Goal: Information Seeking & Learning: Learn about a topic

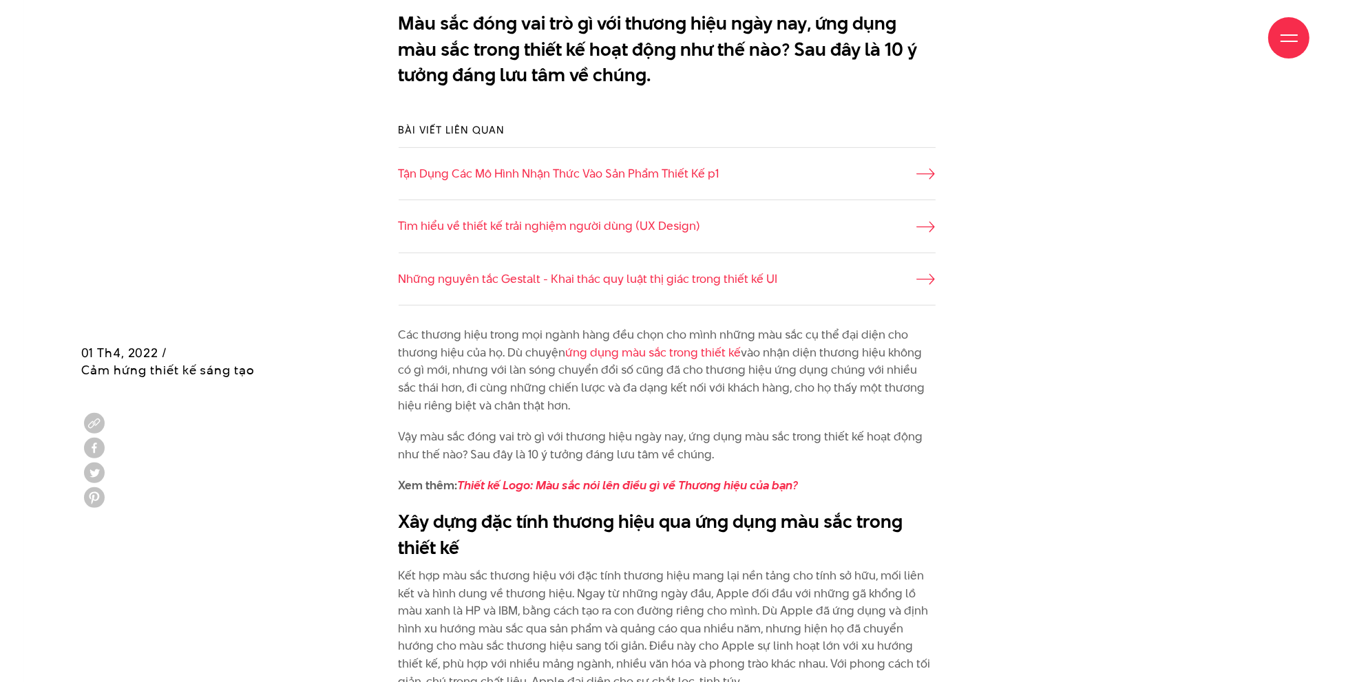
scroll to position [1308, 0]
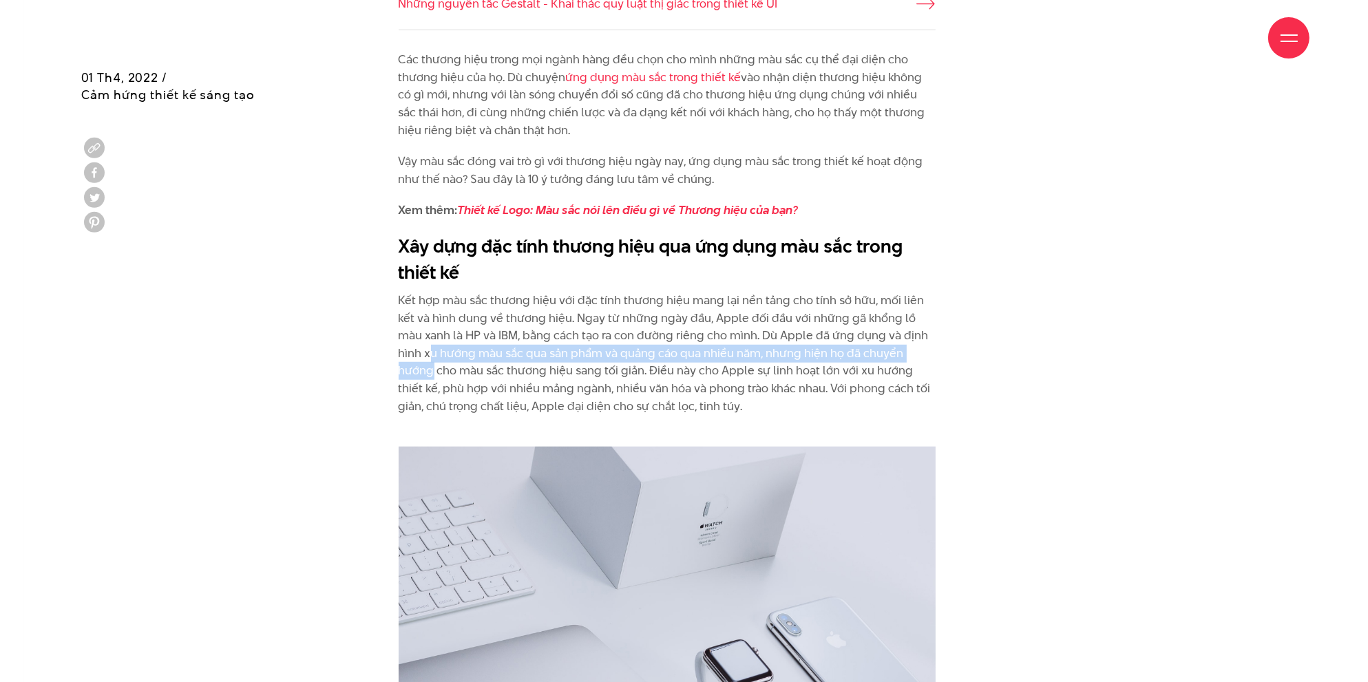
drag, startPoint x: 405, startPoint y: 351, endPoint x: 912, endPoint y: 361, distance: 506.8
click at [912, 361] on p "Kết hợp màu sắc thương hiệu với đặc tính thương hiệu mang lại nền tảng cho tính…" at bounding box center [667, 362] width 537 height 141
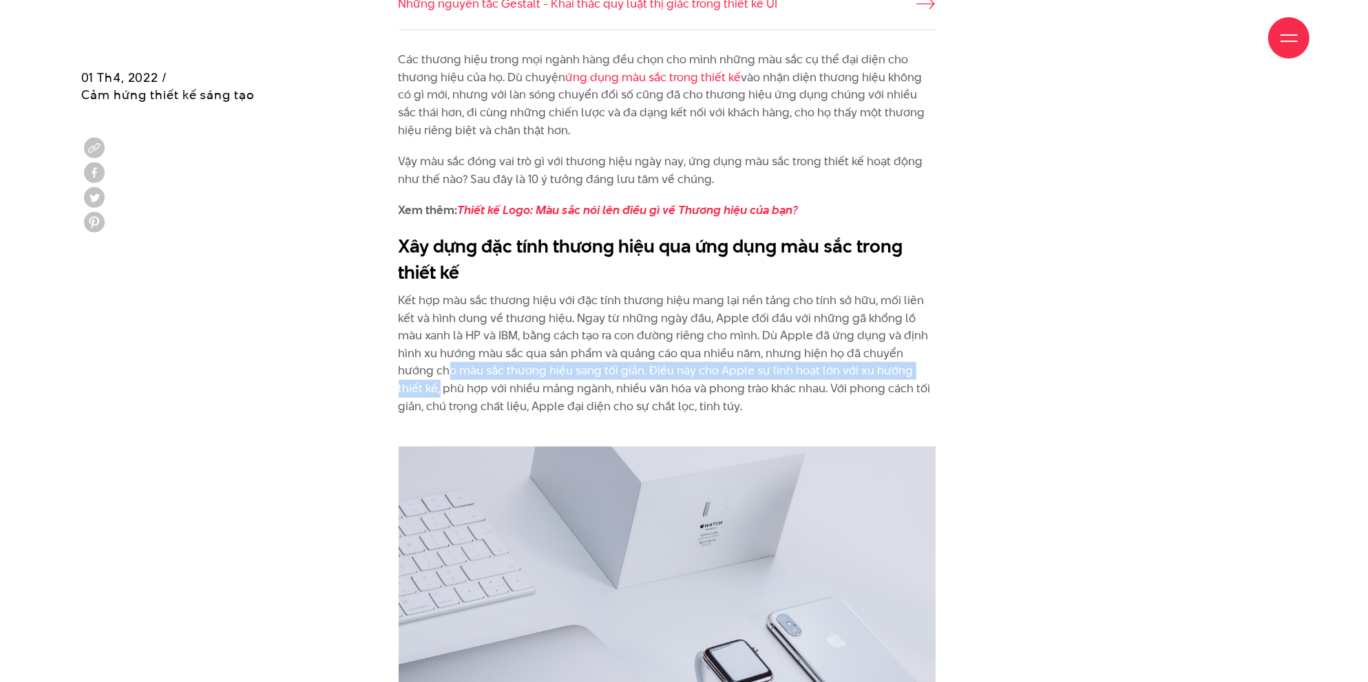
drag, startPoint x: 410, startPoint y: 370, endPoint x: 938, endPoint y: 377, distance: 527.4
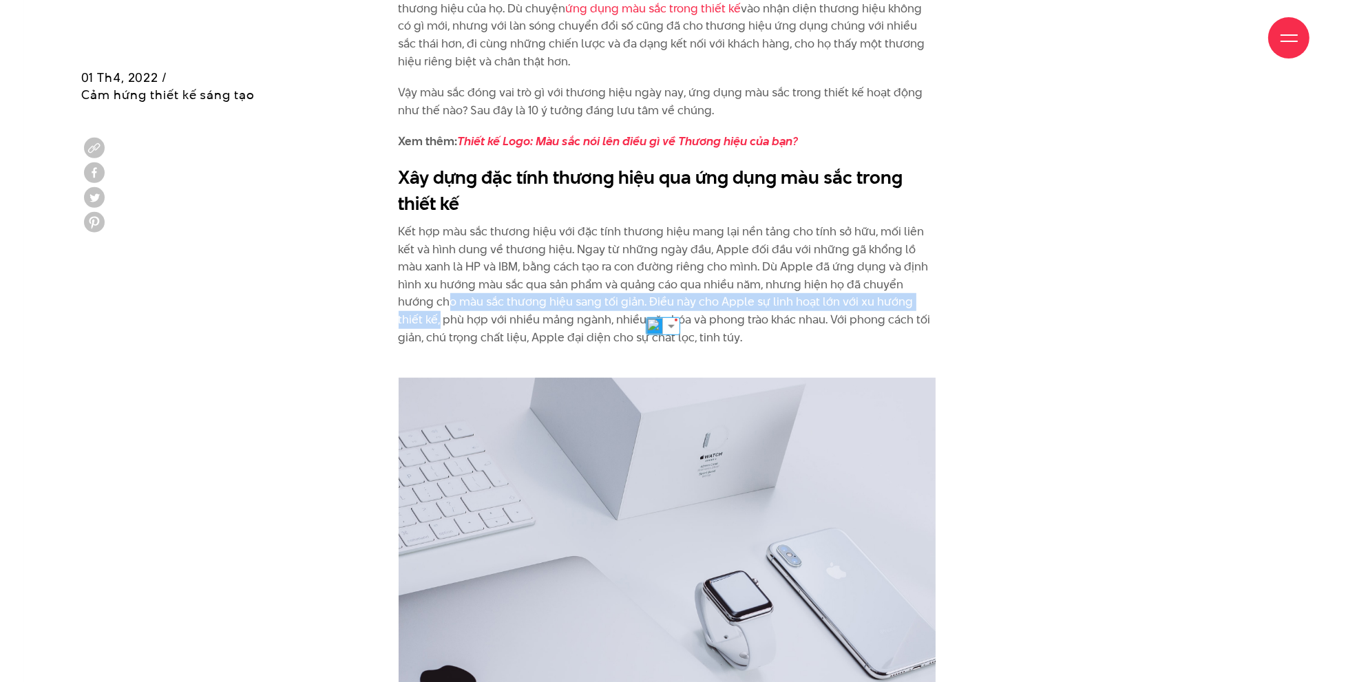
scroll to position [1446, 0]
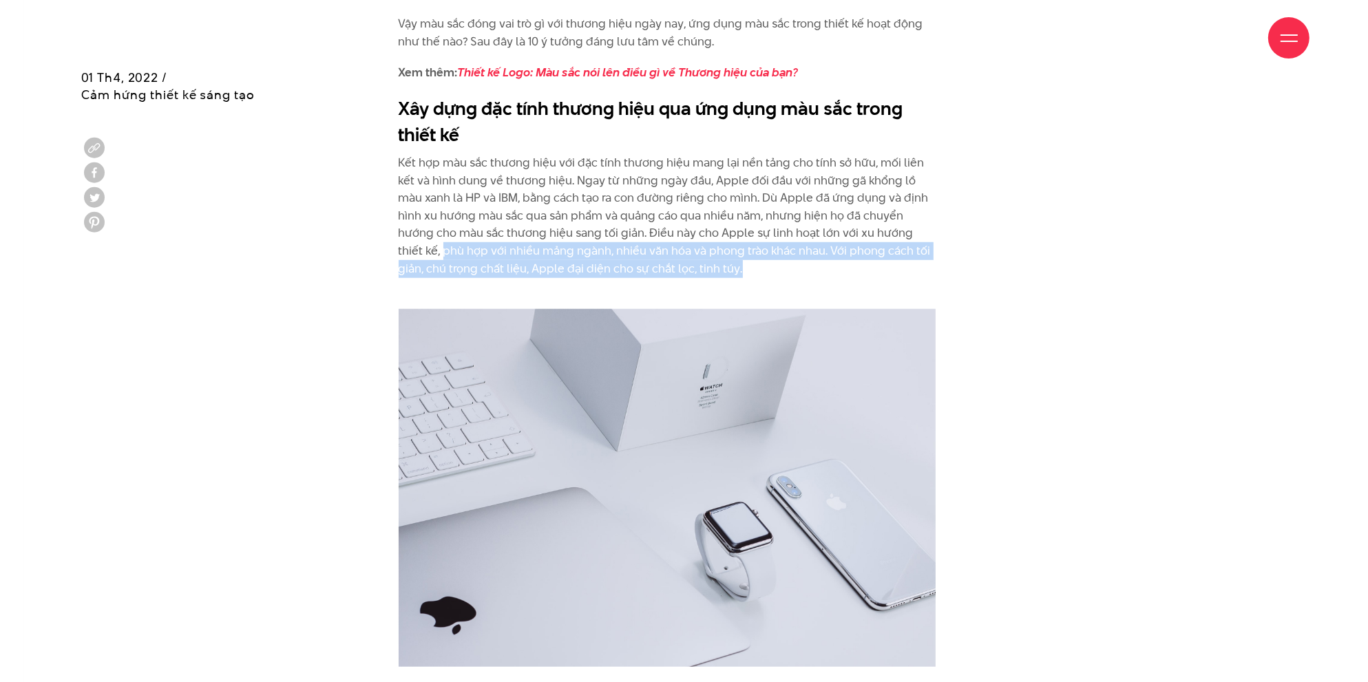
drag, startPoint x: 377, startPoint y: 249, endPoint x: 707, endPoint y: 277, distance: 331.0
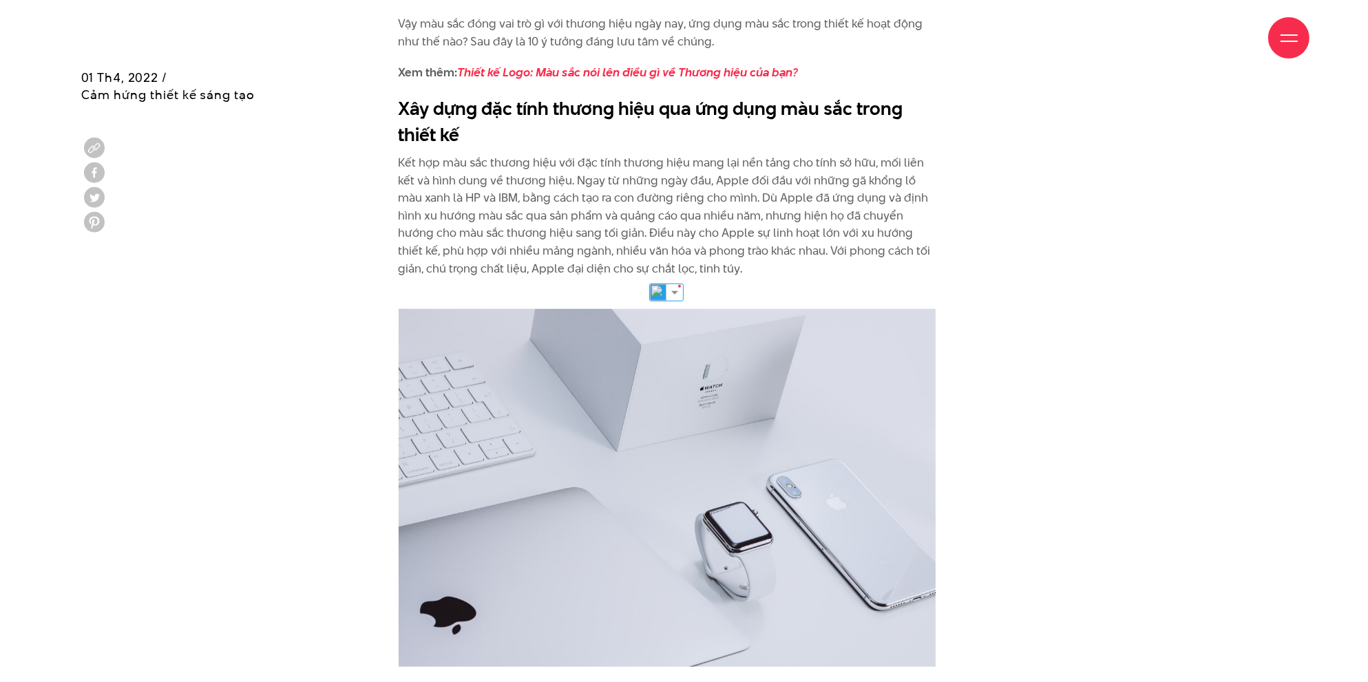
click at [792, 290] on p "Kết hợp màu sắc thương hiệu với đặc tính thương hiệu mang lại nền tảng cho tính…" at bounding box center [667, 224] width 537 height 141
drag, startPoint x: 384, startPoint y: 274, endPoint x: 727, endPoint y: 284, distance: 343.0
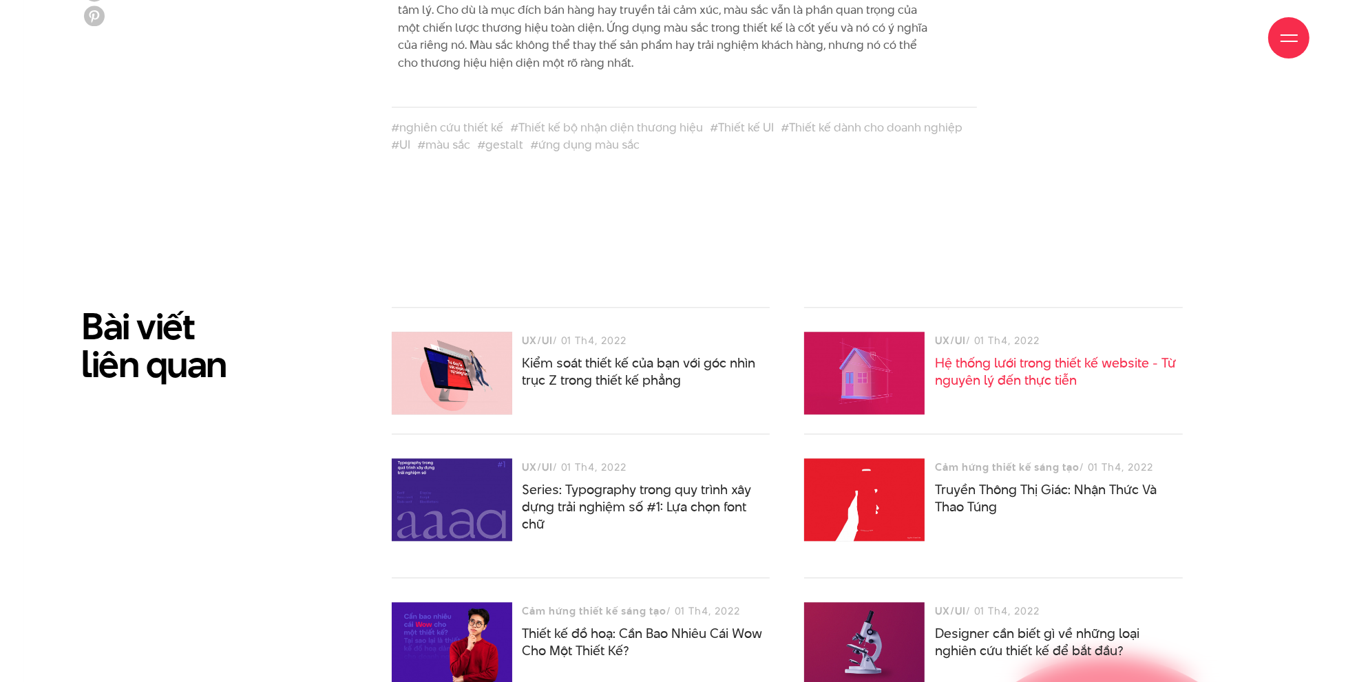
scroll to position [4337, 0]
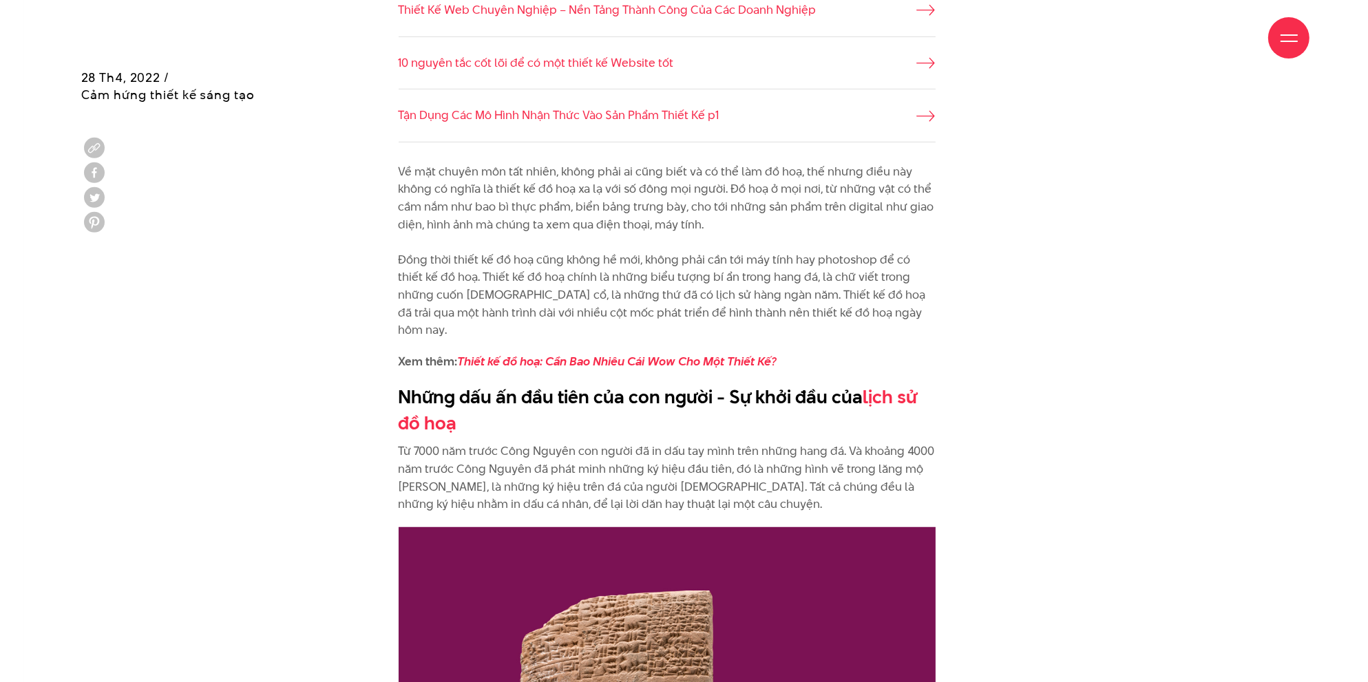
scroll to position [1239, 0]
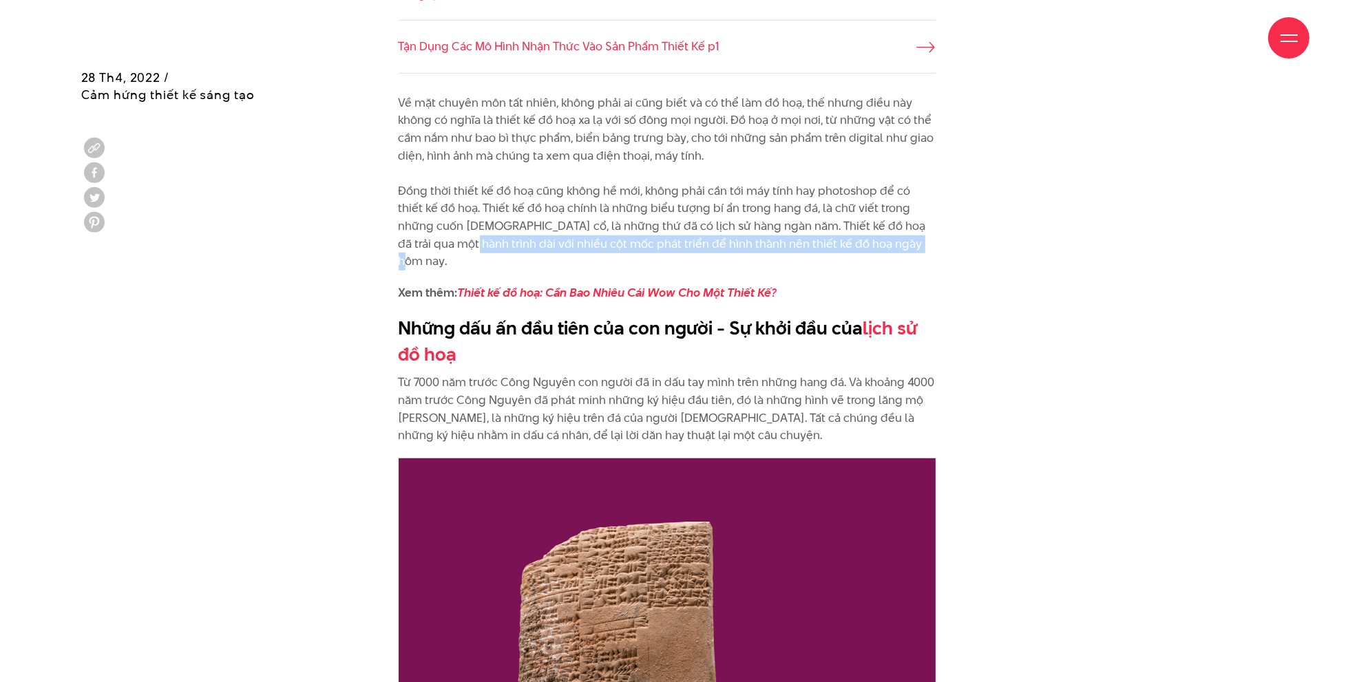
drag, startPoint x: 441, startPoint y: 250, endPoint x: 888, endPoint y: 244, distance: 447.5
click at [888, 244] on p "Về mặt chuyên môn tất nhiên, không phải ai cũng biết và có thể làm đồ hoạ, thế …" at bounding box center [667, 182] width 537 height 176
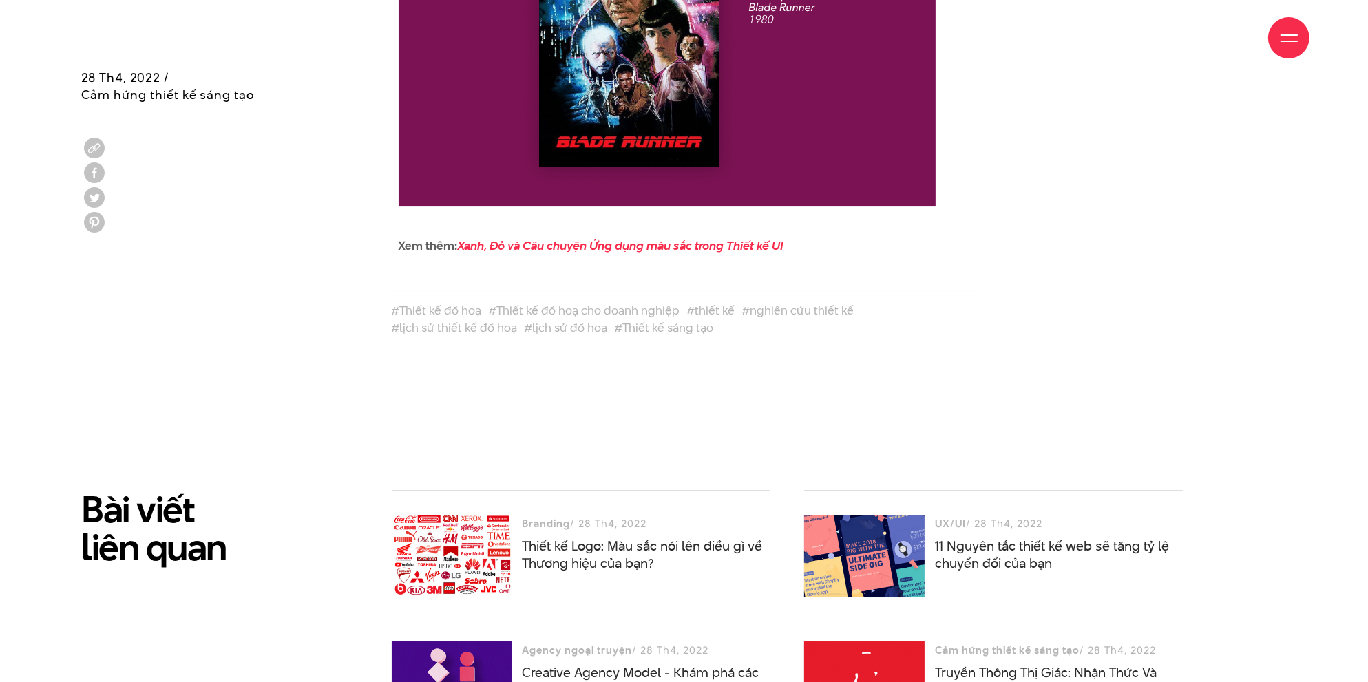
scroll to position [6403, 0]
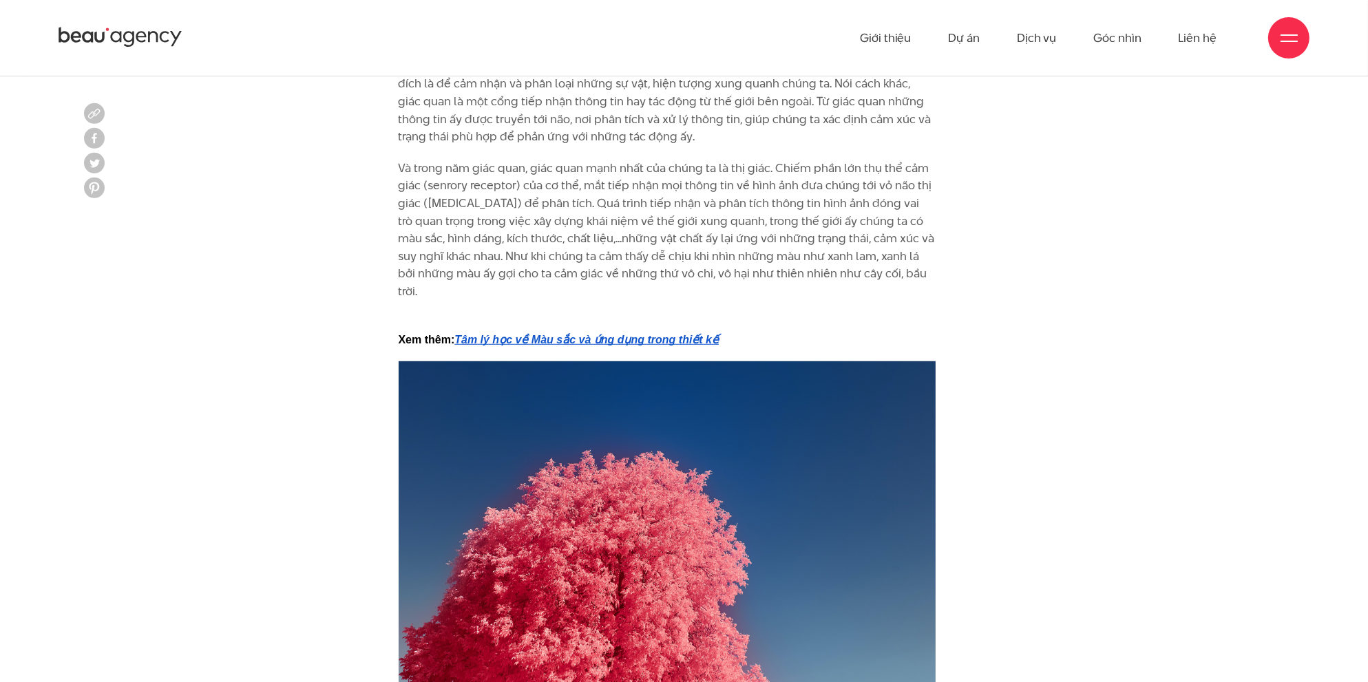
scroll to position [1170, 0]
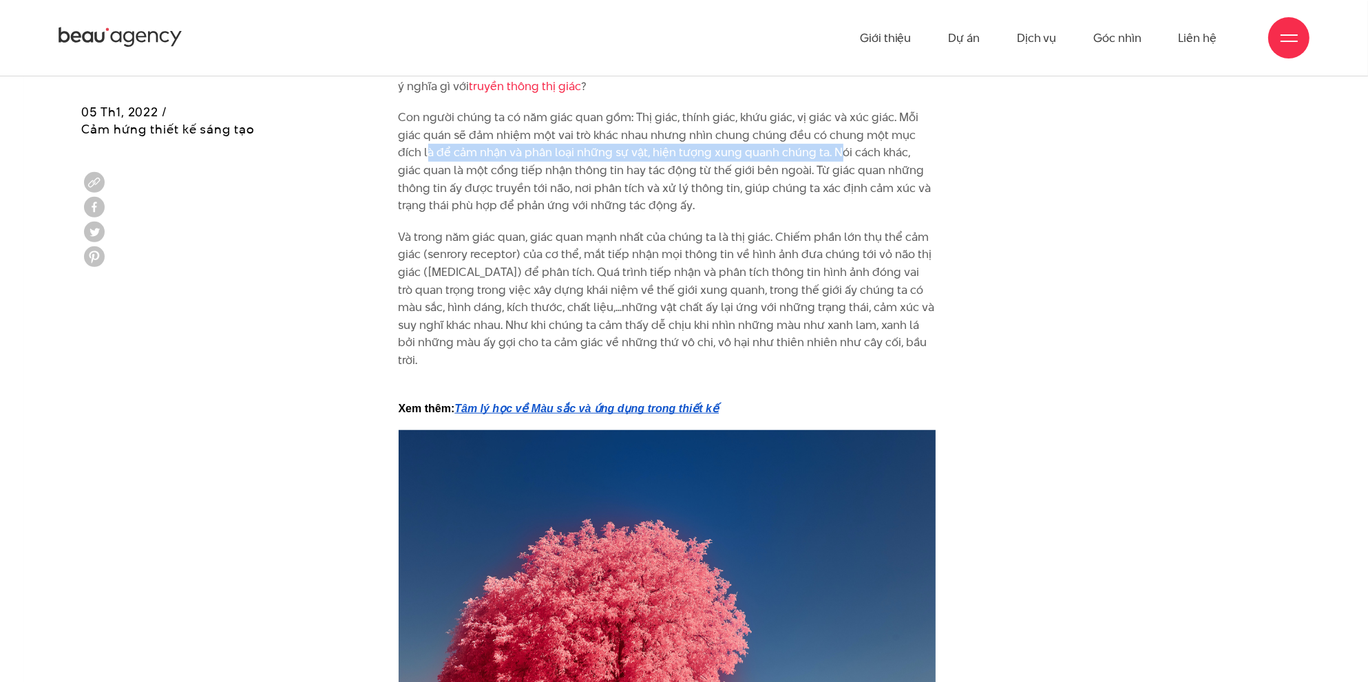
drag, startPoint x: 428, startPoint y: 154, endPoint x: 840, endPoint y: 154, distance: 412.4
click at [840, 154] on p "Con người chúng ta có năm giác quan gồm: Thị giác, thính giác, khứu giác, vị gi…" at bounding box center [667, 162] width 537 height 106
click at [443, 176] on p "Con người chúng ta có năm giác quan gồm: Thị giác, thính giác, khứu giác, vị gi…" at bounding box center [667, 162] width 537 height 106
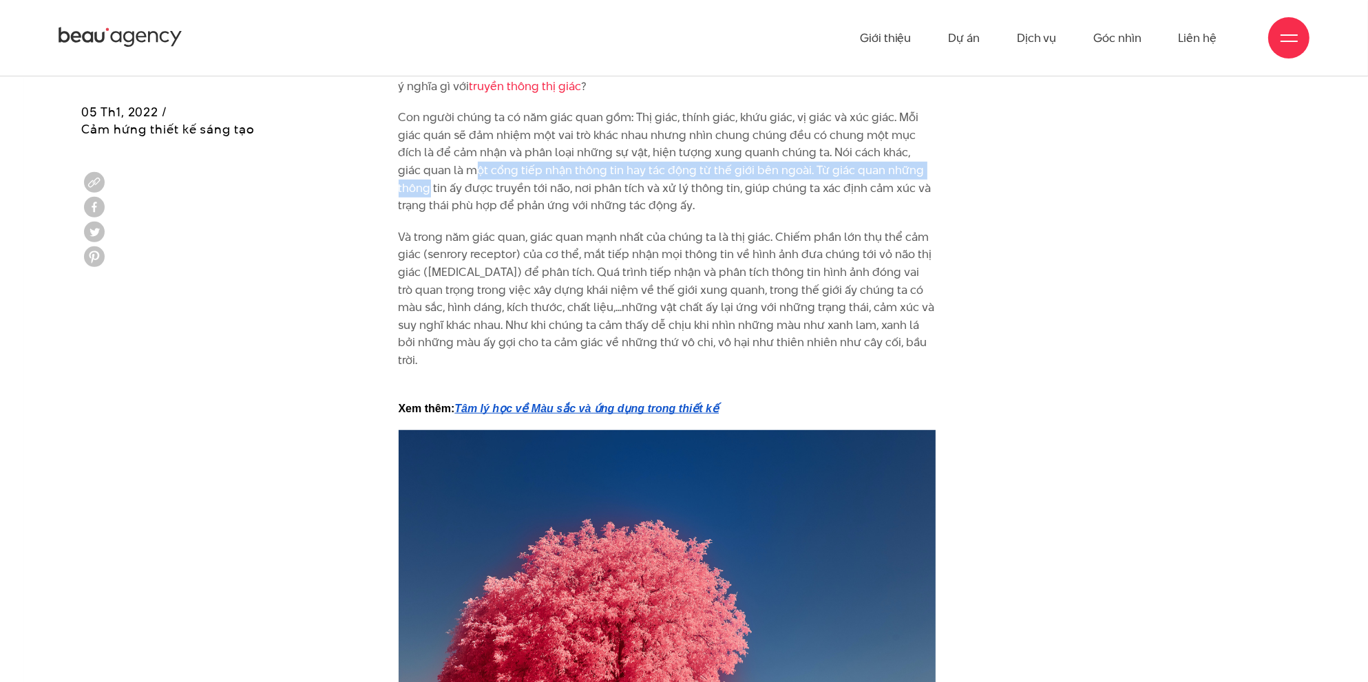
drag, startPoint x: 471, startPoint y: 168, endPoint x: 945, endPoint y: 178, distance: 473.8
drag, startPoint x: 402, startPoint y: 186, endPoint x: 683, endPoint y: 211, distance: 282.0
click at [683, 211] on p "Con người chúng ta có năm giác quan gồm: Thị giác, thính giác, khứu giác, vị gi…" at bounding box center [667, 162] width 537 height 106
click at [425, 239] on p "Và trong năm giác quan, giác quan mạnh nhất của chúng ta là thị giác. Chiếm phầ…" at bounding box center [667, 308] width 537 height 158
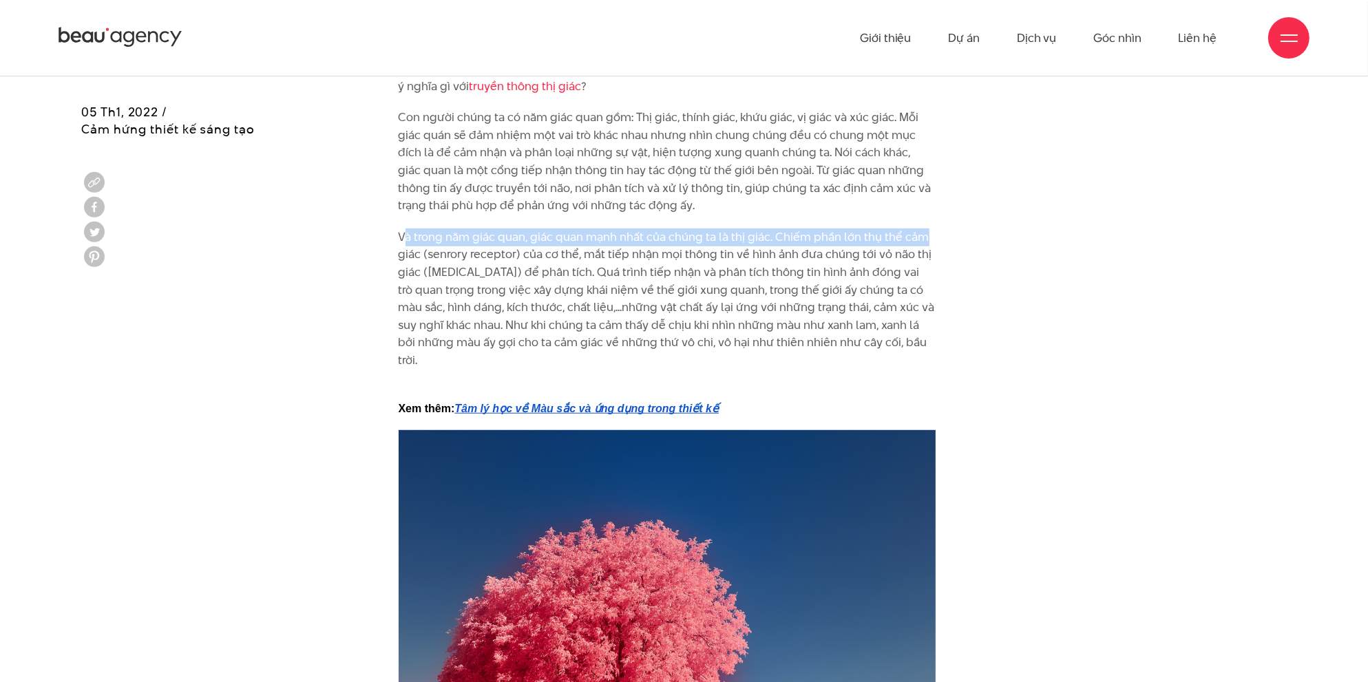
drag, startPoint x: 402, startPoint y: 238, endPoint x: 923, endPoint y: 238, distance: 520.5
click at [923, 238] on p "Và trong năm giác quan, giác quan mạnh nhất của chúng ta là thị giác. Chiếm phầ…" at bounding box center [667, 308] width 537 height 158
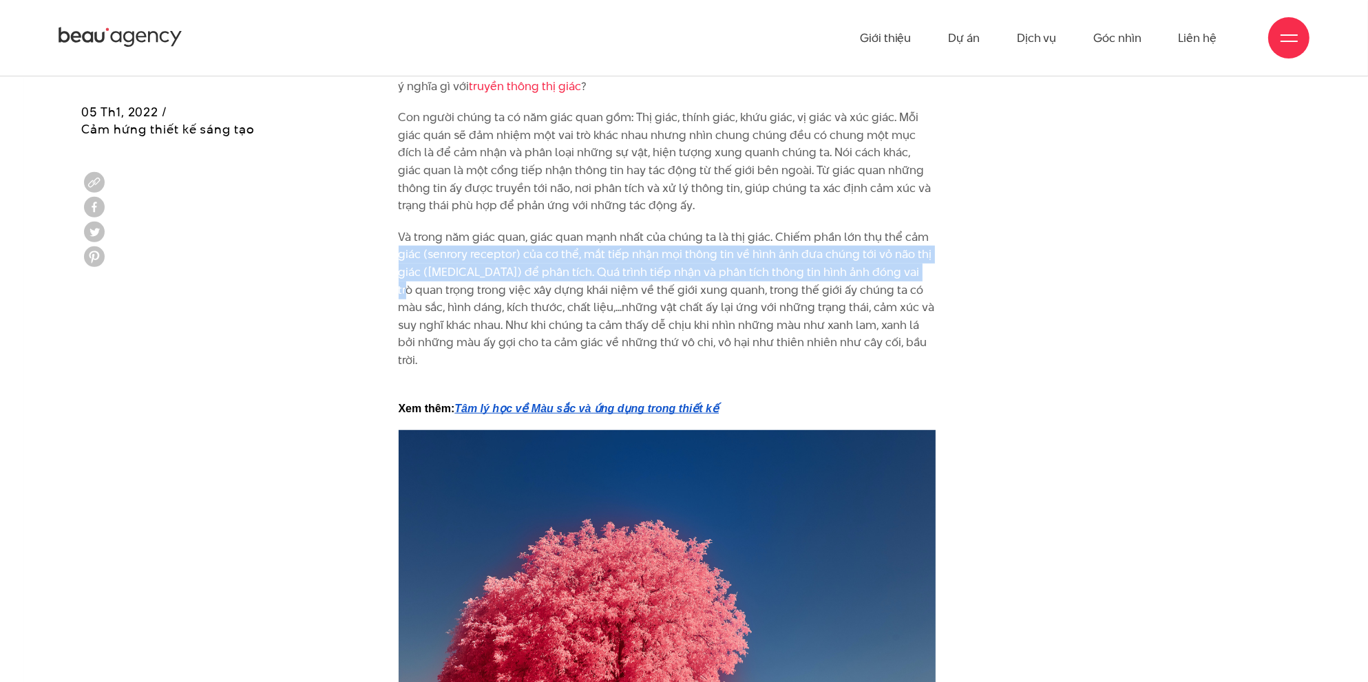
drag, startPoint x: 397, startPoint y: 258, endPoint x: 965, endPoint y: 265, distance: 568.0
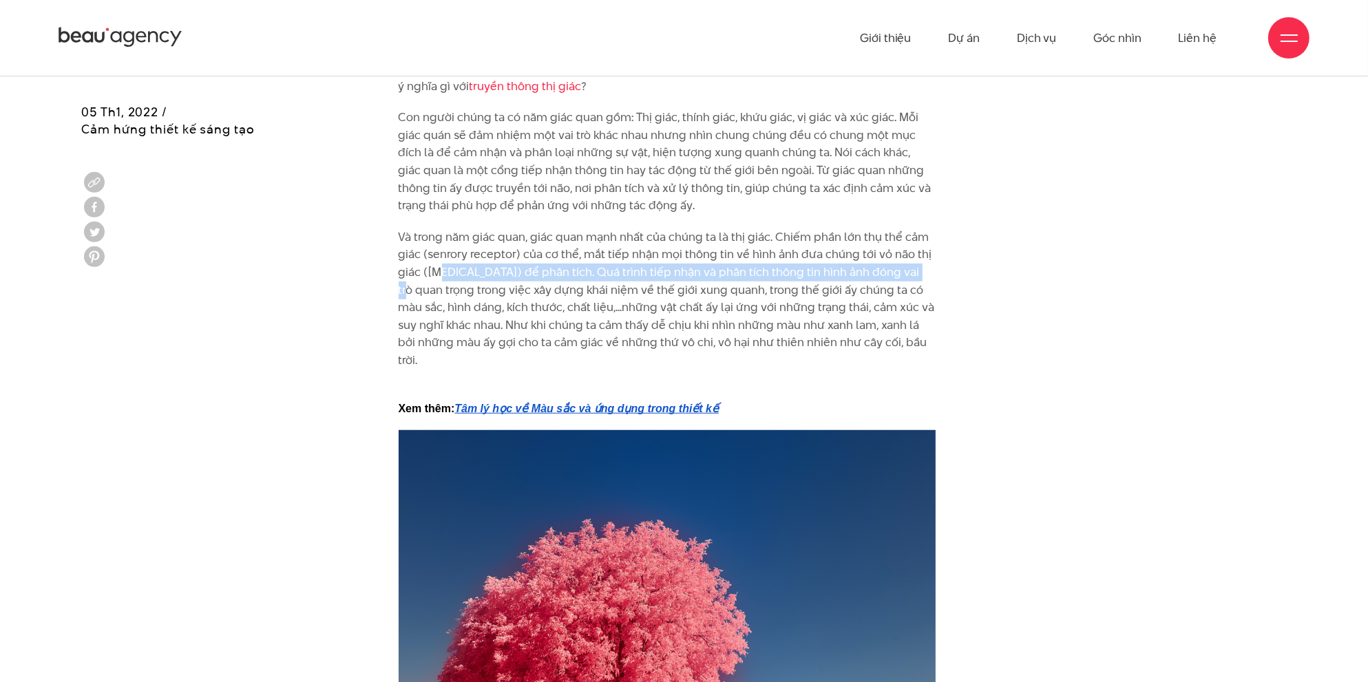
drag, startPoint x: 436, startPoint y: 272, endPoint x: 916, endPoint y: 275, distance: 479.9
click at [916, 275] on p "Và trong năm giác quan, giác quan mạnh nhất của chúng ta là thị giác. Chiếm phầ…" at bounding box center [667, 308] width 537 height 158
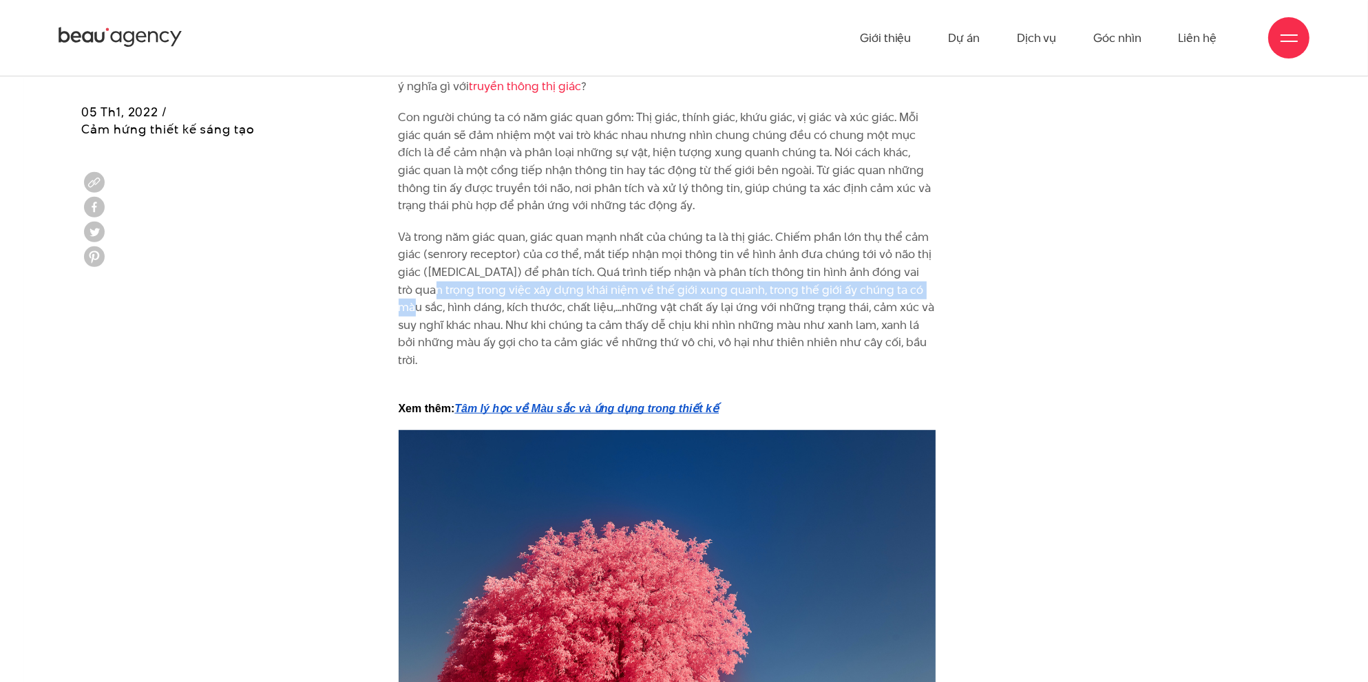
drag, startPoint x: 423, startPoint y: 292, endPoint x: 931, endPoint y: 292, distance: 508.1
click at [931, 292] on p "Và trong năm giác quan, giác quan mạnh nhất của chúng ta là thị giác. Chiếm phầ…" at bounding box center [667, 308] width 537 height 158
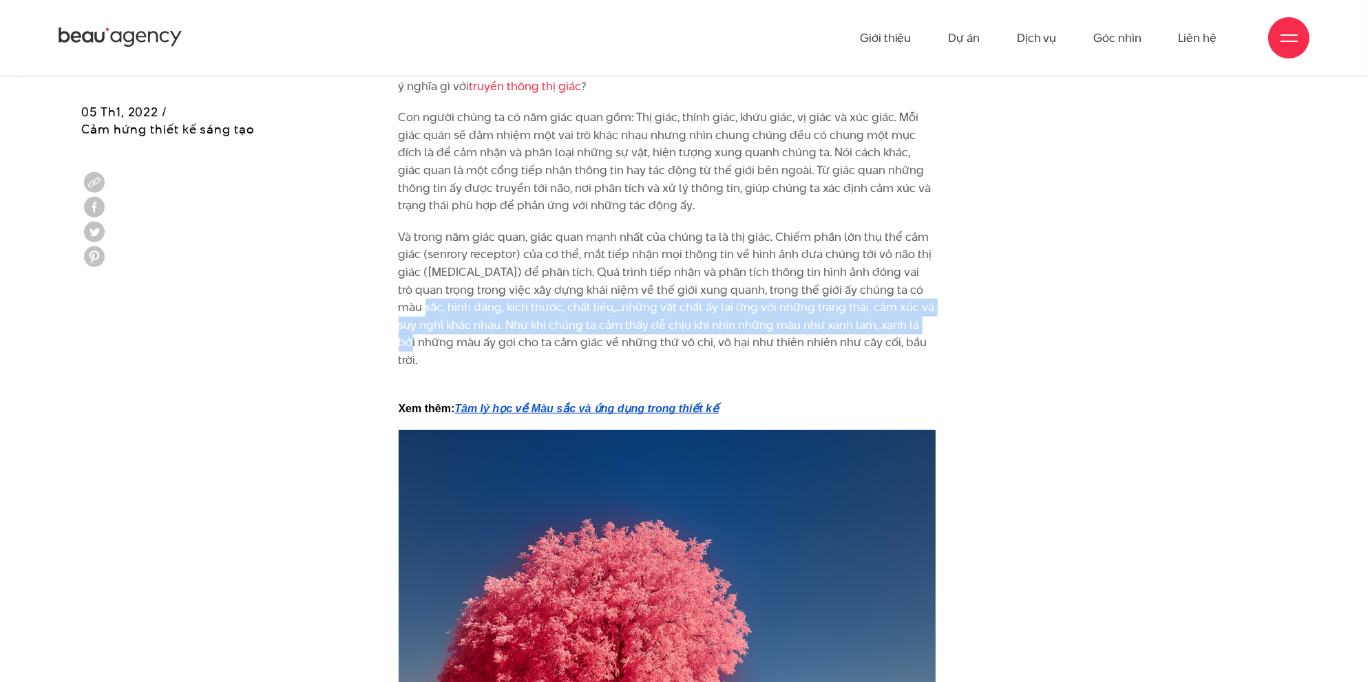
drag, startPoint x: 402, startPoint y: 305, endPoint x: 940, endPoint y: 319, distance: 537.9
click at [505, 334] on p "Và trong năm giác quan, giác quan mạnh nhất của chúng ta là thị giác. Chiếm phầ…" at bounding box center [667, 308] width 537 height 158
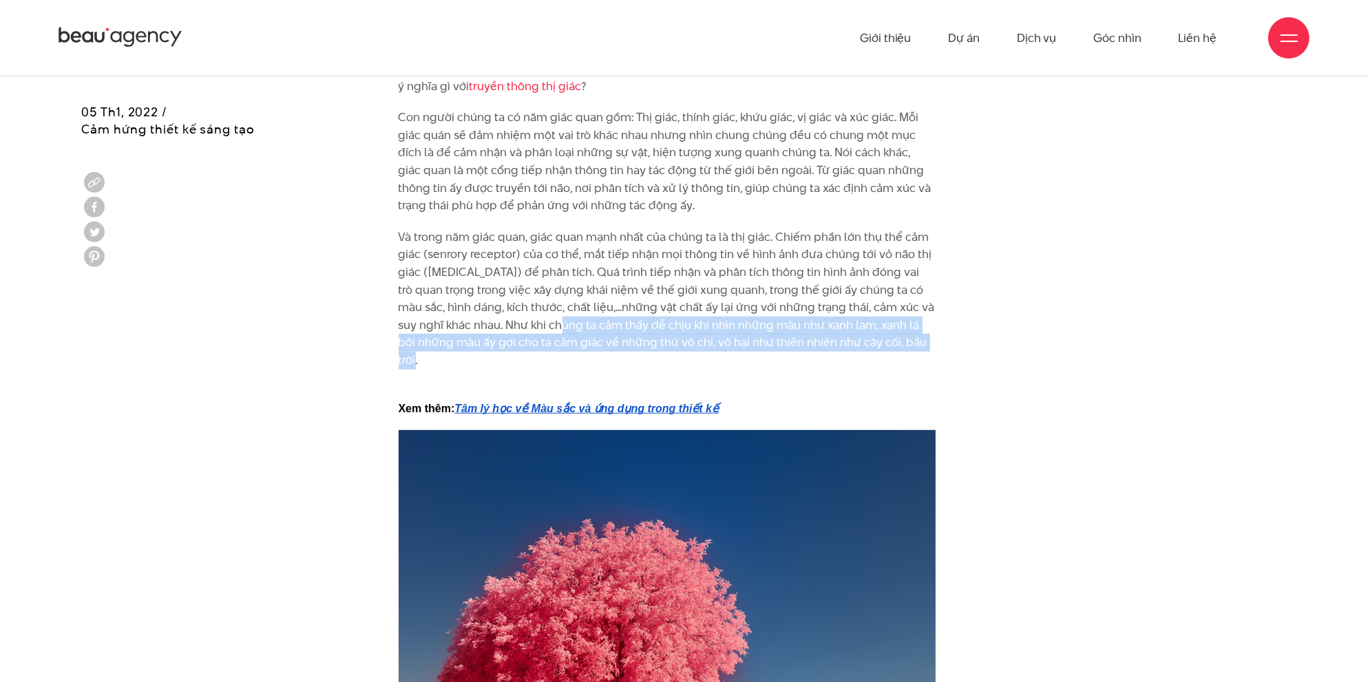
drag, startPoint x: 589, startPoint y: 335, endPoint x: 976, endPoint y: 344, distance: 386.3
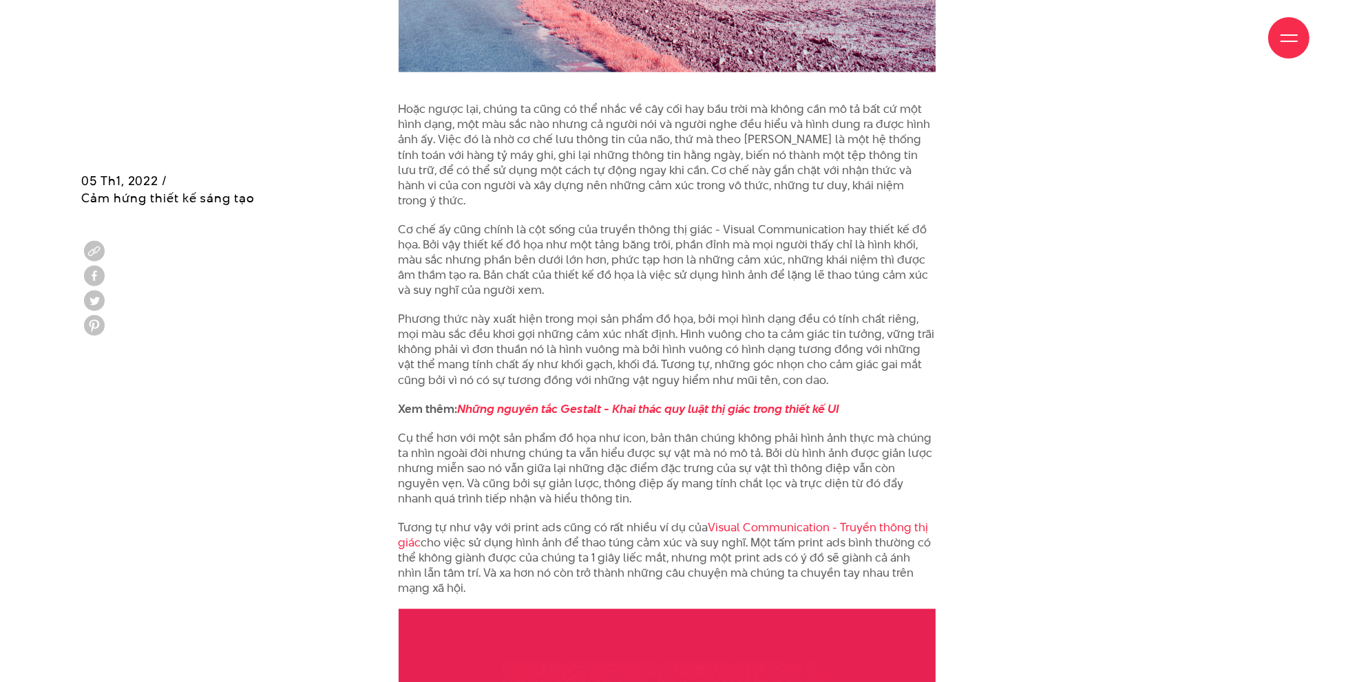
scroll to position [2134, 0]
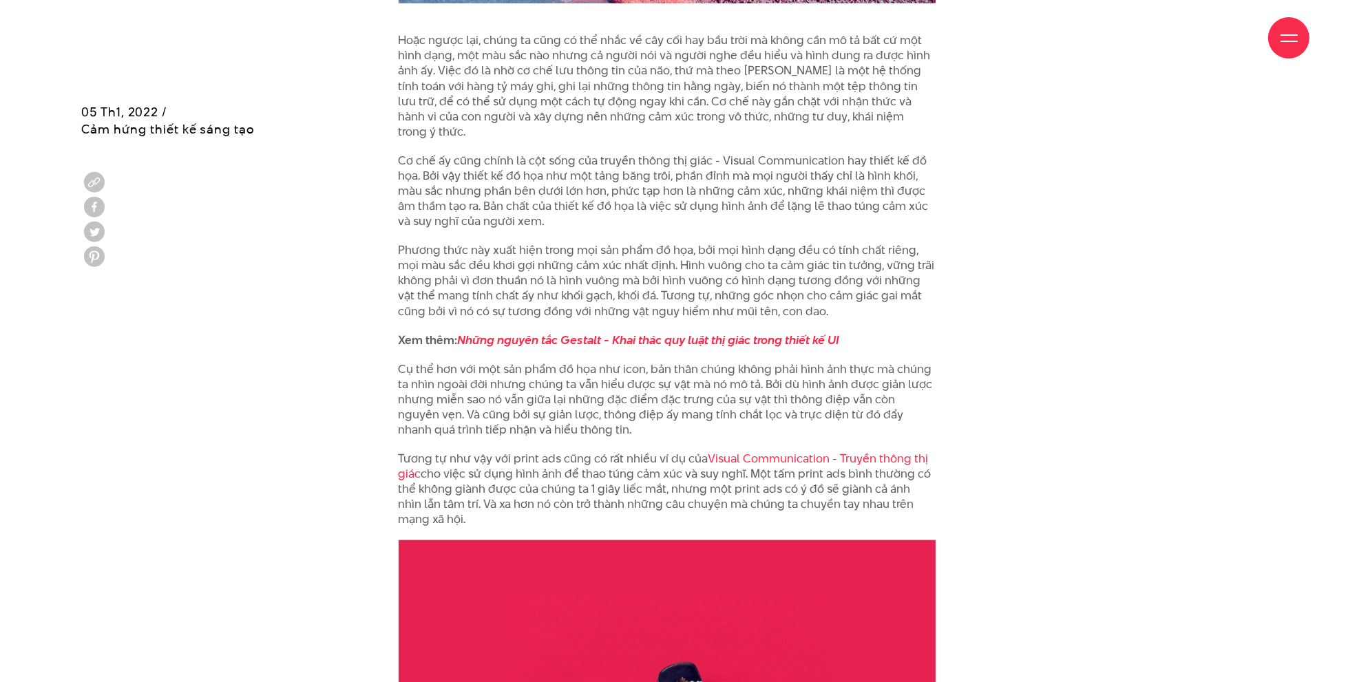
drag, startPoint x: 410, startPoint y: 38, endPoint x: 595, endPoint y: 35, distance: 184.5
click at [560, 35] on div "Giới thiệu Dự án Dịch vụ Góc nhìn Liên hệ" at bounding box center [684, 38] width 1251 height 76
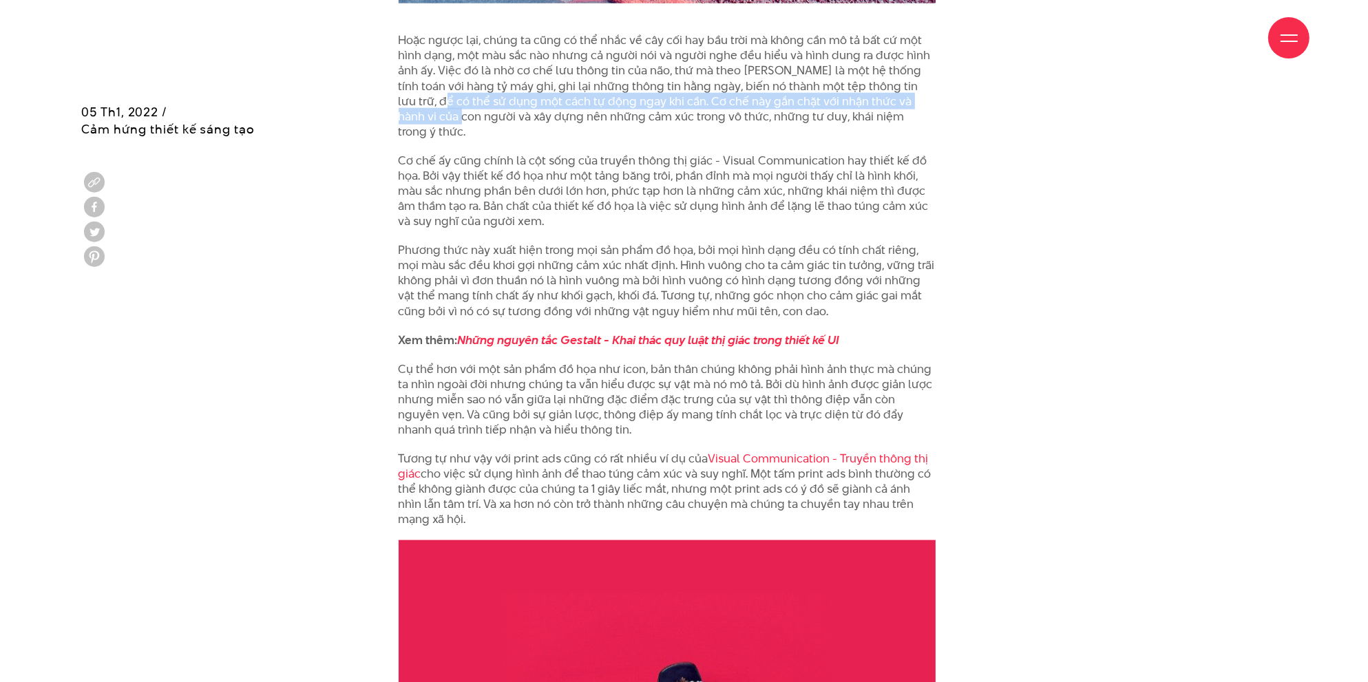
drag, startPoint x: 383, startPoint y: 82, endPoint x: 953, endPoint y: 85, distance: 569.4
click at [953, 85] on div "Vào thế kỷ 18, triết gia Immanuel Kant từng cho rằng chúng ta không hề biết về …" at bounding box center [685, 50] width 620 height 2148
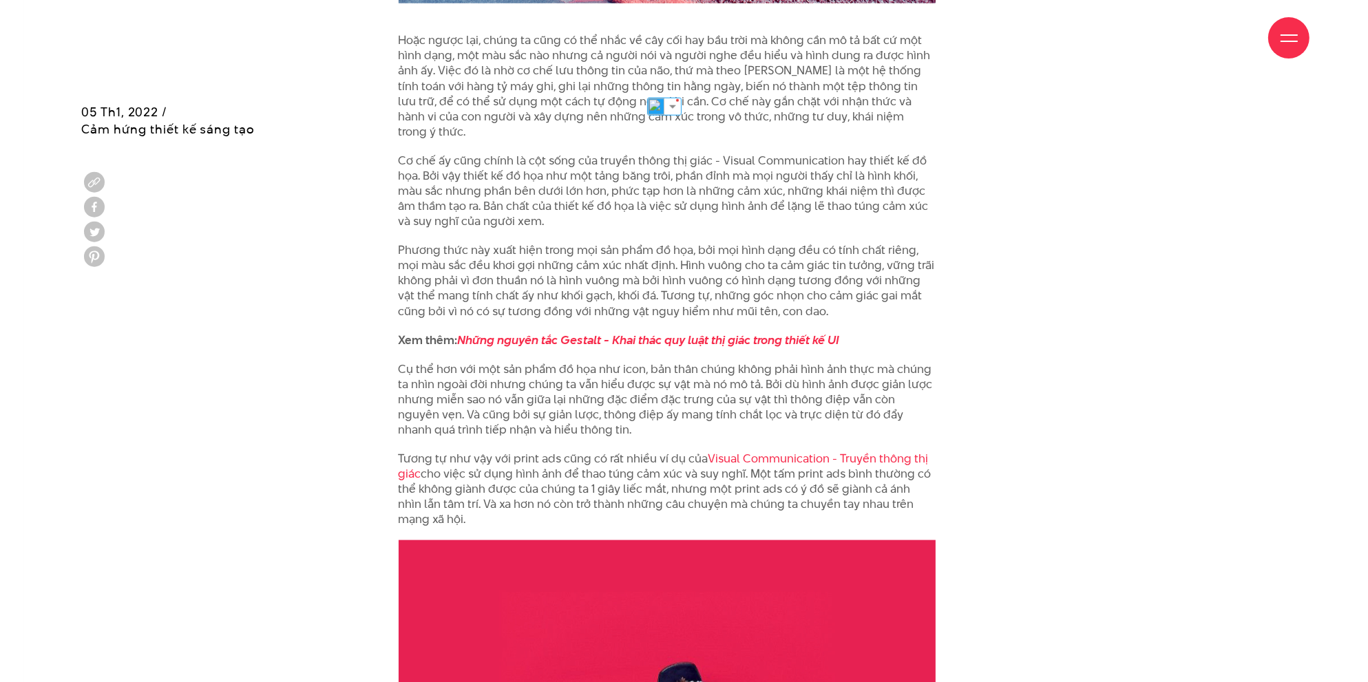
click at [968, 218] on div "Vào thế kỷ 18, triết gia Immanuel Kant từng cho rằng chúng ta không hề biết về …" at bounding box center [685, 50] width 620 height 2148
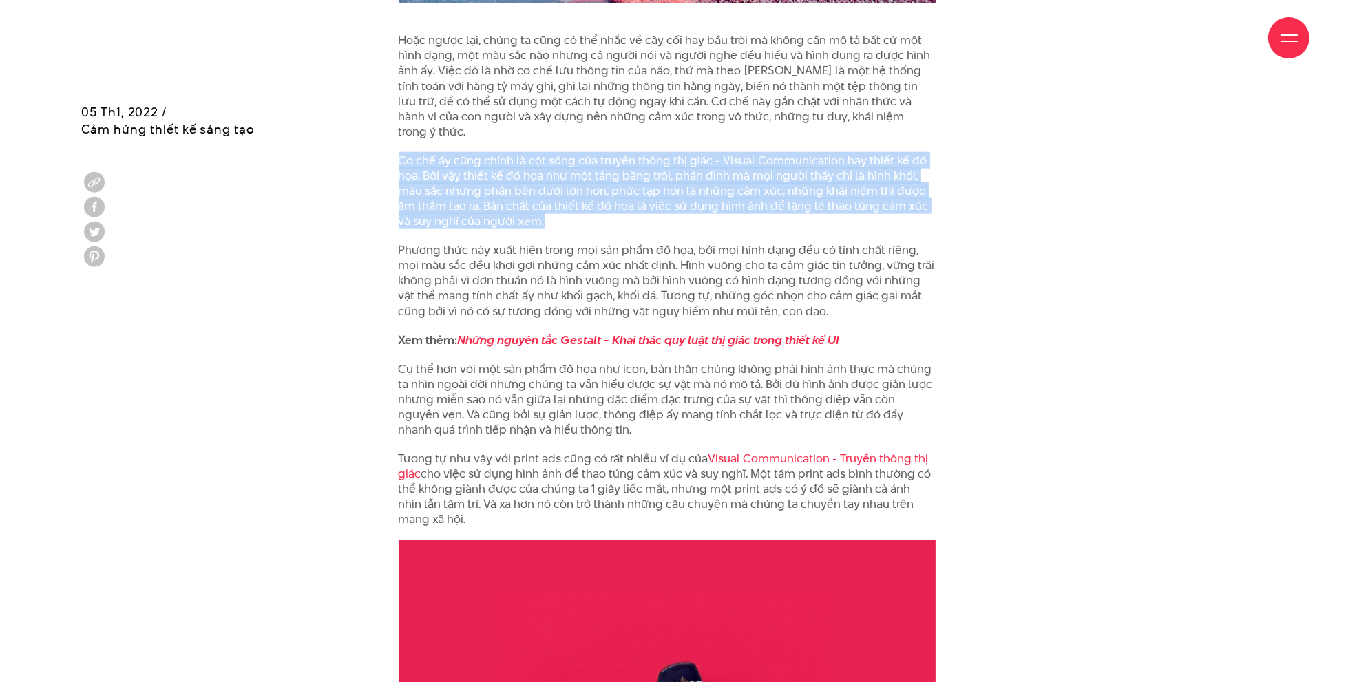
drag, startPoint x: 391, startPoint y: 127, endPoint x: 580, endPoint y: 195, distance: 201.2
click at [580, 195] on div "Vào thế kỷ 18, triết gia Immanuel Kant từng cho rằng chúng ta không hề biết về …" at bounding box center [685, 50] width 620 height 2148
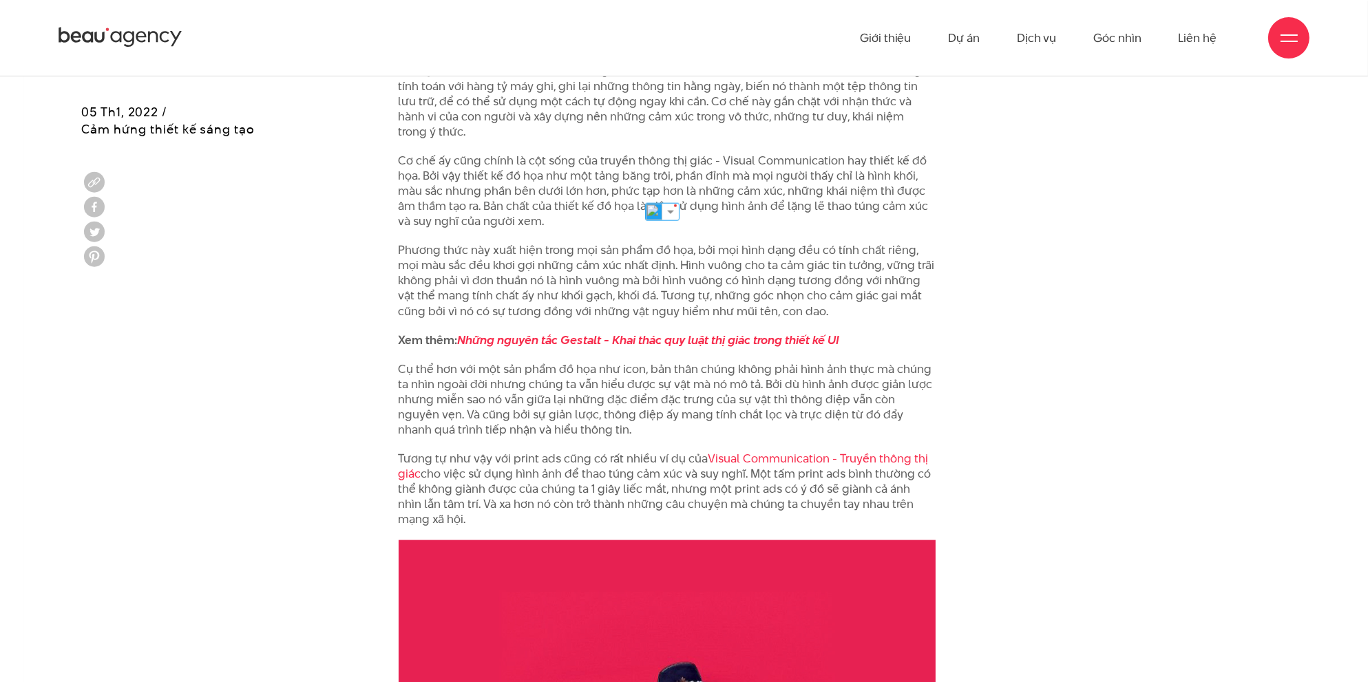
click at [961, 333] on div "Vào thế kỷ 18, triết gia Immanuel Kant từng cho rằng chúng ta không hề biết về …" at bounding box center [685, 50] width 620 height 2148
drag, startPoint x: 399, startPoint y: 215, endPoint x: 812, endPoint y: 272, distance: 416.2
click at [812, 272] on p "Phương thức này xuất hiện trong mọi sản phẩm đồ họa, bởi mọi hình dạng đều có t…" at bounding box center [667, 280] width 537 height 76
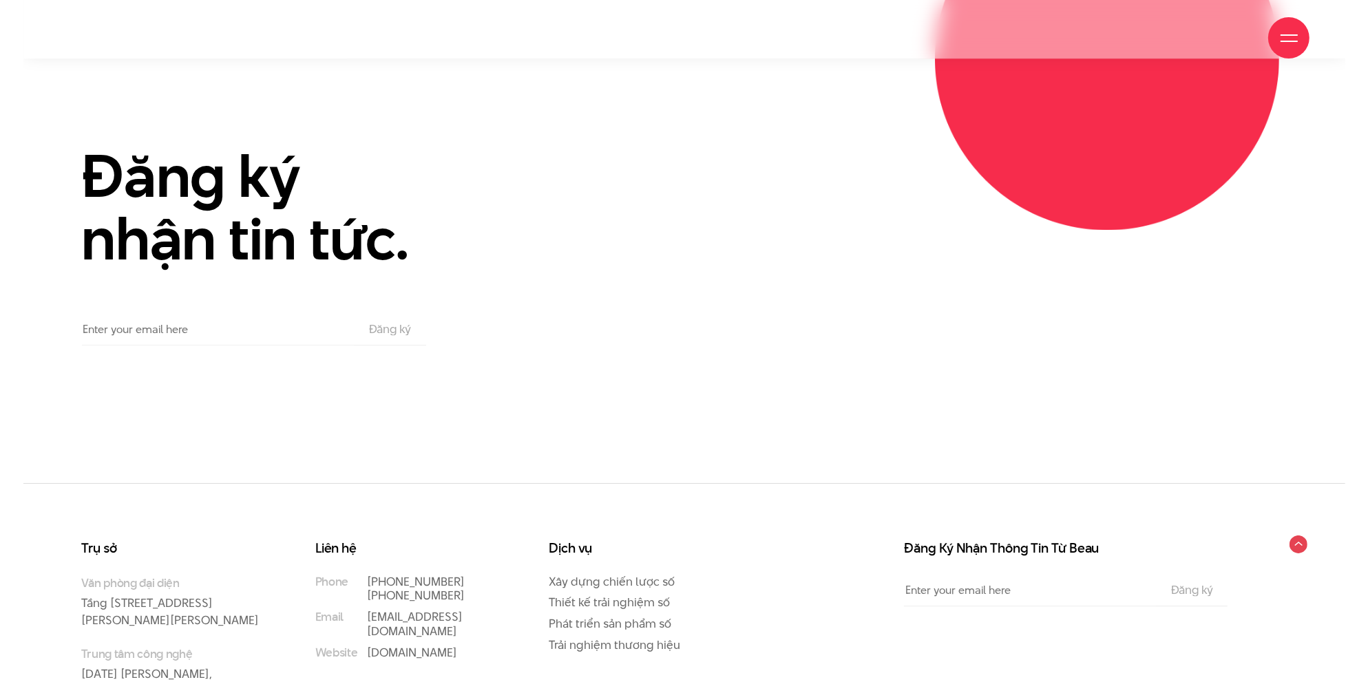
scroll to position [5314, 0]
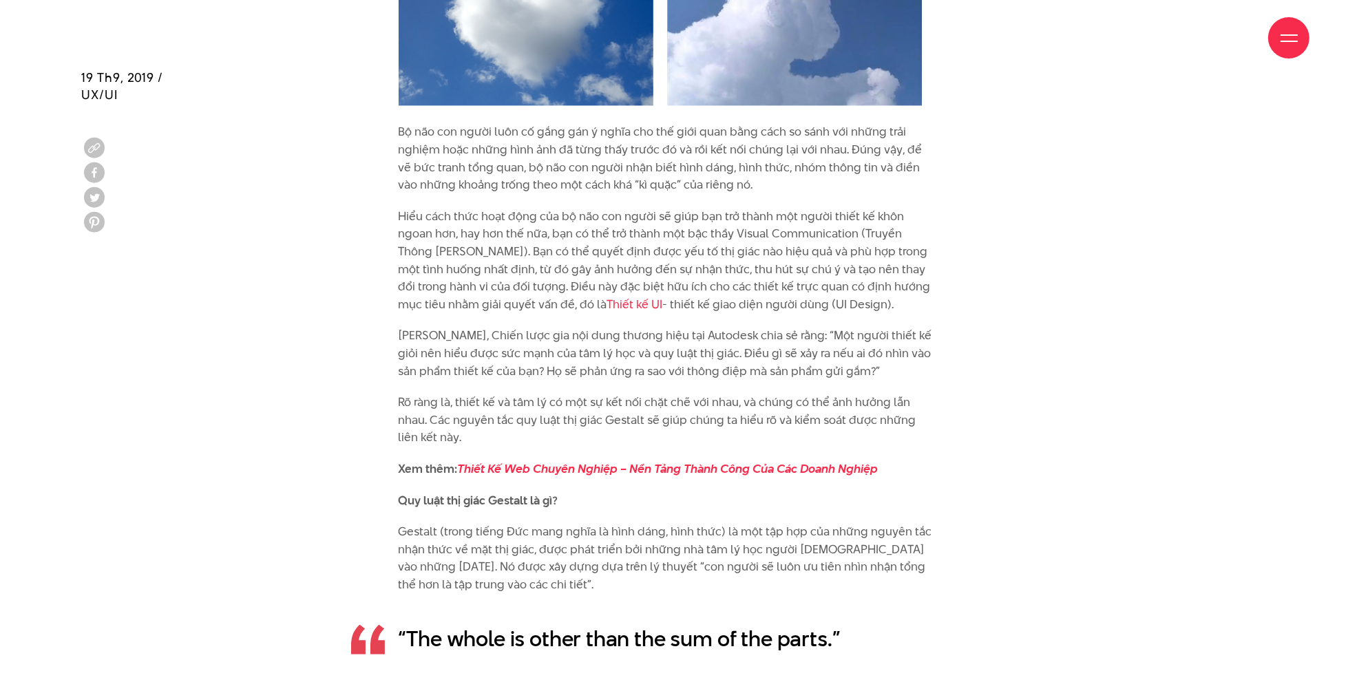
scroll to position [1790, 0]
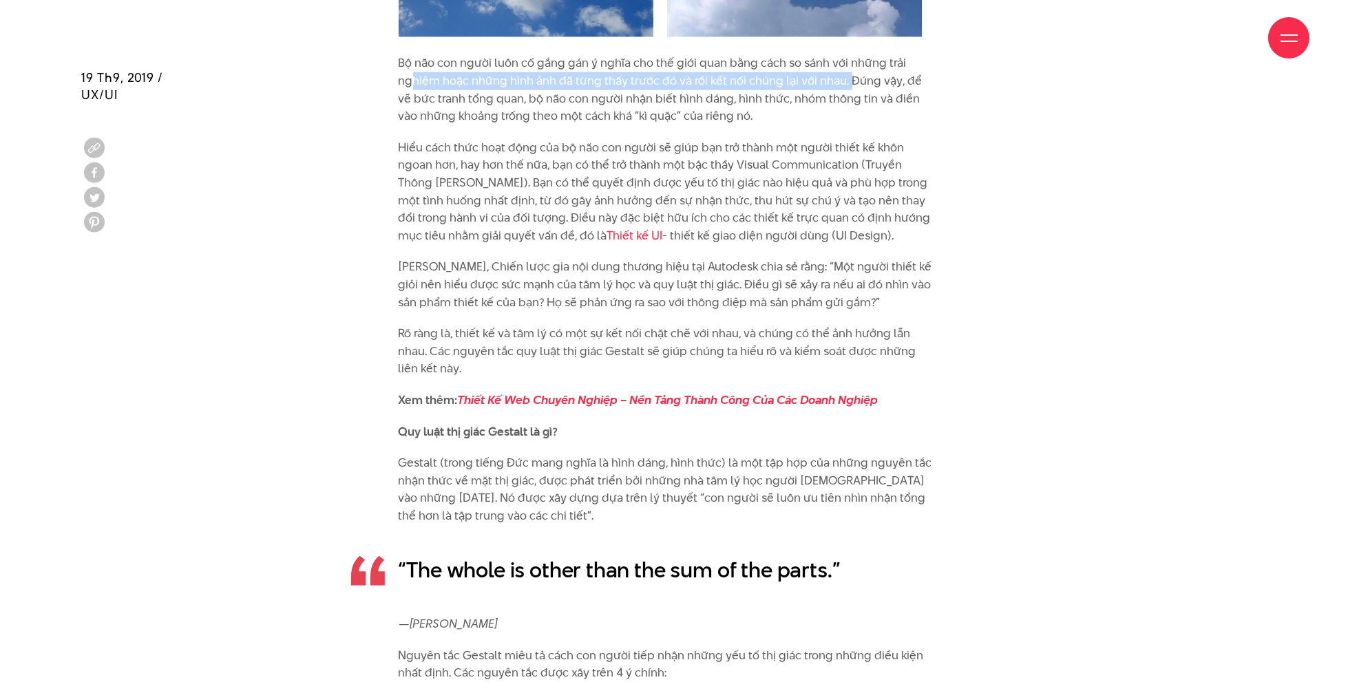
drag, startPoint x: 413, startPoint y: 77, endPoint x: 848, endPoint y: 84, distance: 435.2
click at [848, 84] on p "Bộ não con người luôn cố gắng gán ý nghĩa cho thế giới quan bằng cách so sánh v…" at bounding box center [667, 89] width 537 height 70
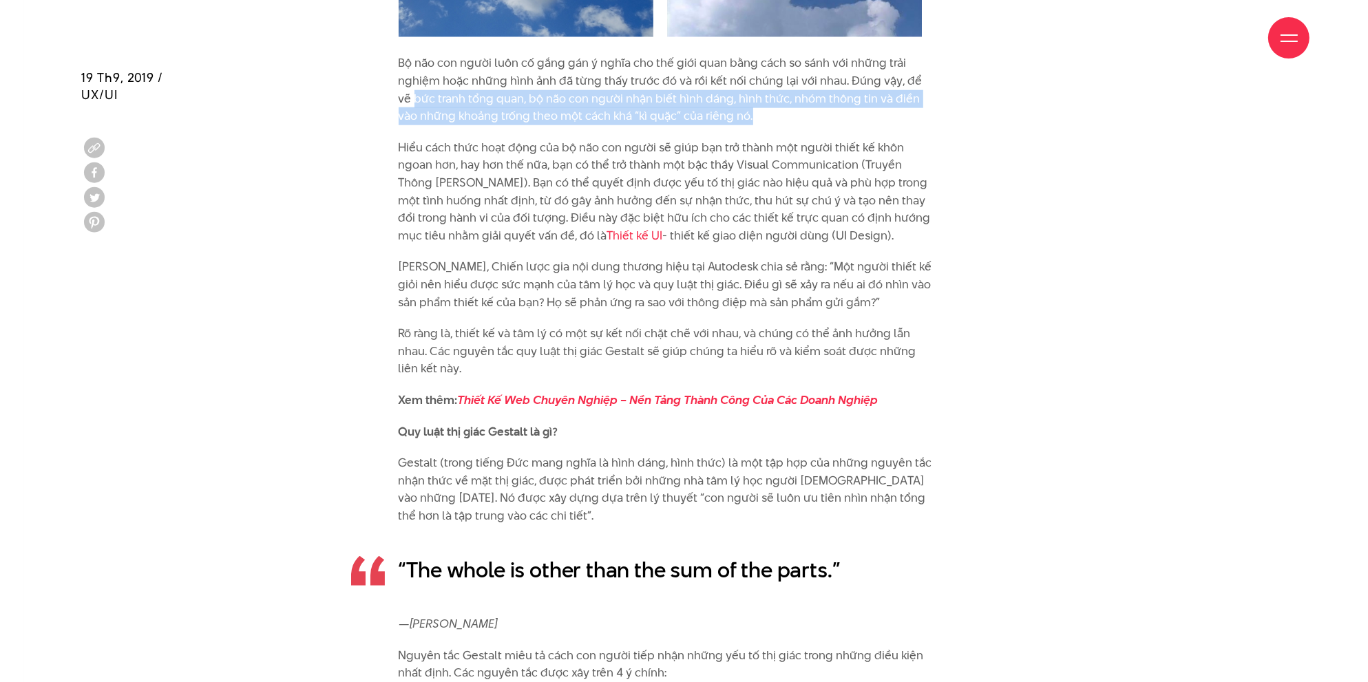
drag, startPoint x: 398, startPoint y: 94, endPoint x: 940, endPoint y: 109, distance: 542.7
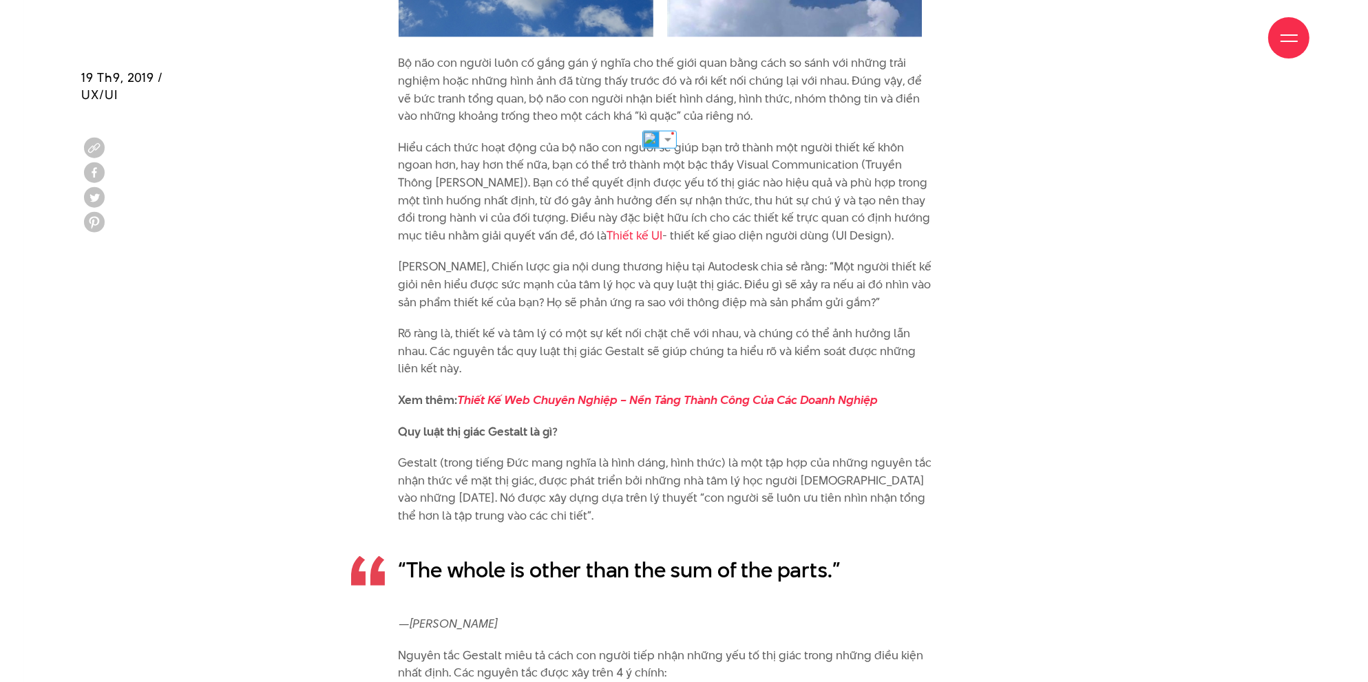
drag, startPoint x: 506, startPoint y: 118, endPoint x: 740, endPoint y: 115, distance: 234.1
click at [740, 115] on p "Bộ não con người luôn cố gắng gán ý nghĩa cho thế giới quan bằng cách so sánh v…" at bounding box center [667, 89] width 537 height 70
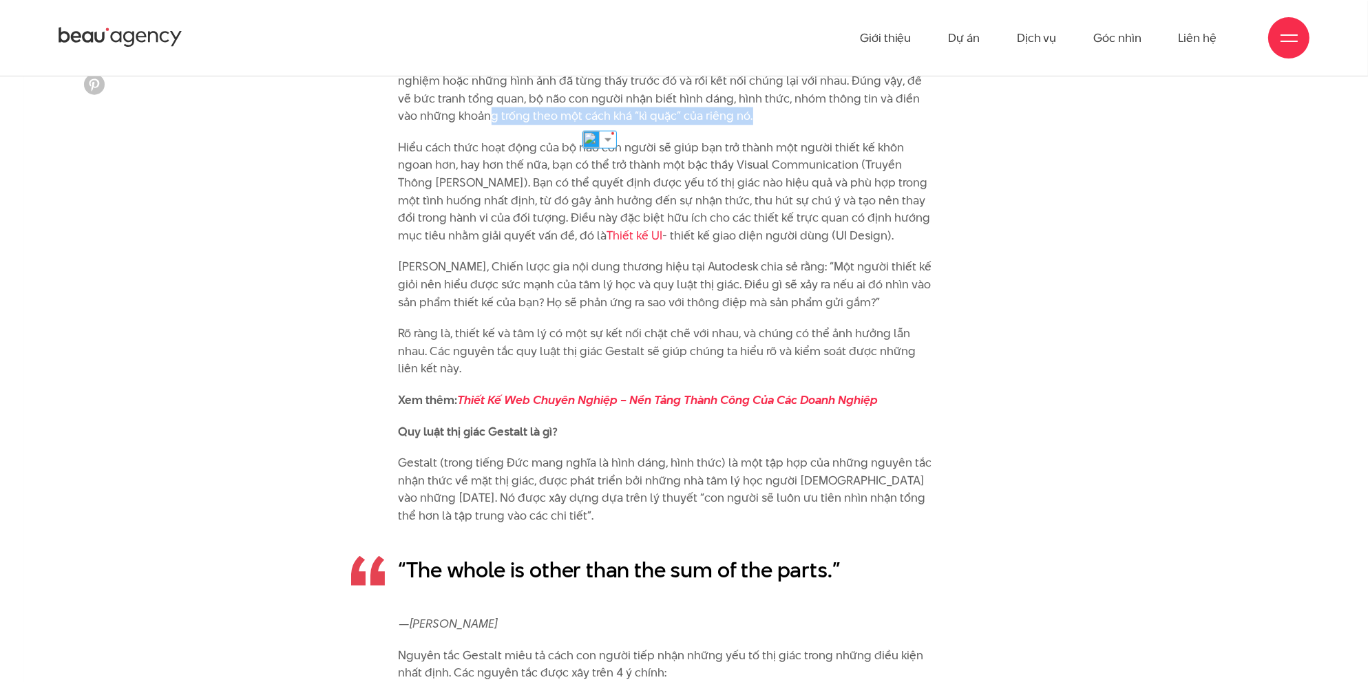
scroll to position [1652, 0]
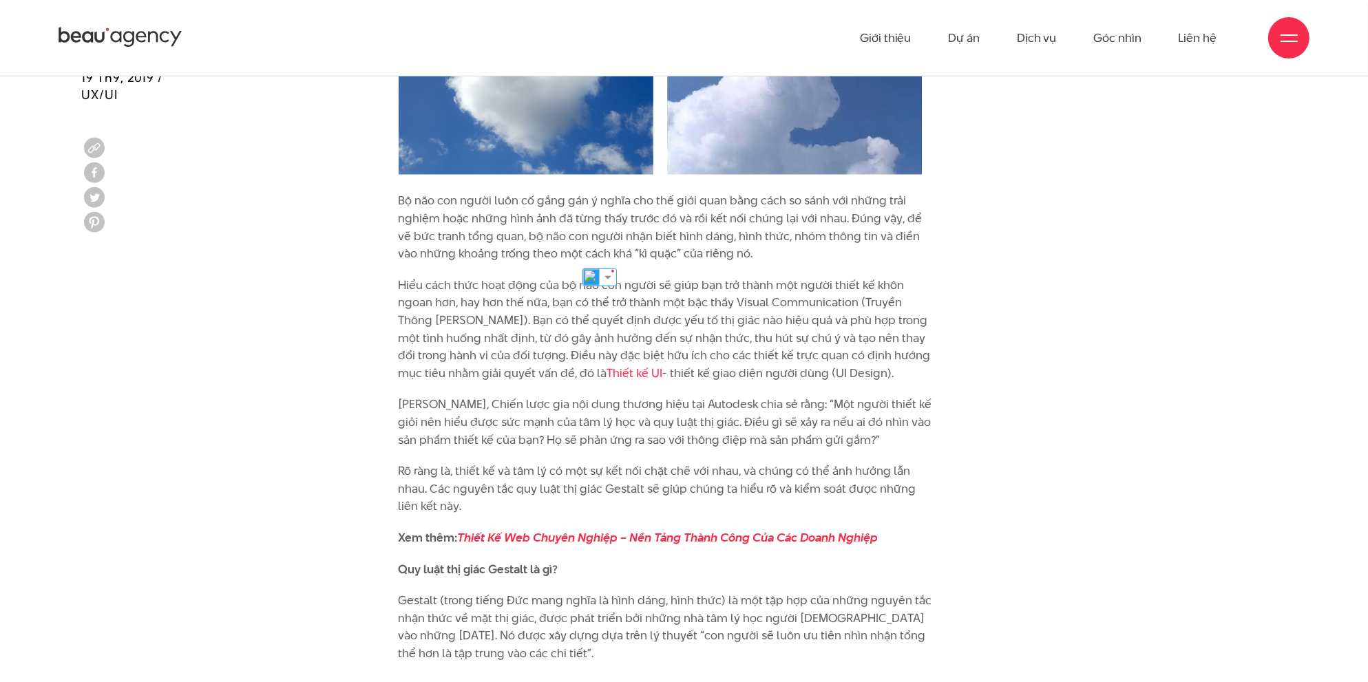
click at [434, 335] on p "Hiểu cách thức hoạt động của bộ não con người sẽ giúp bạn trở thành một người t…" at bounding box center [667, 330] width 537 height 106
drag, startPoint x: 404, startPoint y: 284, endPoint x: 812, endPoint y: 366, distance: 415.6
click at [812, 366] on p "Hiểu cách thức hoạt động của bộ não con người sẽ giúp bạn trở thành một người t…" at bounding box center [667, 330] width 537 height 106
drag, startPoint x: 400, startPoint y: 282, endPoint x: 811, endPoint y: 370, distance: 420.5
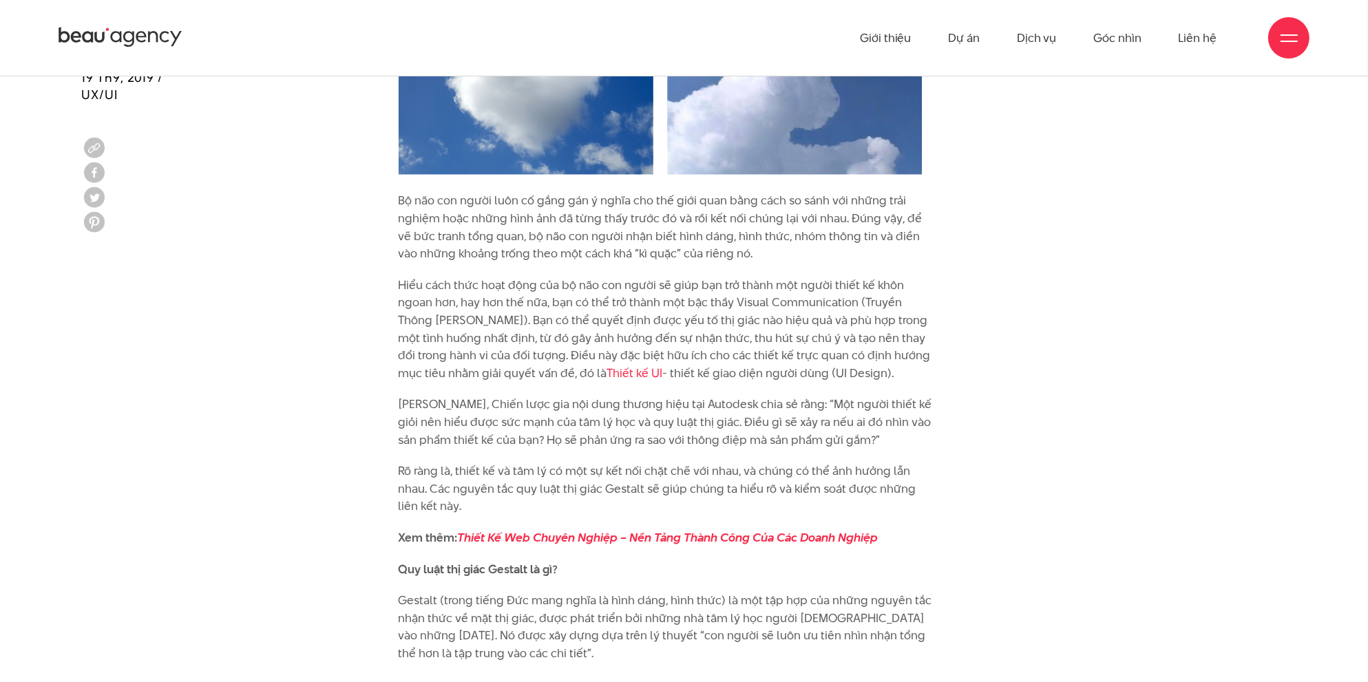
click at [811, 370] on p "Hiểu cách thức hoạt động của bộ não con người sẽ giúp bạn trở thành một người t…" at bounding box center [667, 330] width 537 height 106
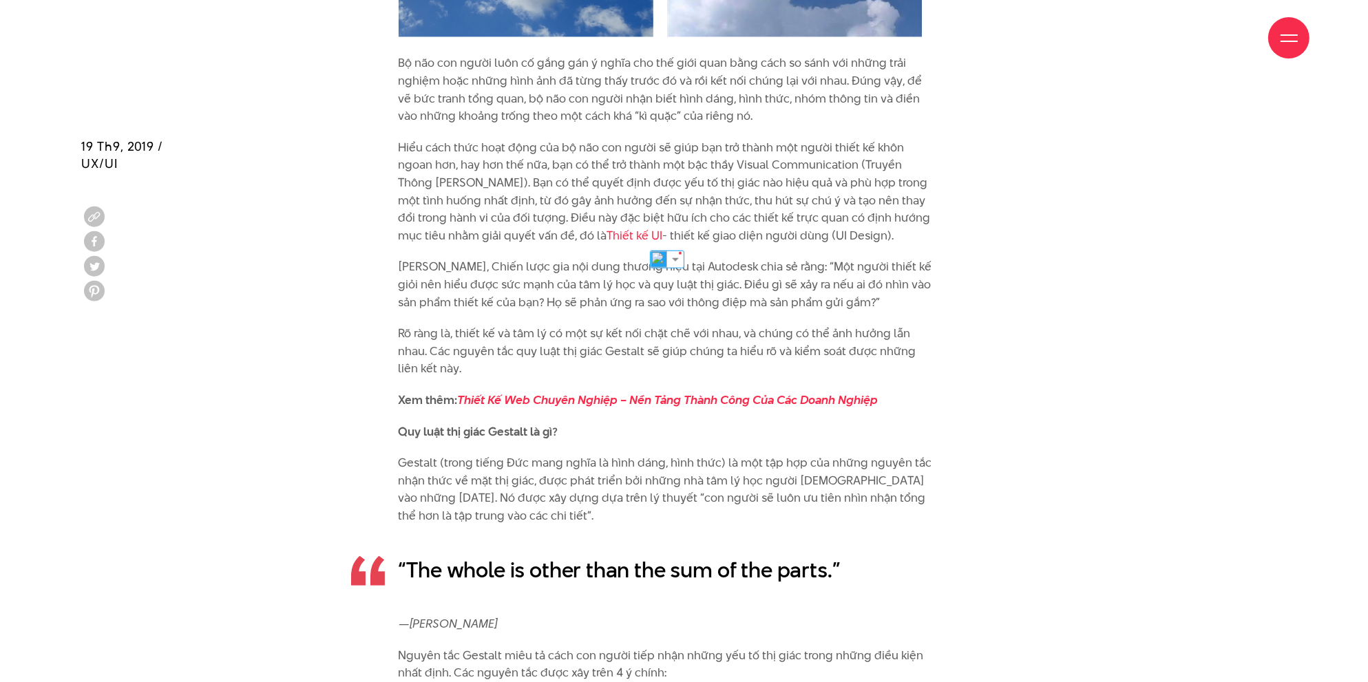
scroll to position [1859, 0]
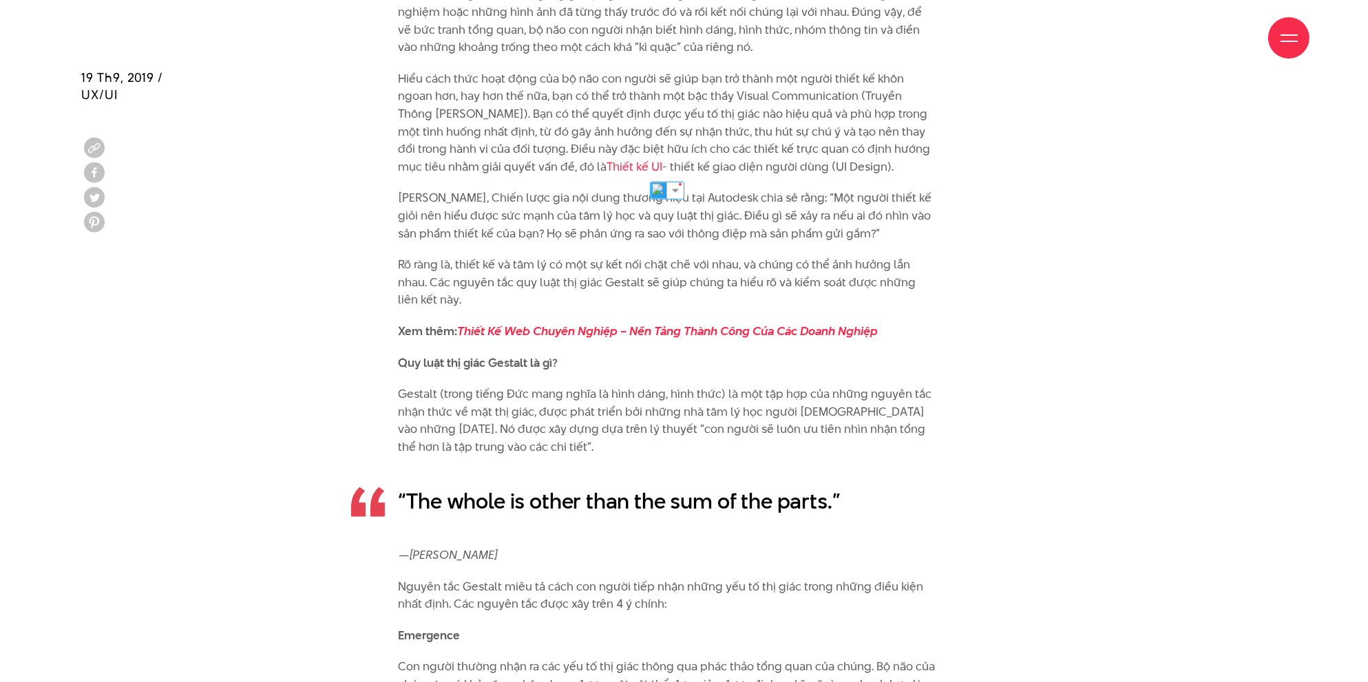
drag, startPoint x: 395, startPoint y: 76, endPoint x: 789, endPoint y: 172, distance: 405.3
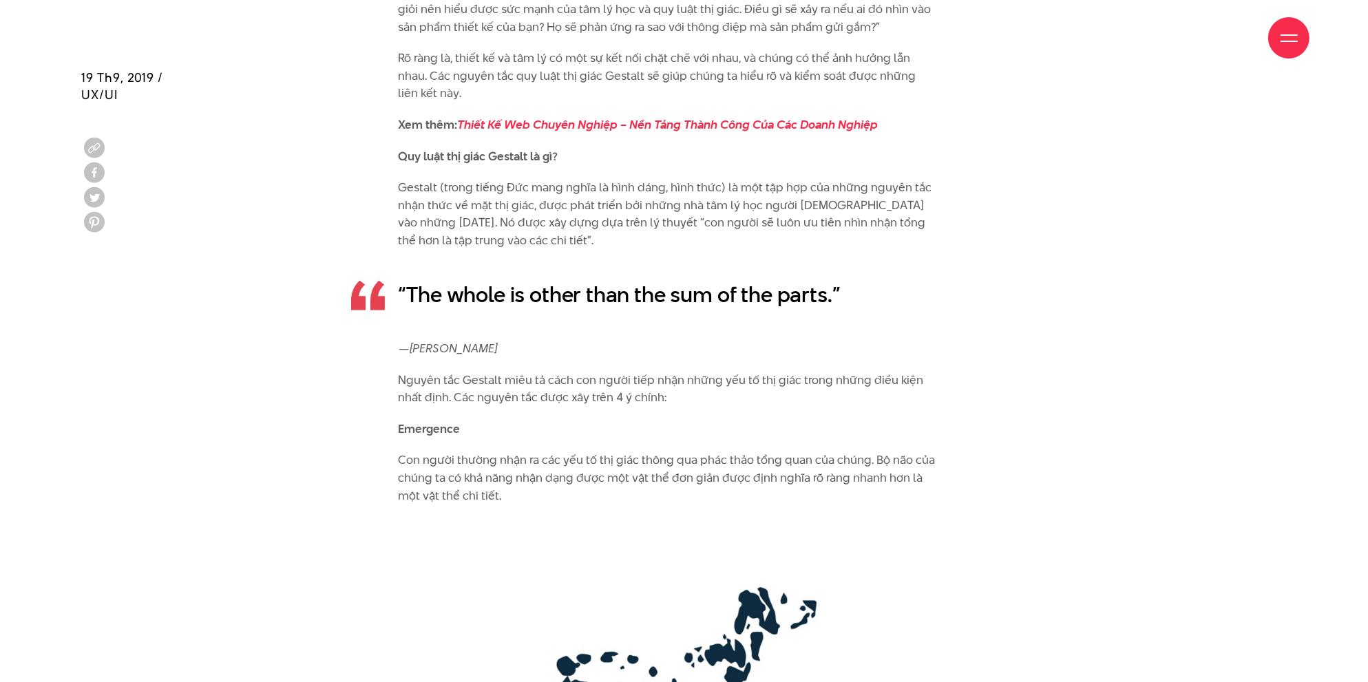
scroll to position [2134, 0]
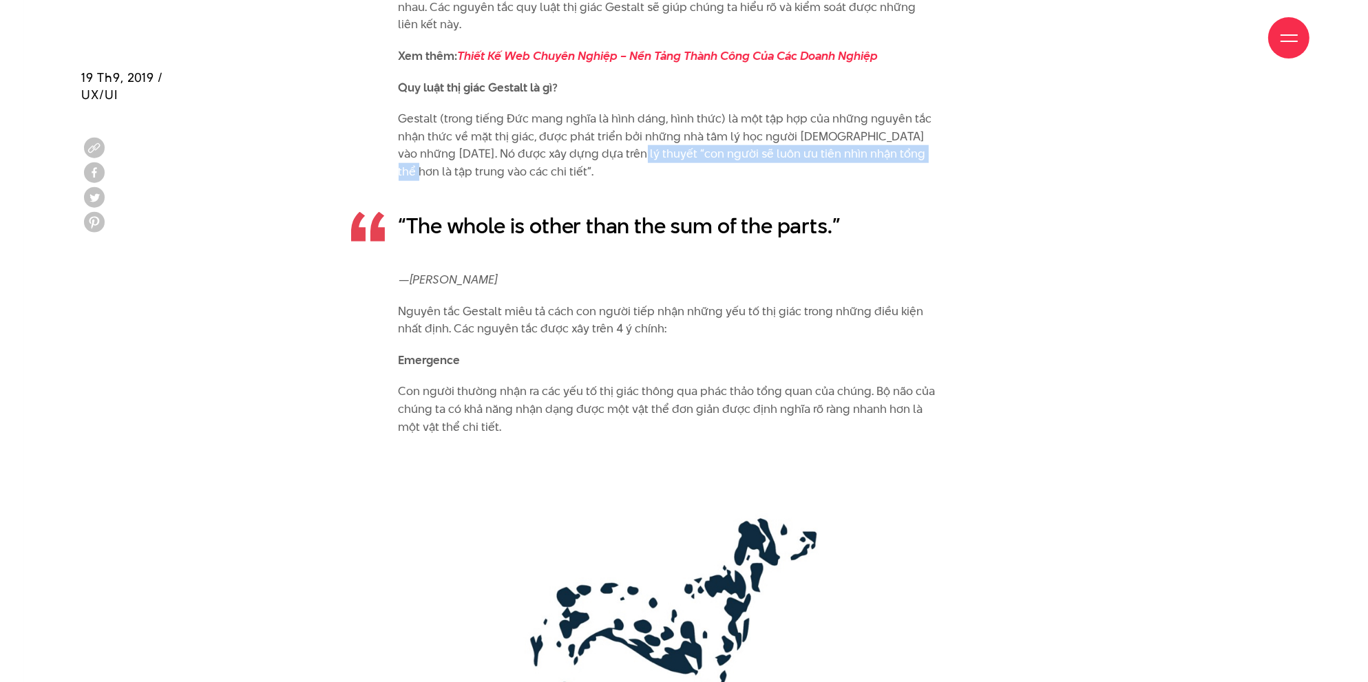
drag, startPoint x: 604, startPoint y: 156, endPoint x: 906, endPoint y: 156, distance: 302.2
click at [905, 156] on p "Gestalt (trong tiếng Đức mang nghĩa là hình dáng, hình thức) là một tập hợp của…" at bounding box center [667, 145] width 537 height 70
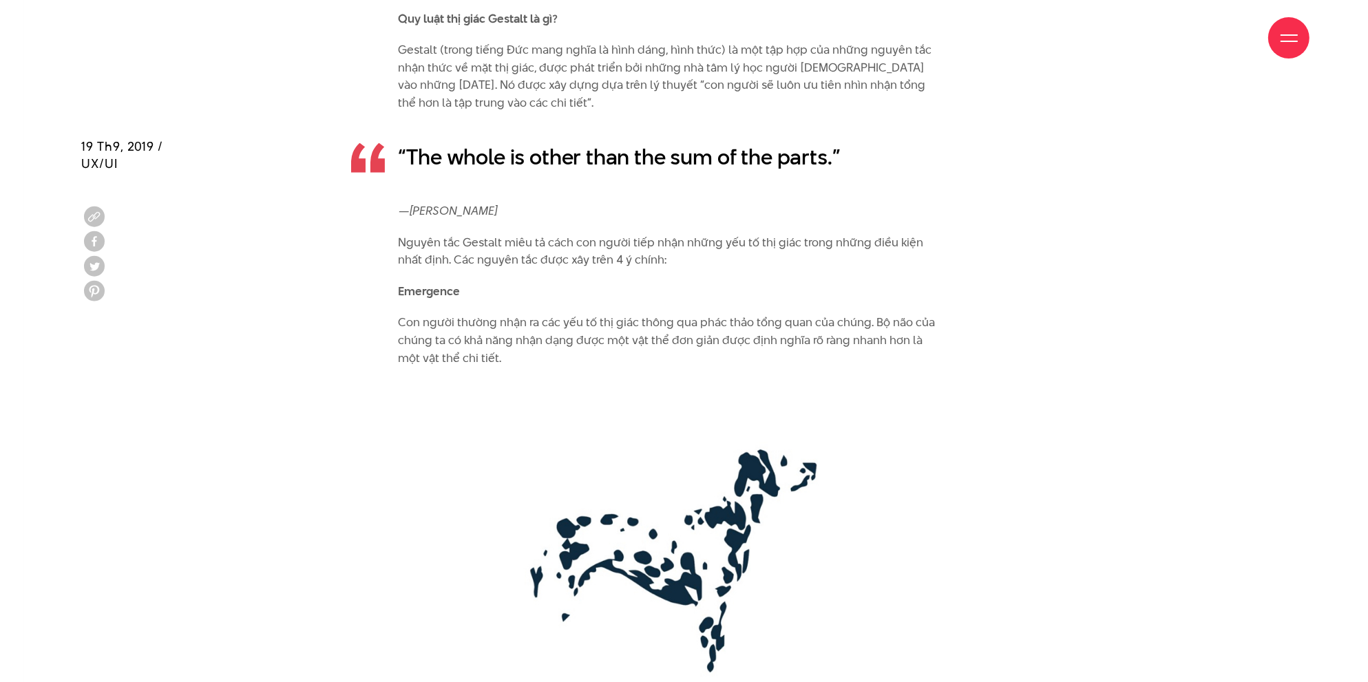
scroll to position [2341, 0]
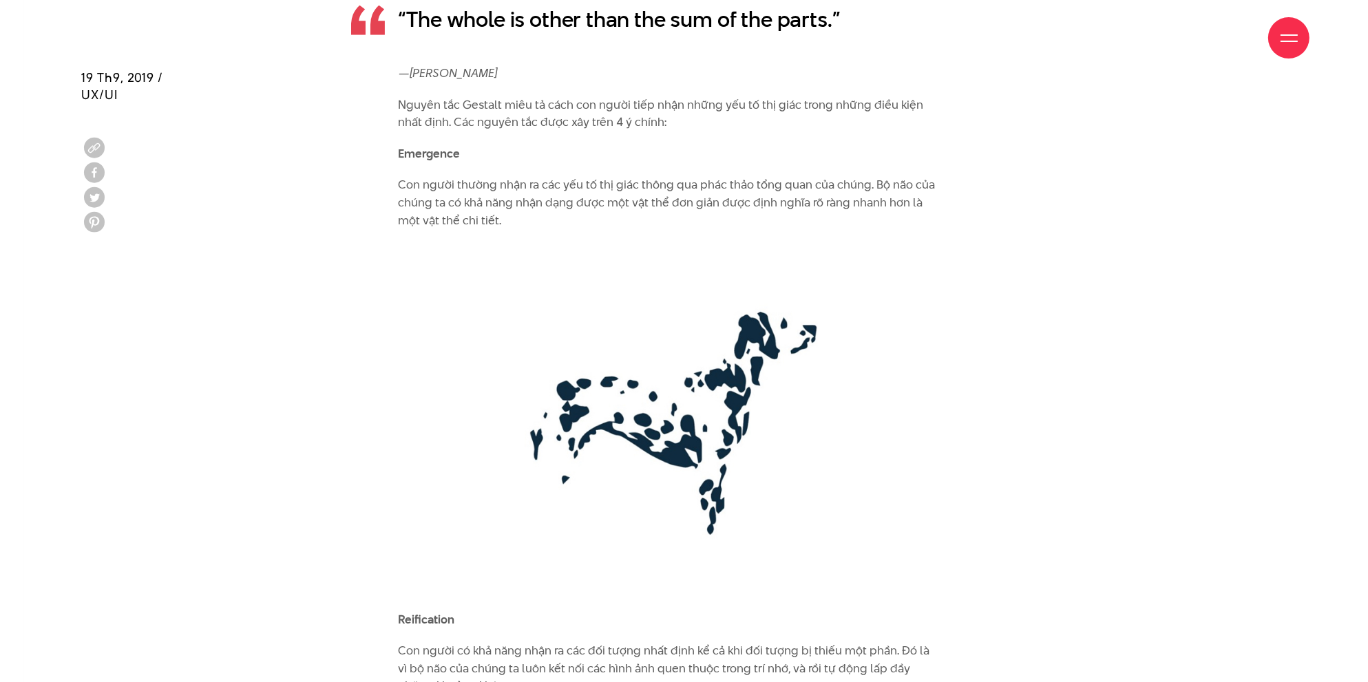
drag, startPoint x: 412, startPoint y: 124, endPoint x: 730, endPoint y: 129, distance: 317.4
click at [730, 129] on p "Nguyên tắc Gestalt miêu tả cách con người tiếp nhận những yếu tố thị giác trong…" at bounding box center [667, 113] width 537 height 35
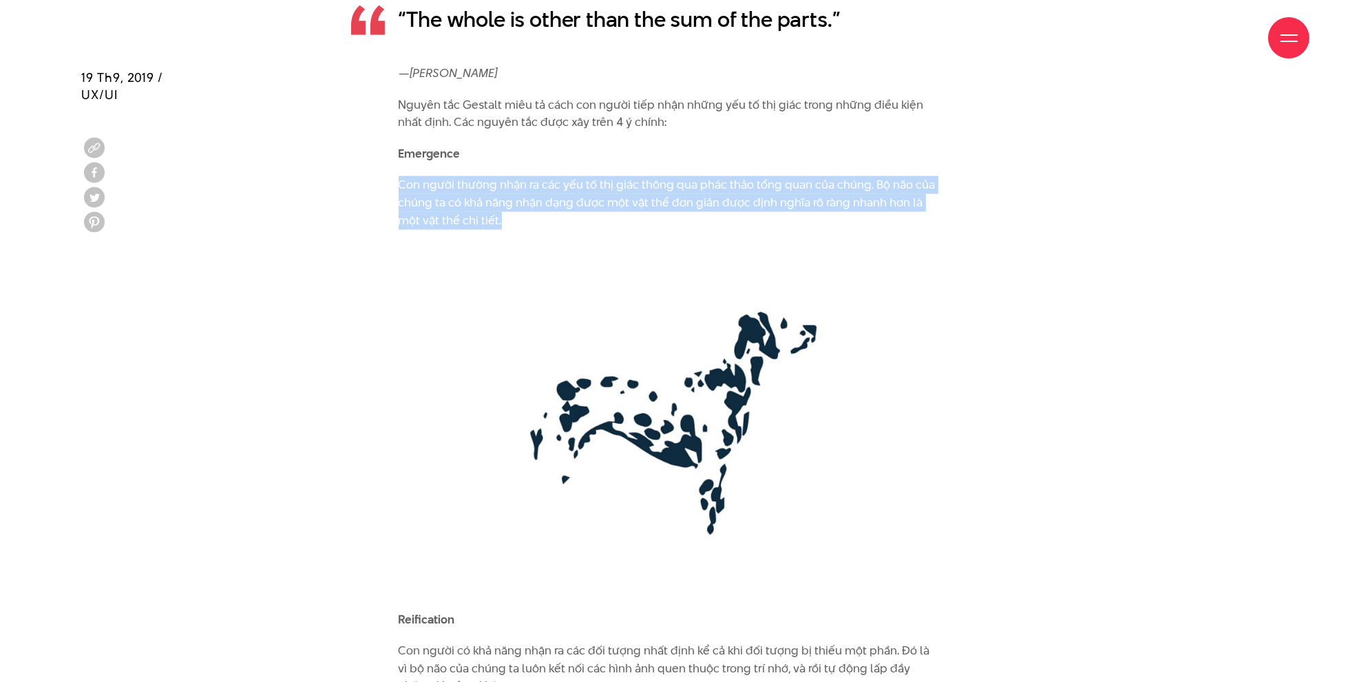
drag, startPoint x: 394, startPoint y: 185, endPoint x: 516, endPoint y: 218, distance: 126.7
click at [587, 252] on img at bounding box center [667, 420] width 537 height 354
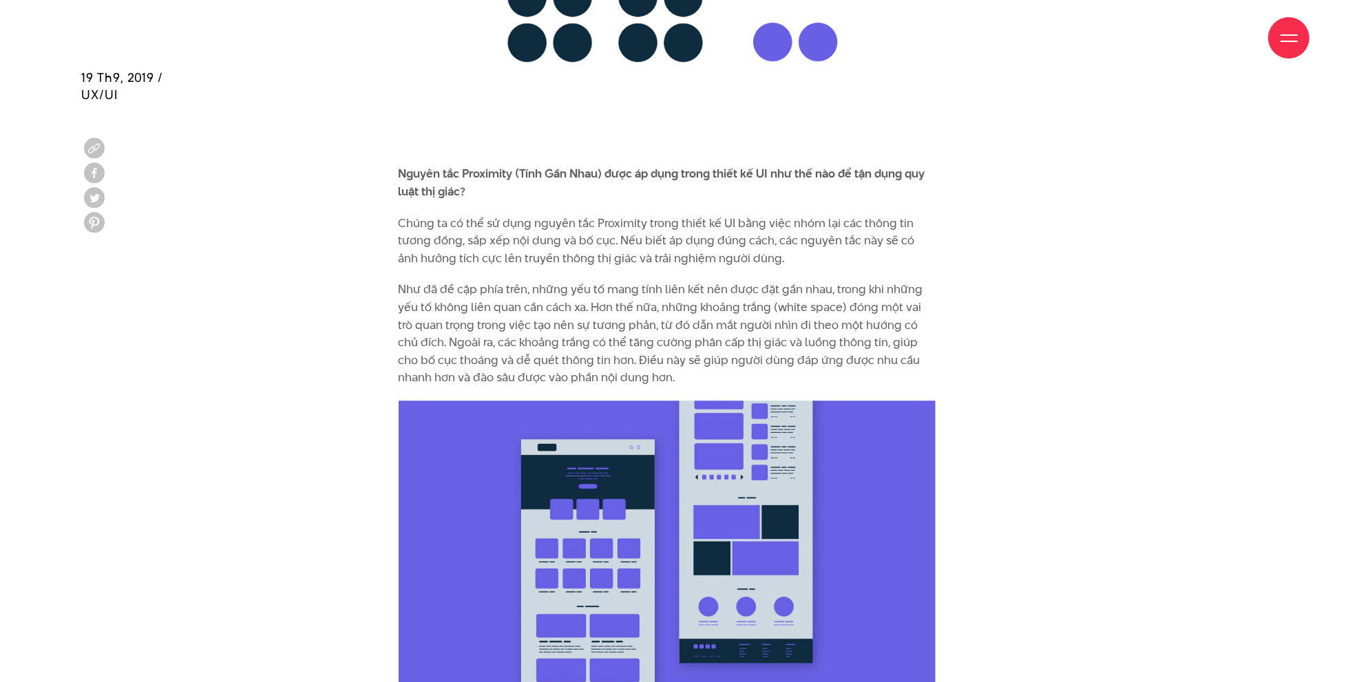
scroll to position [4750, 0]
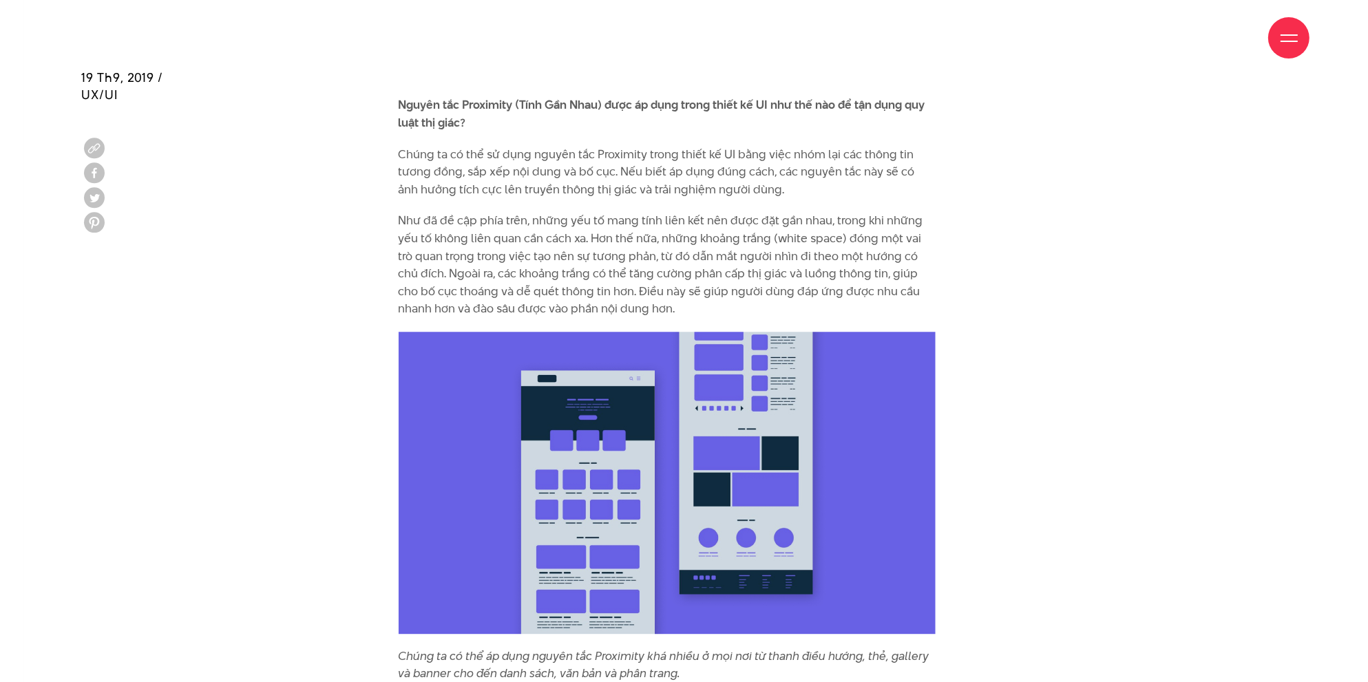
drag, startPoint x: 409, startPoint y: 151, endPoint x: 807, endPoint y: 187, distance: 399.5
click at [807, 187] on p "Chúng ta có thể sử dụng nguyên tắc Proximity trong thiết kế UI bằng việc nhóm l…" at bounding box center [667, 172] width 537 height 53
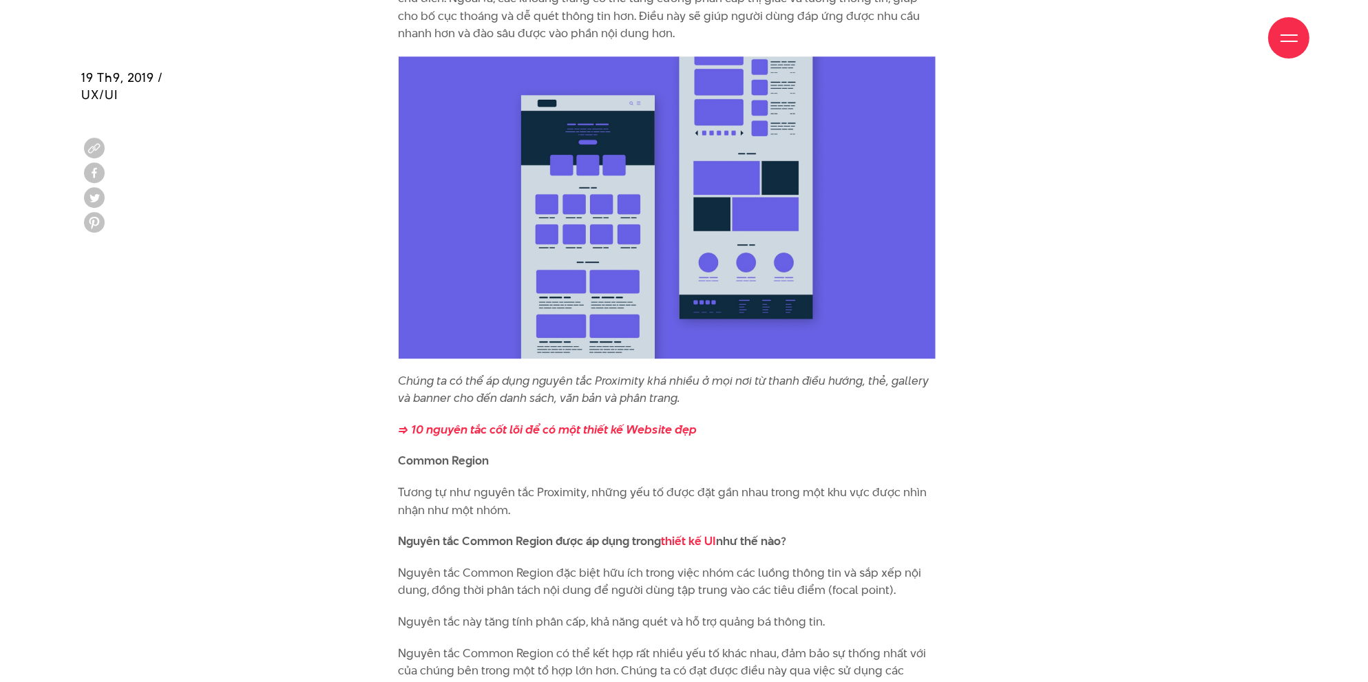
scroll to position [5095, 0]
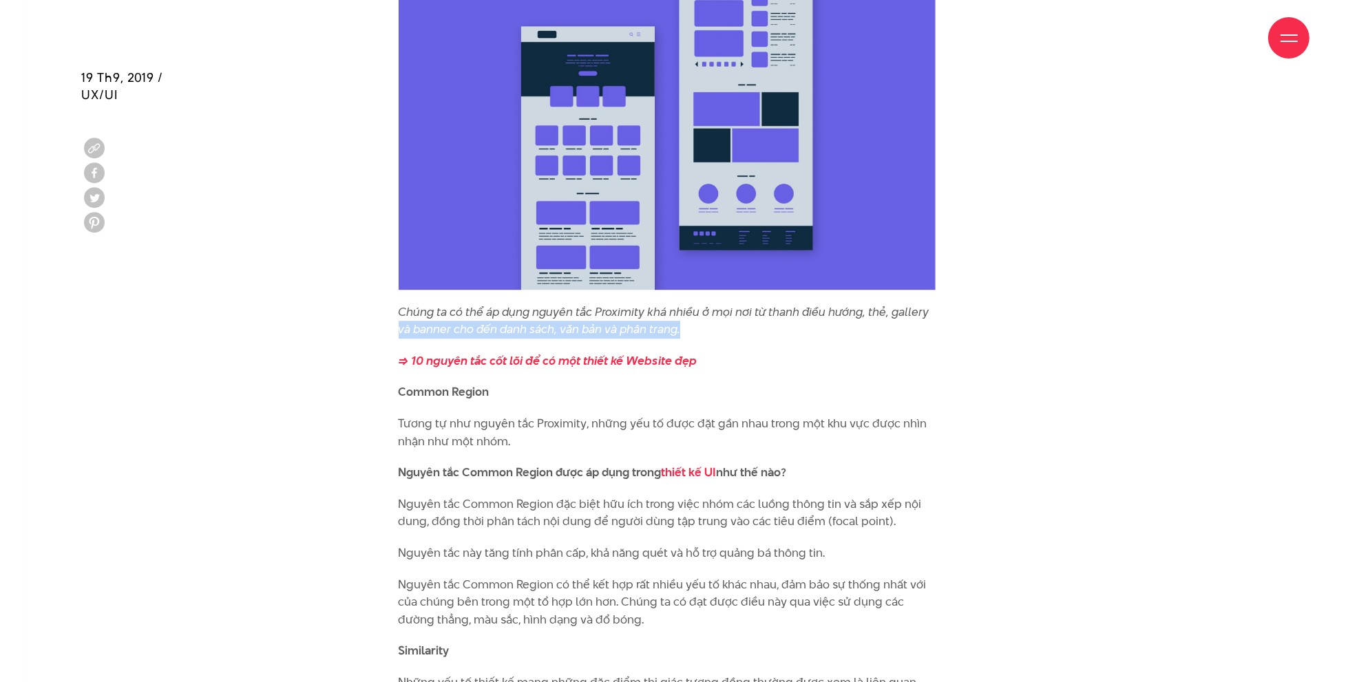
drag, startPoint x: 394, startPoint y: 328, endPoint x: 726, endPoint y: 332, distance: 332.6
click at [857, 359] on p "=> 10 nguyên tắc cốt lõi để có một thiết kế Website đẹp" at bounding box center [667, 361] width 537 height 18
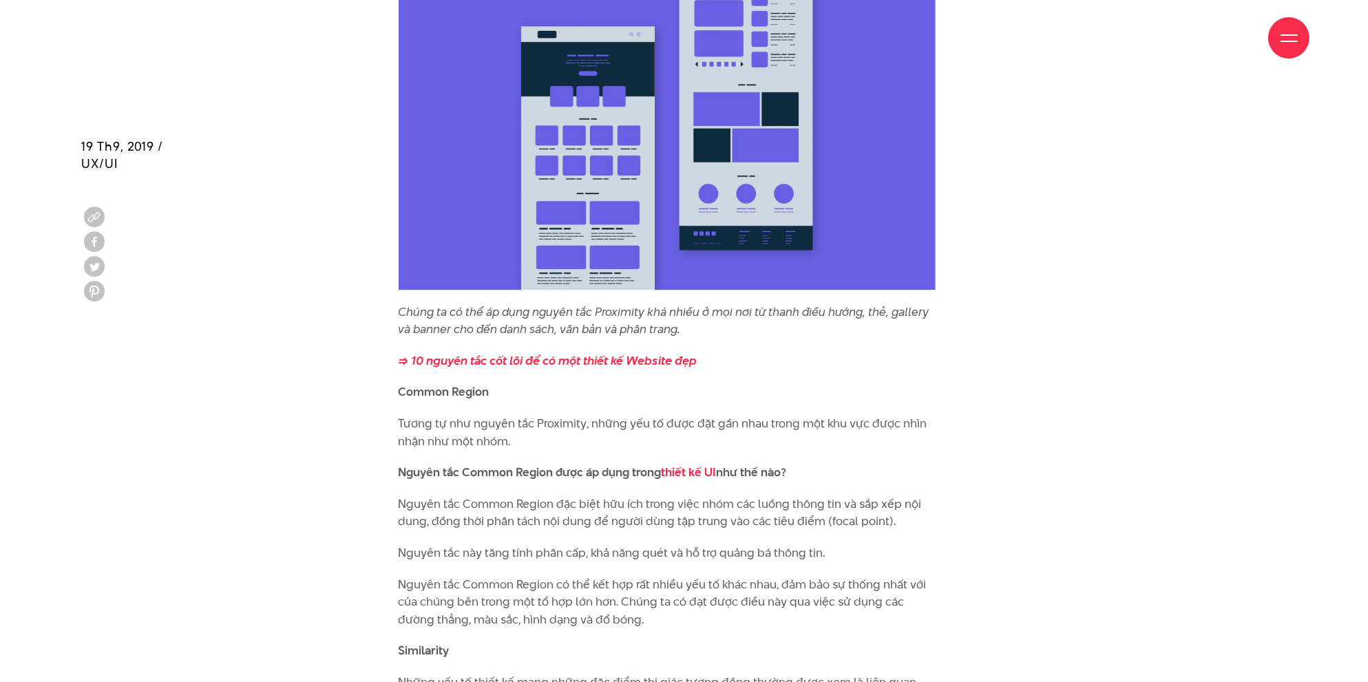
scroll to position [5232, 0]
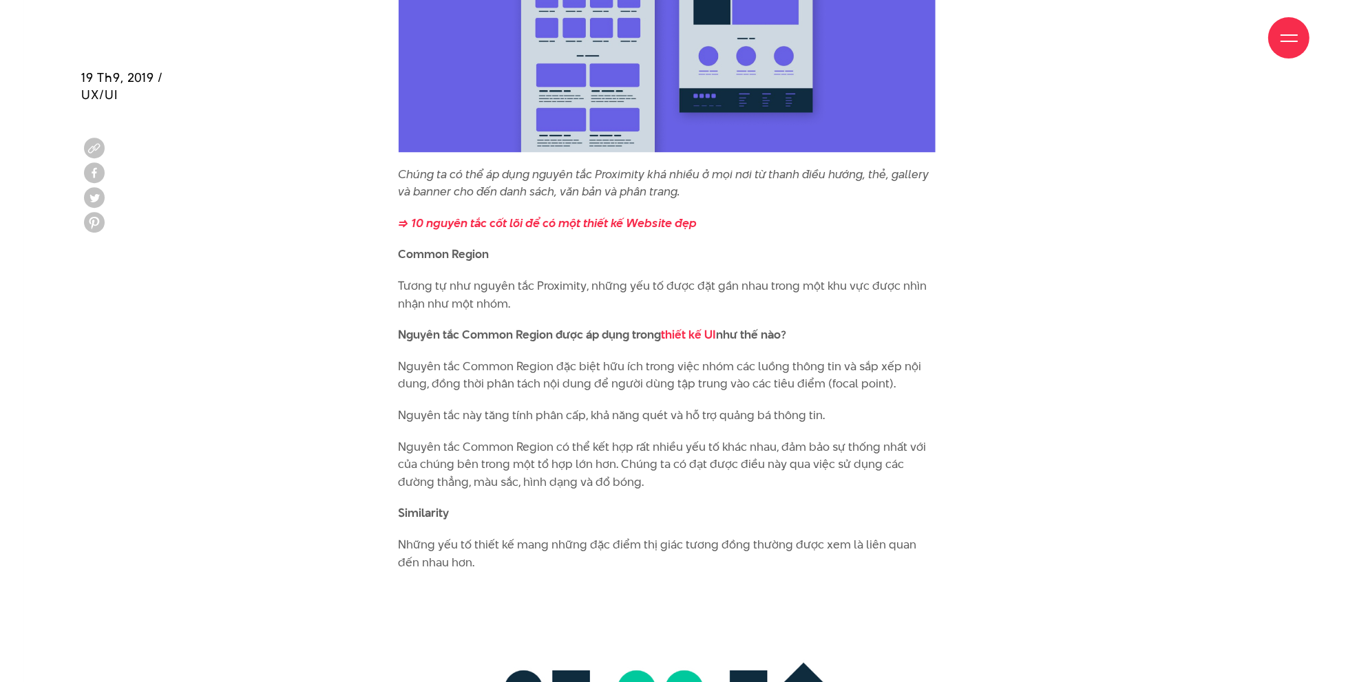
drag, startPoint x: 430, startPoint y: 365, endPoint x: 907, endPoint y: 390, distance: 478.4
click at [907, 390] on p "Nguyên tắc Common Region đặc biệt hữu ích trong việc nhóm các luồng thông tin v…" at bounding box center [667, 375] width 537 height 35
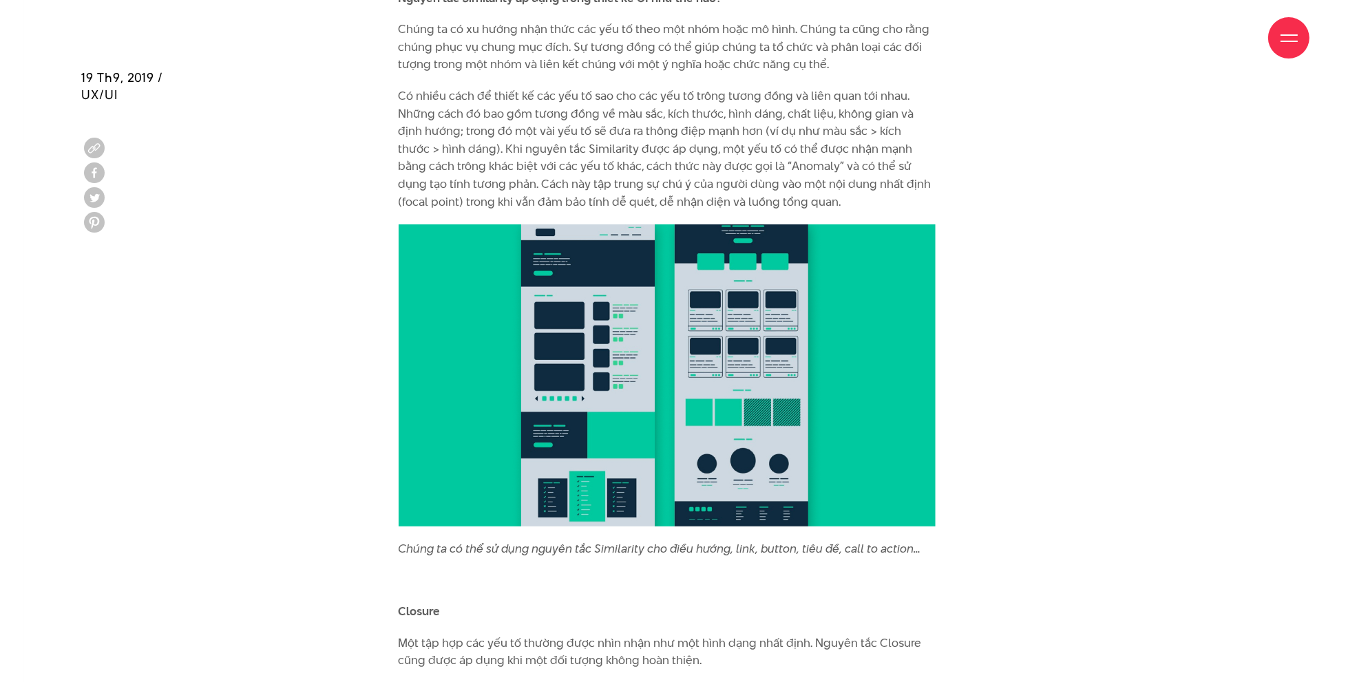
scroll to position [6127, 0]
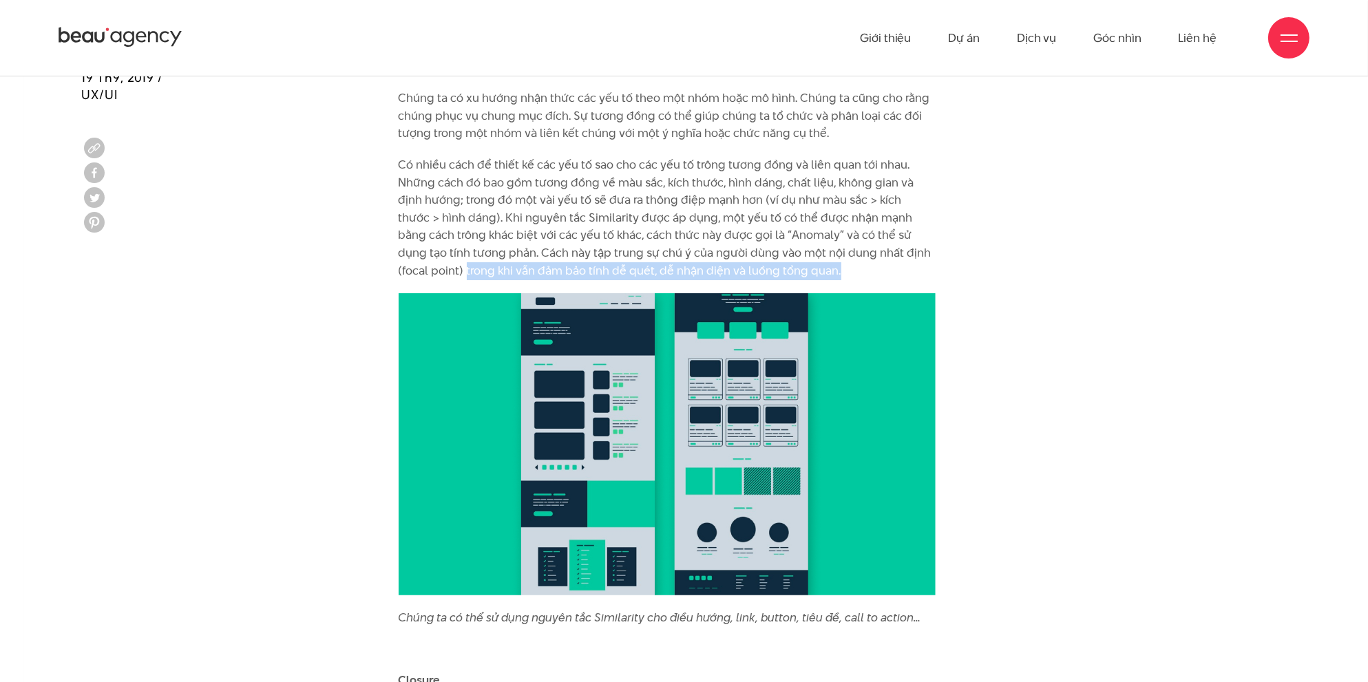
drag, startPoint x: 384, startPoint y: 264, endPoint x: 857, endPoint y: 273, distance: 473.1
click at [857, 273] on div "Bộ não con người luôn cố gắng gán ý nghĩa cho thế giới quan bằng cách so sánh v…" at bounding box center [685, 143] width 620 height 9331
click at [1020, 405] on div "Bộ não con người luôn cố gắng gán ý nghĩa cho thế giới quan bằng cách so sánh v…" at bounding box center [684, 143] width 1239 height 9331
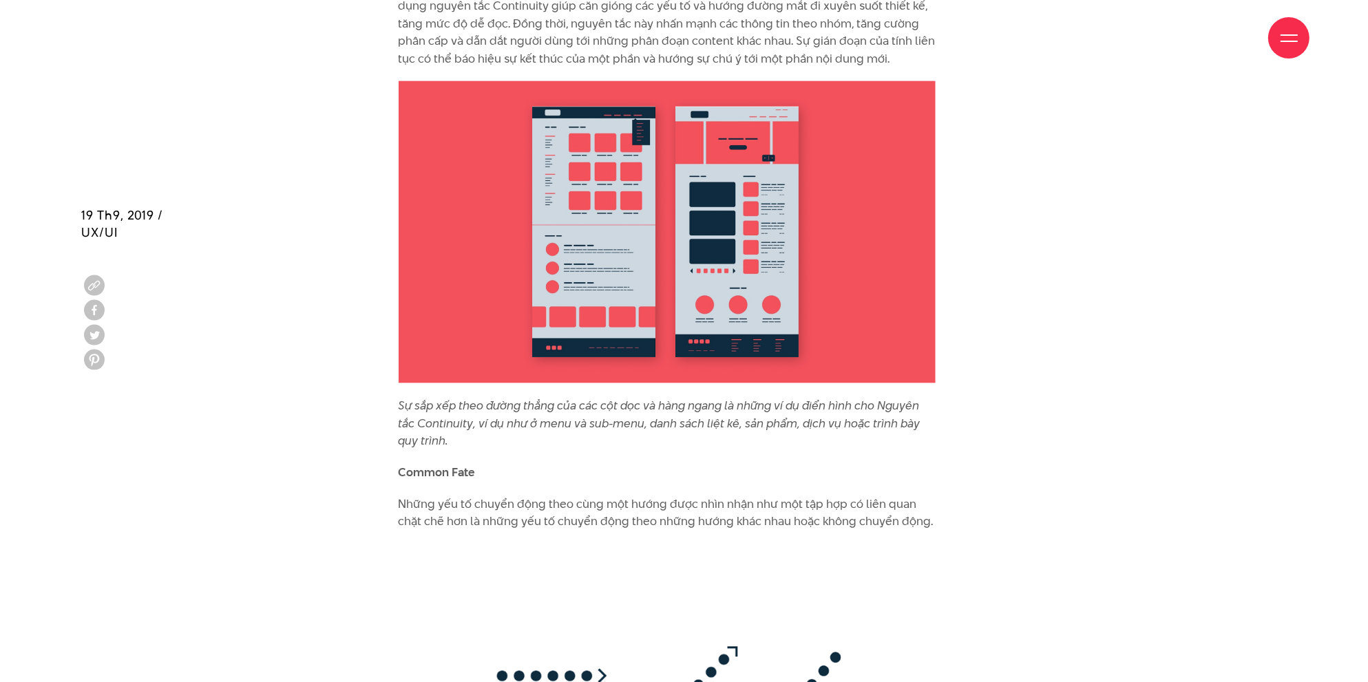
scroll to position [9501, 0]
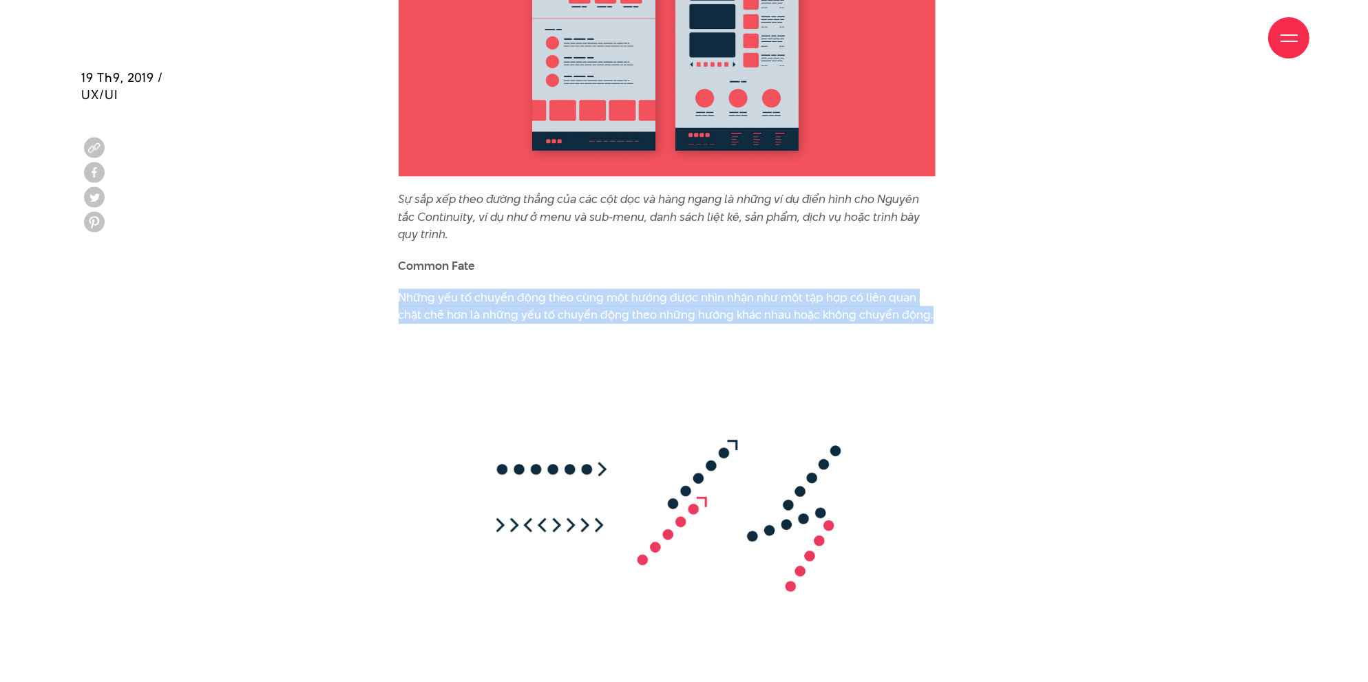
drag, startPoint x: 393, startPoint y: 293, endPoint x: 1001, endPoint y: 333, distance: 609.2
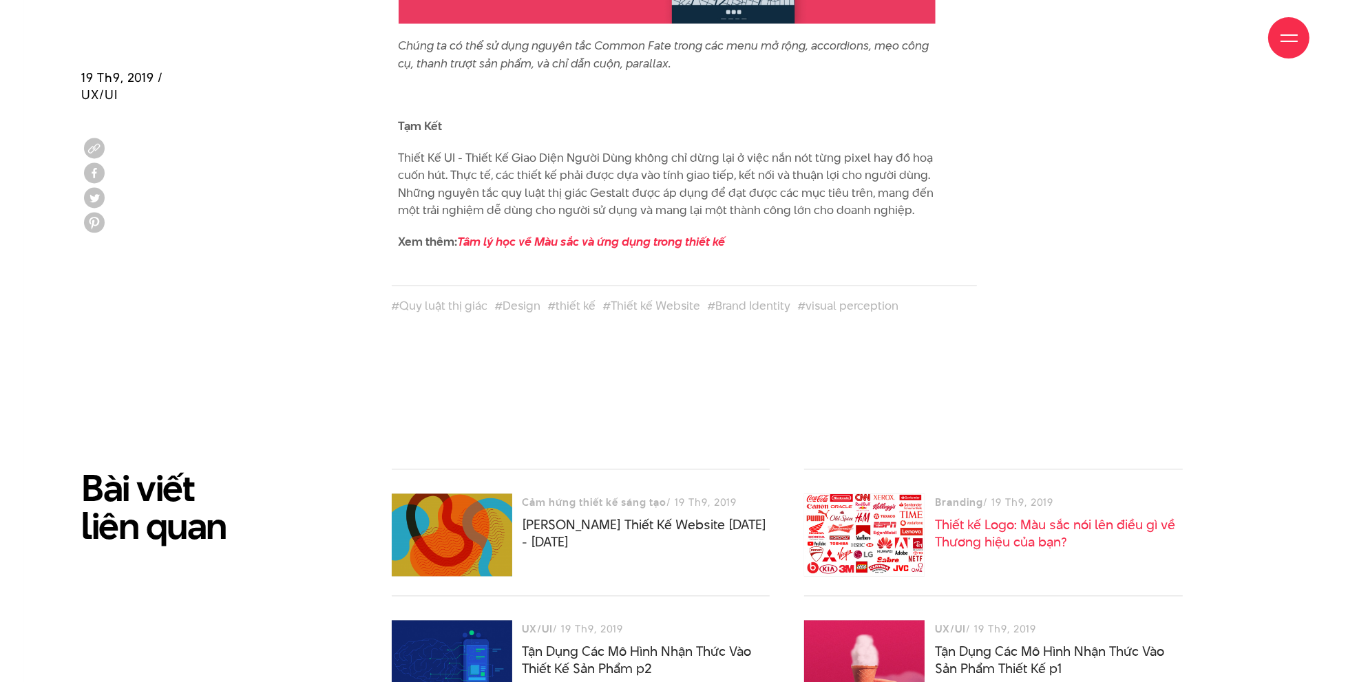
scroll to position [10878, 0]
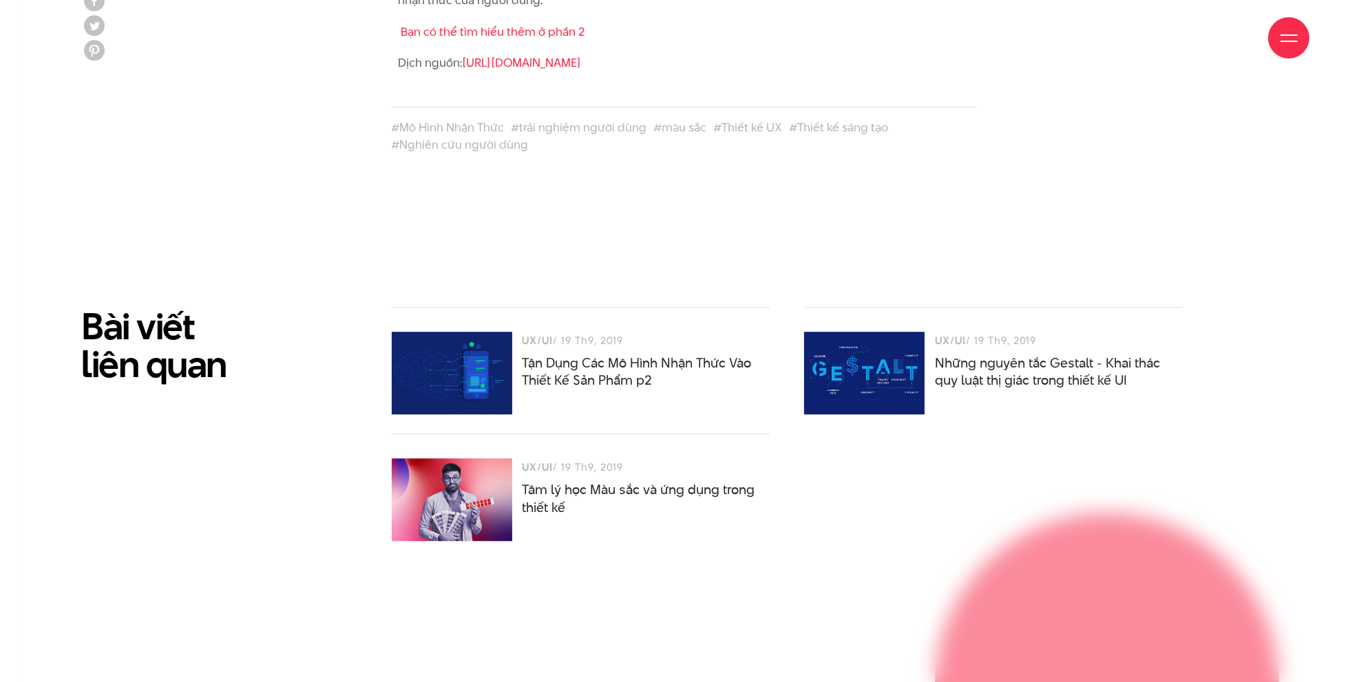
scroll to position [4957, 0]
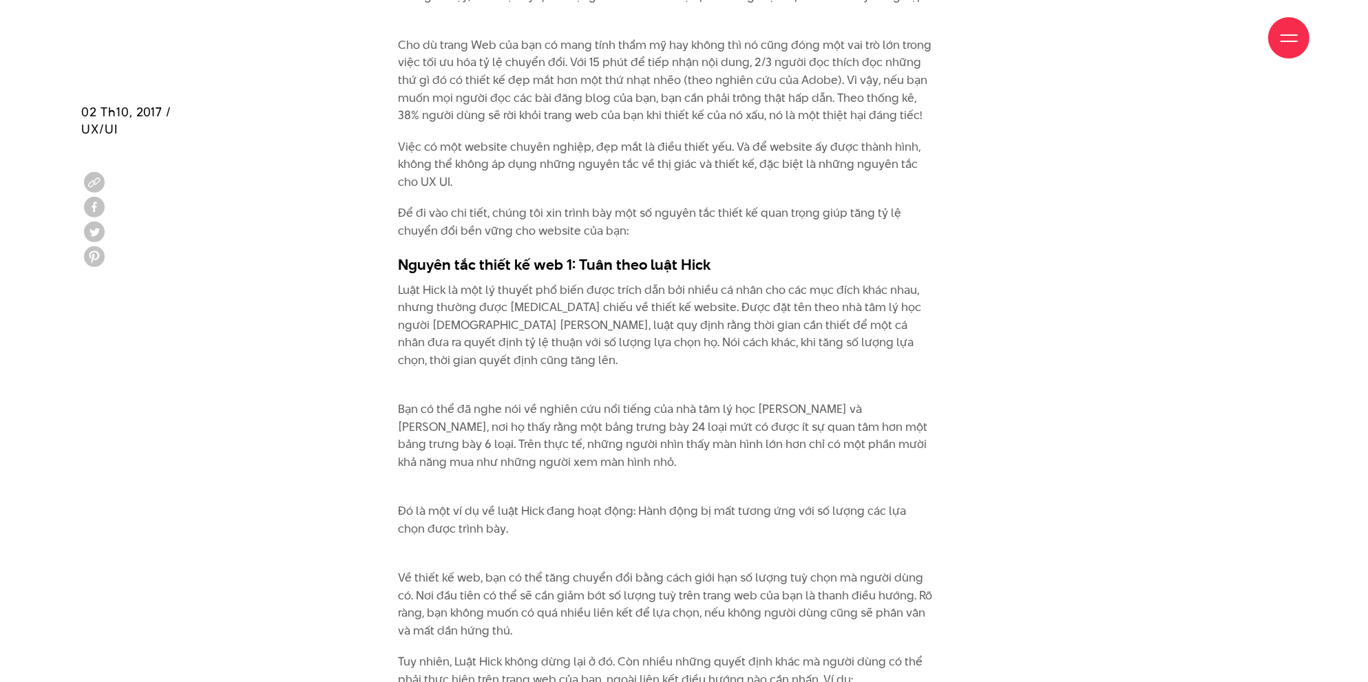
scroll to position [964, 0]
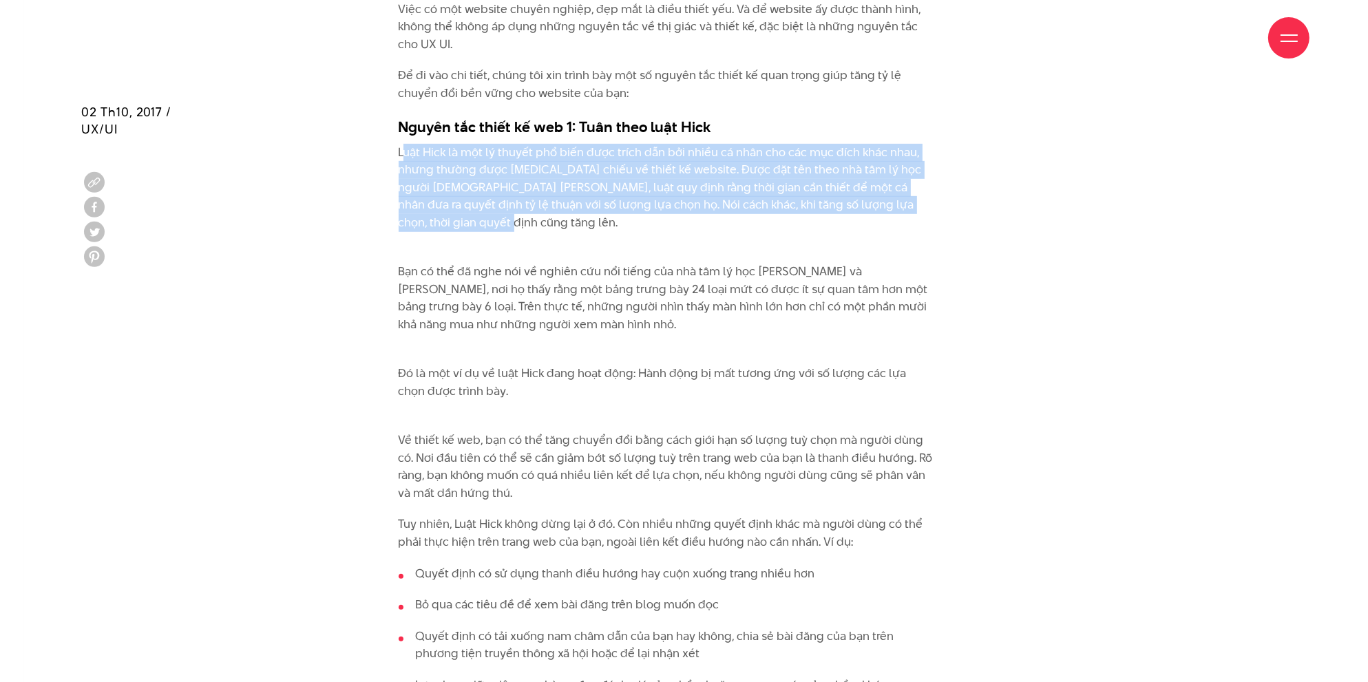
drag, startPoint x: 414, startPoint y: 159, endPoint x: 540, endPoint y: 231, distance: 144.9
click at [540, 231] on p "Luật Hick là một lý thuyết phổ biến được trích dẫn bởi nhiều cá nhân cho các mụ…" at bounding box center [667, 188] width 537 height 88
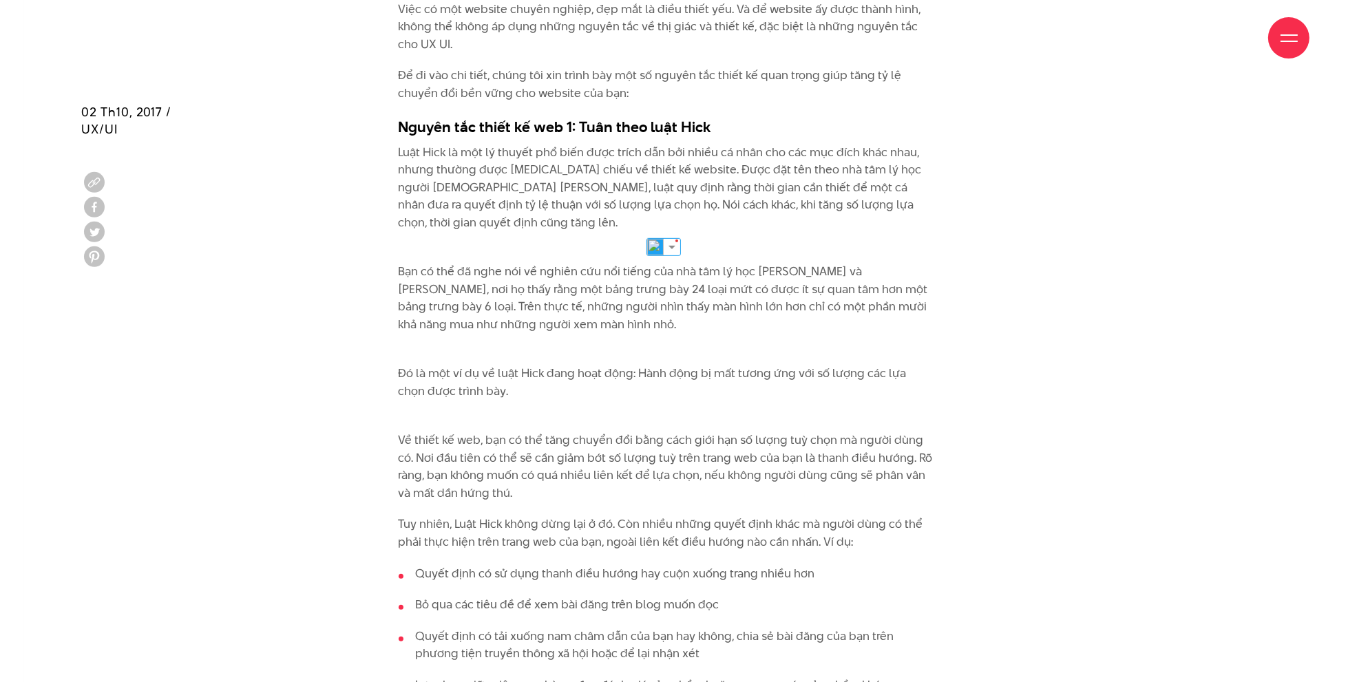
click at [606, 286] on p "Bạn có thể đã nghe nói về nghiên cứu nổi tiếng của nhà tâm lý học Sheena Lyenga…" at bounding box center [667, 290] width 537 height 88
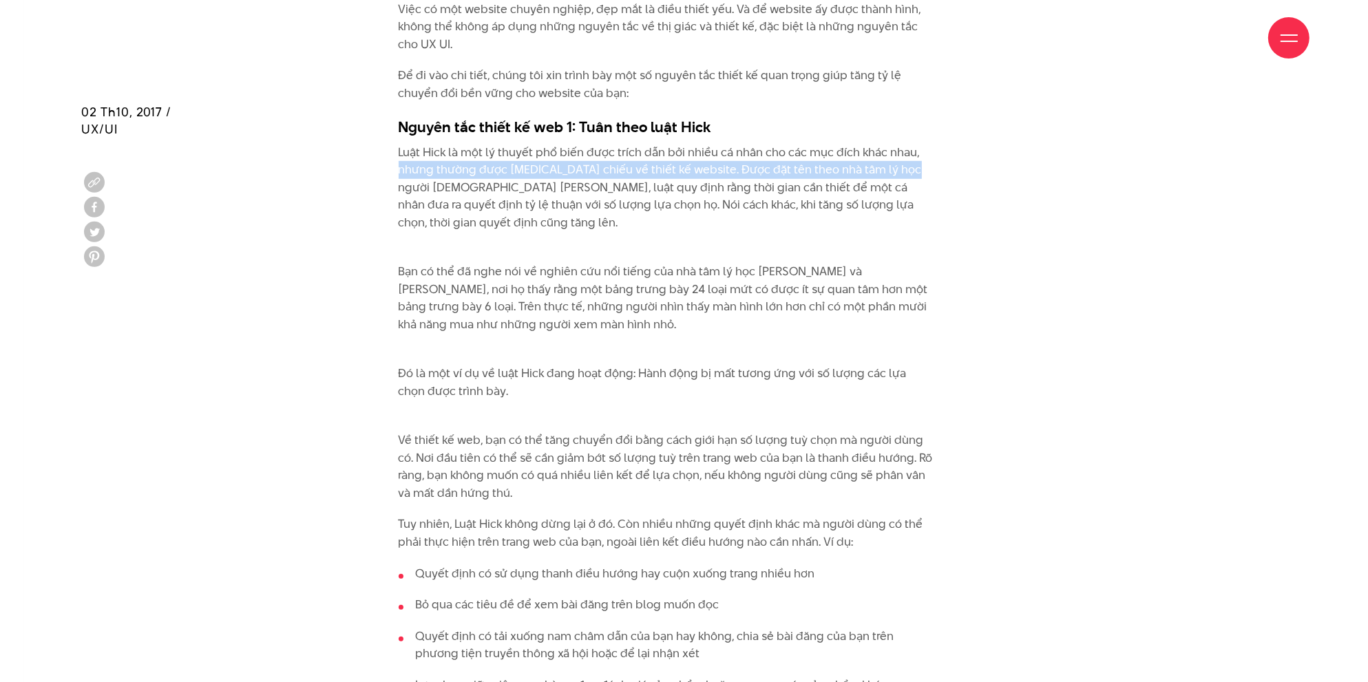
drag, startPoint x: 433, startPoint y: 181, endPoint x: 927, endPoint y: 173, distance: 493.7
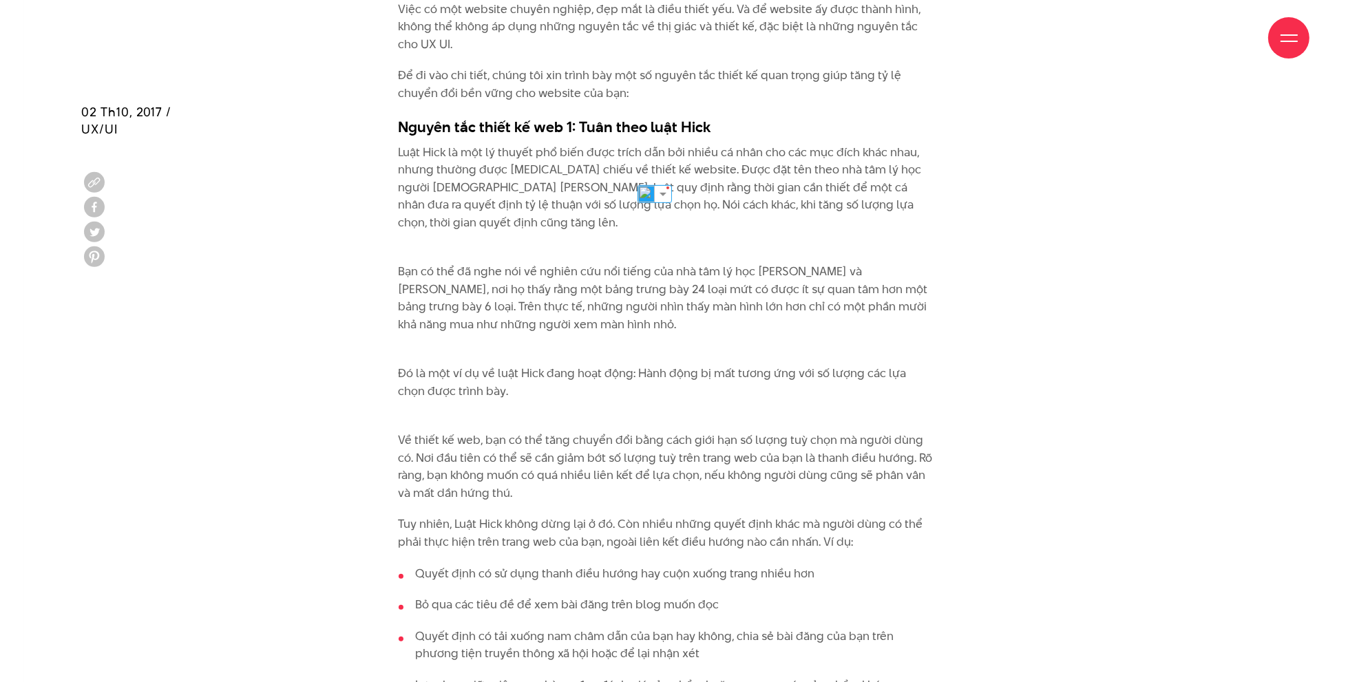
click at [639, 262] on p "Bạn có thể đã nghe nói về nghiên cứu nổi tiếng của nhà tâm lý học Sheena Lyenga…" at bounding box center [667, 290] width 537 height 88
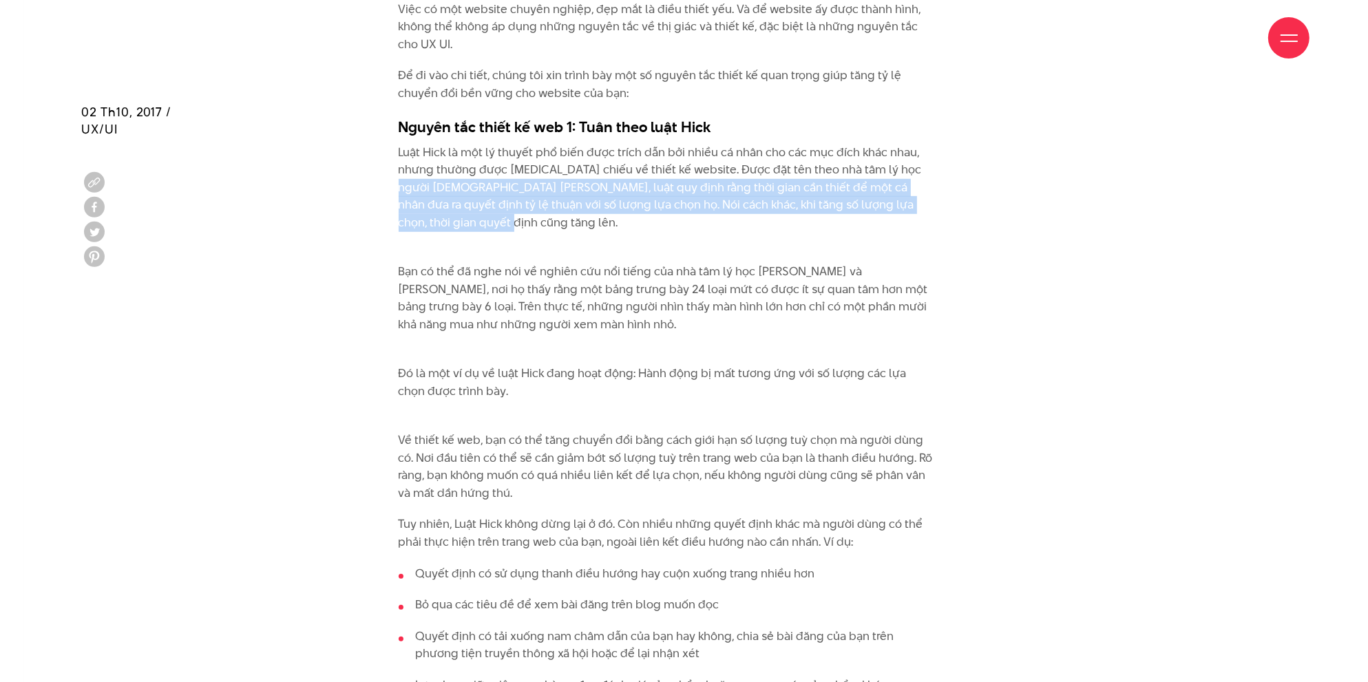
drag, startPoint x: 394, startPoint y: 183, endPoint x: 609, endPoint y: 220, distance: 217.9
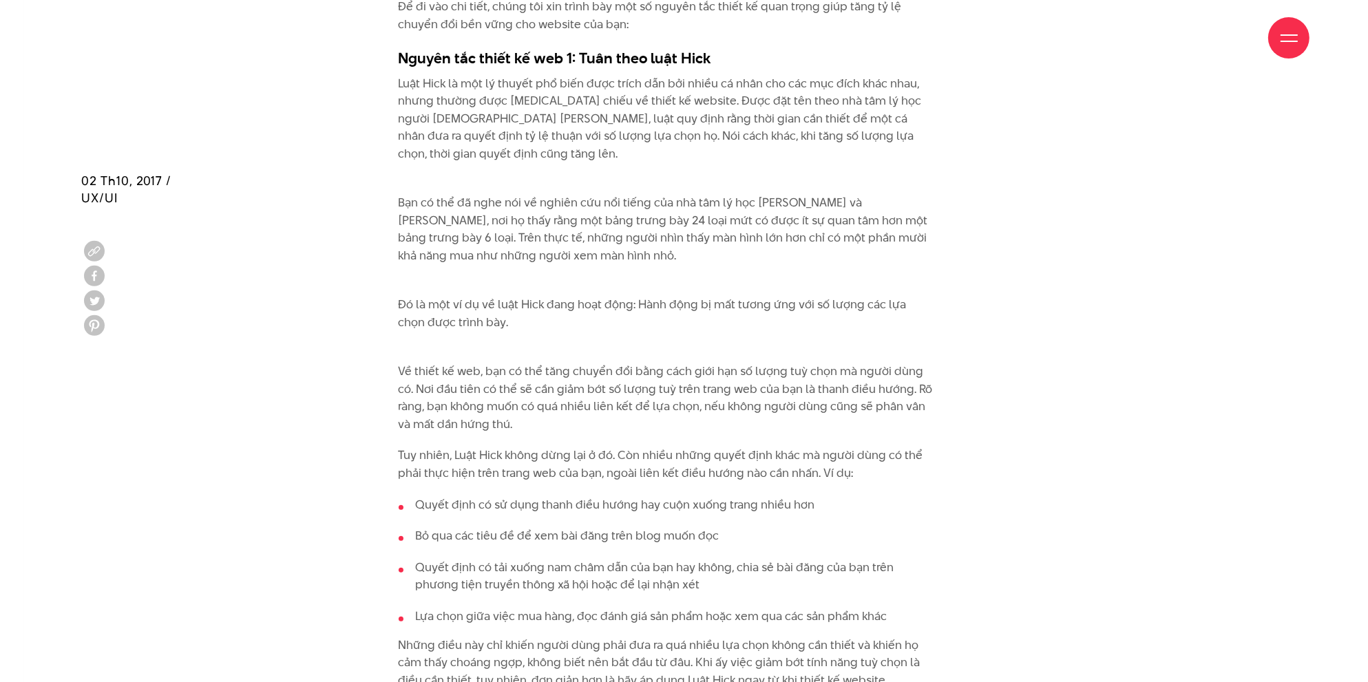
scroll to position [1102, 0]
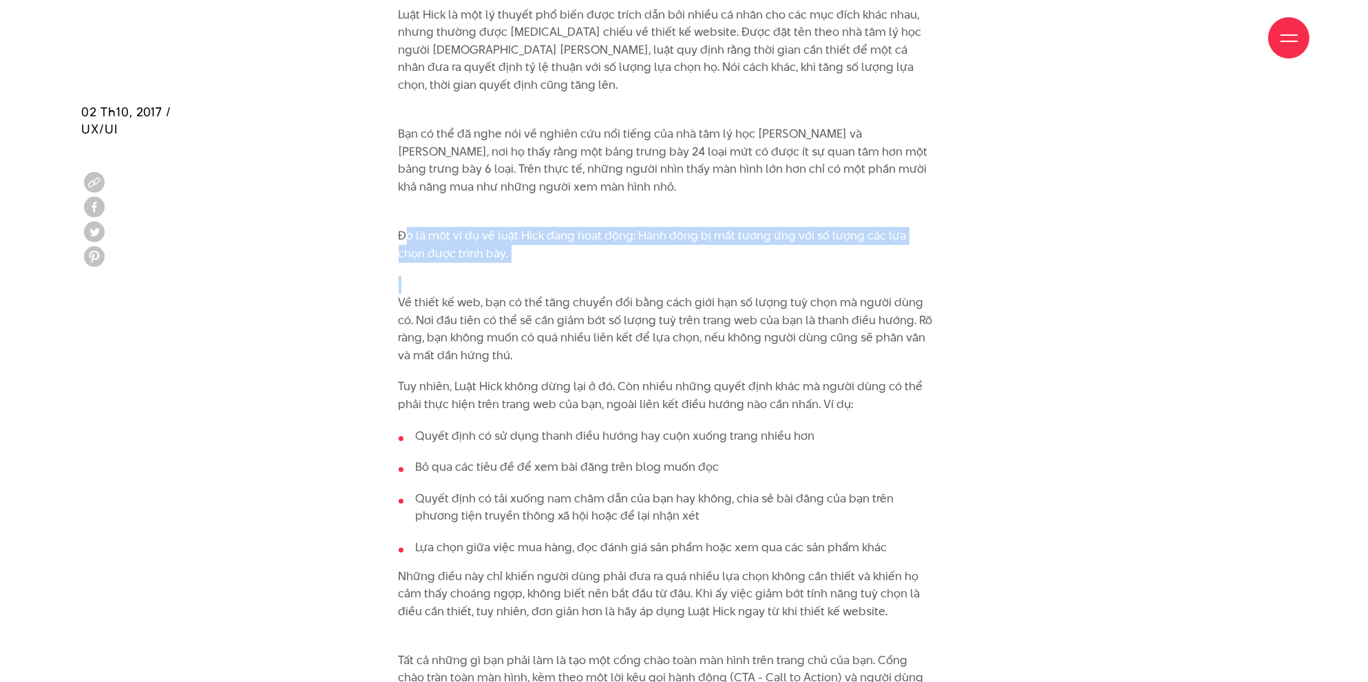
drag, startPoint x: 382, startPoint y: 242, endPoint x: 509, endPoint y: 266, distance: 129.8
click at [545, 277] on p "Về thiết kế web, bạn có thể tăng chuyển đổi bằng cách giới hạn số lượng tuỳ chọ…" at bounding box center [667, 320] width 537 height 88
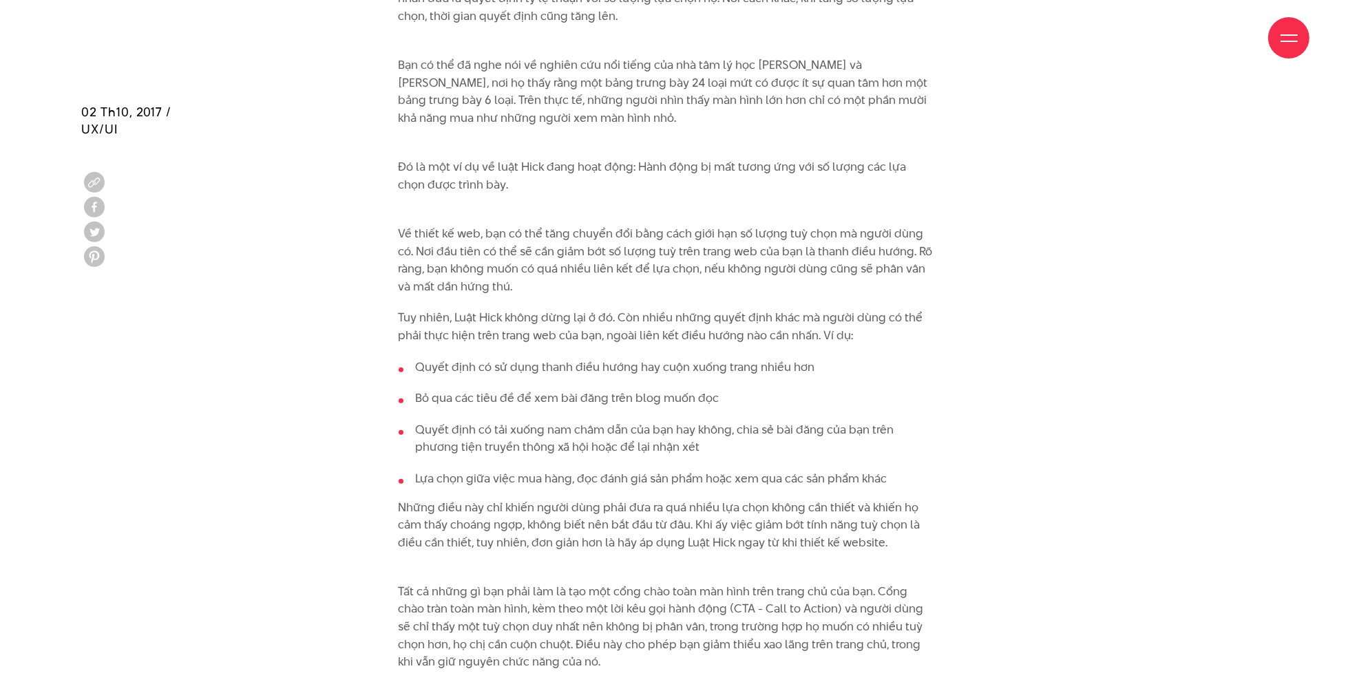
scroll to position [1308, 0]
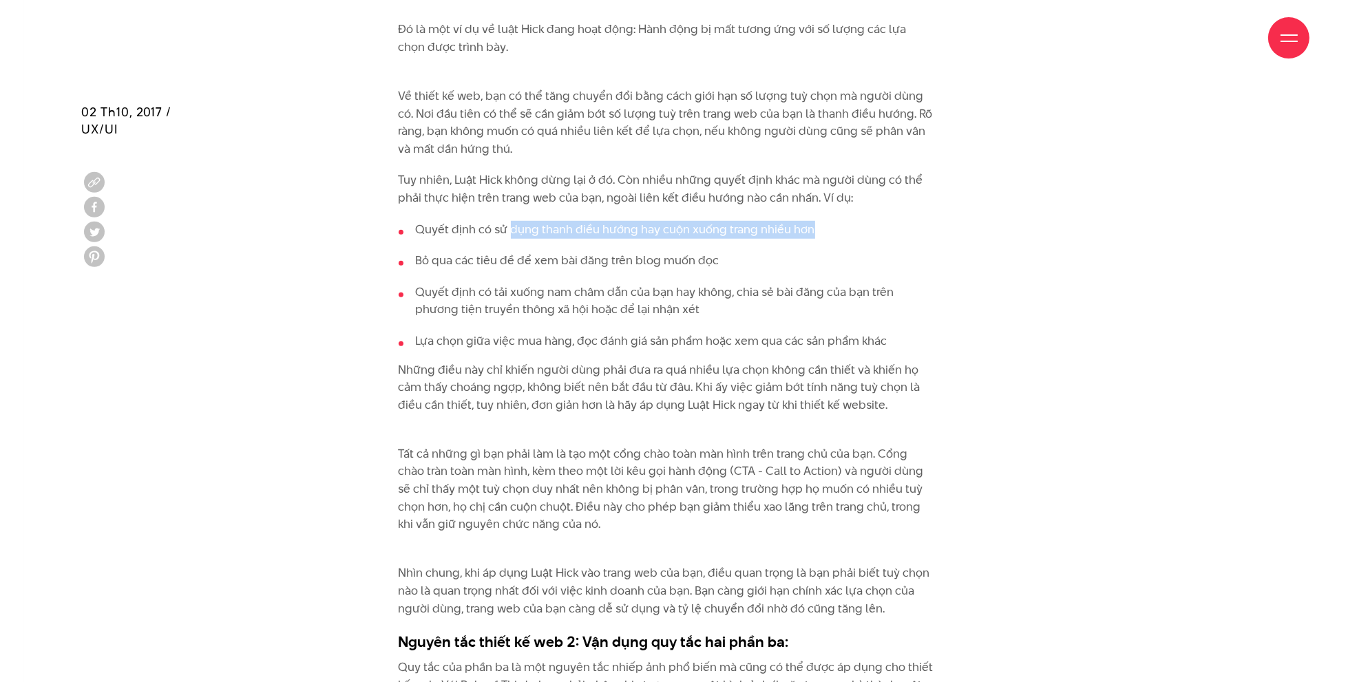
drag, startPoint x: 509, startPoint y: 224, endPoint x: 889, endPoint y: 227, distance: 380.0
click at [889, 227] on li "Quyết định có sử dụng thanh điều hướng hay cuộn xuống trang nhiều hơn" at bounding box center [667, 230] width 537 height 18
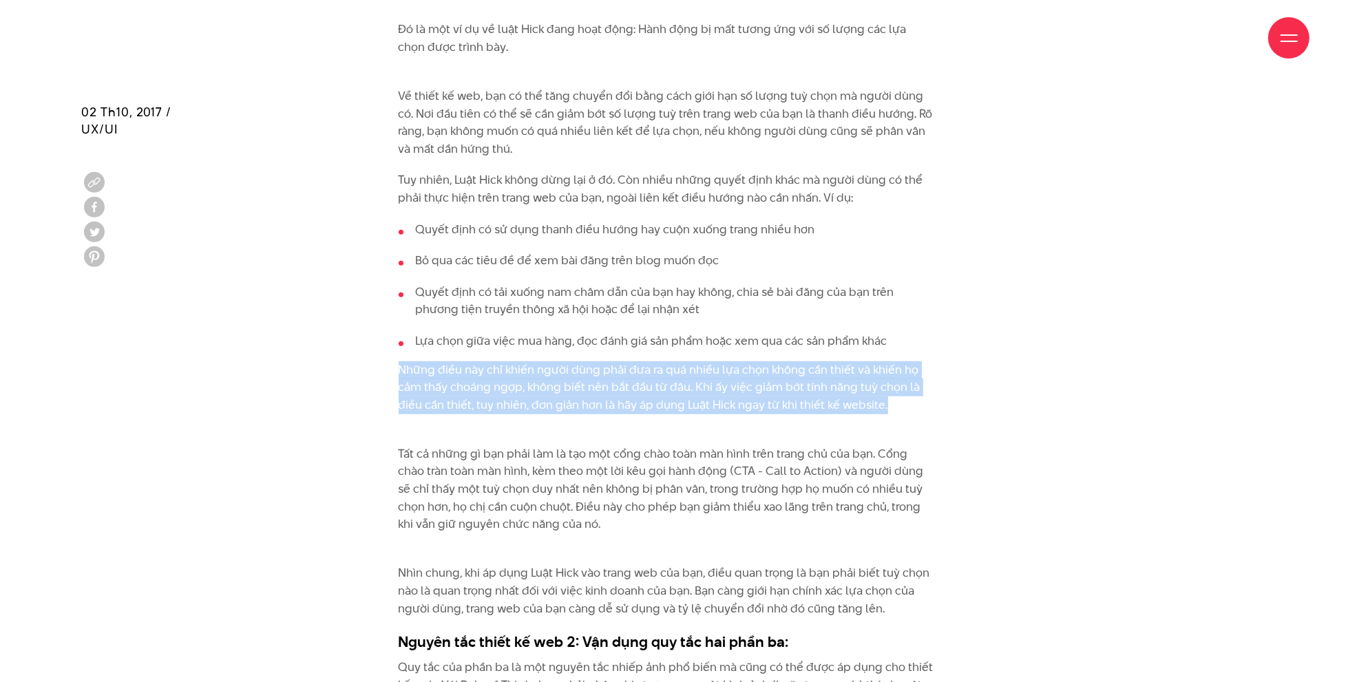
drag, startPoint x: 397, startPoint y: 365, endPoint x: 993, endPoint y: 404, distance: 598.2
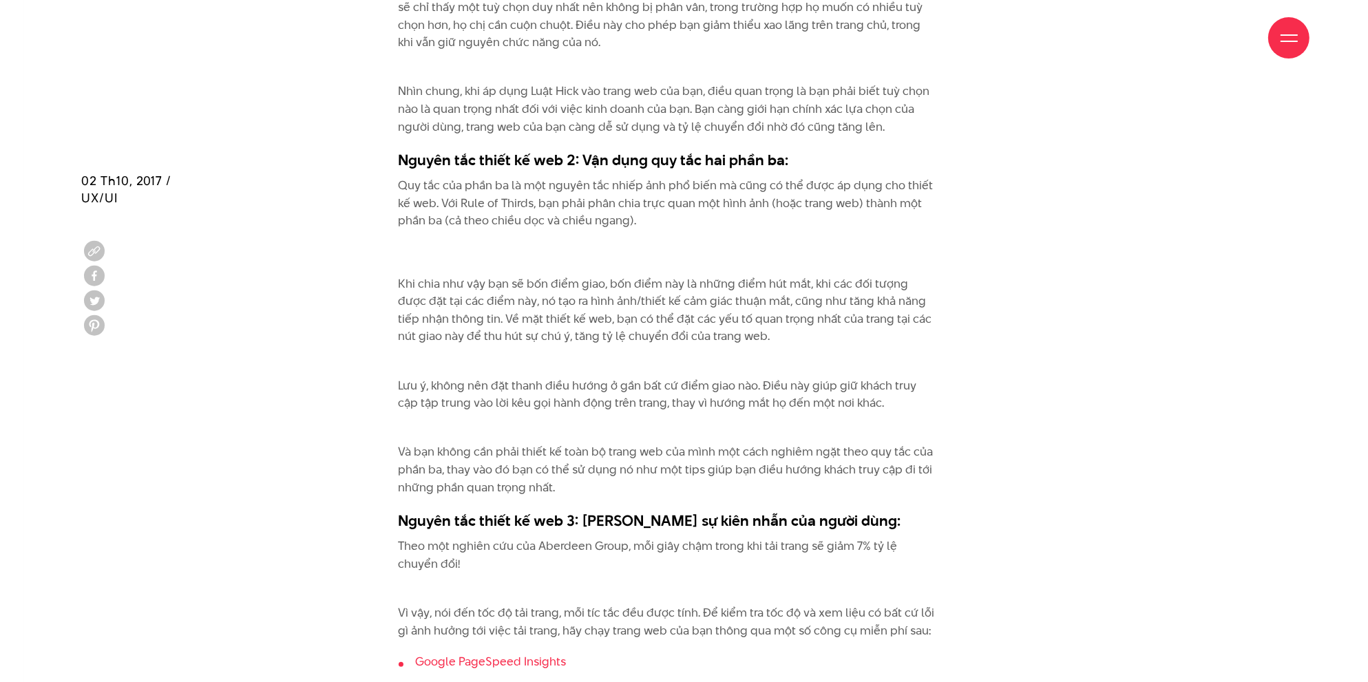
scroll to position [1859, 0]
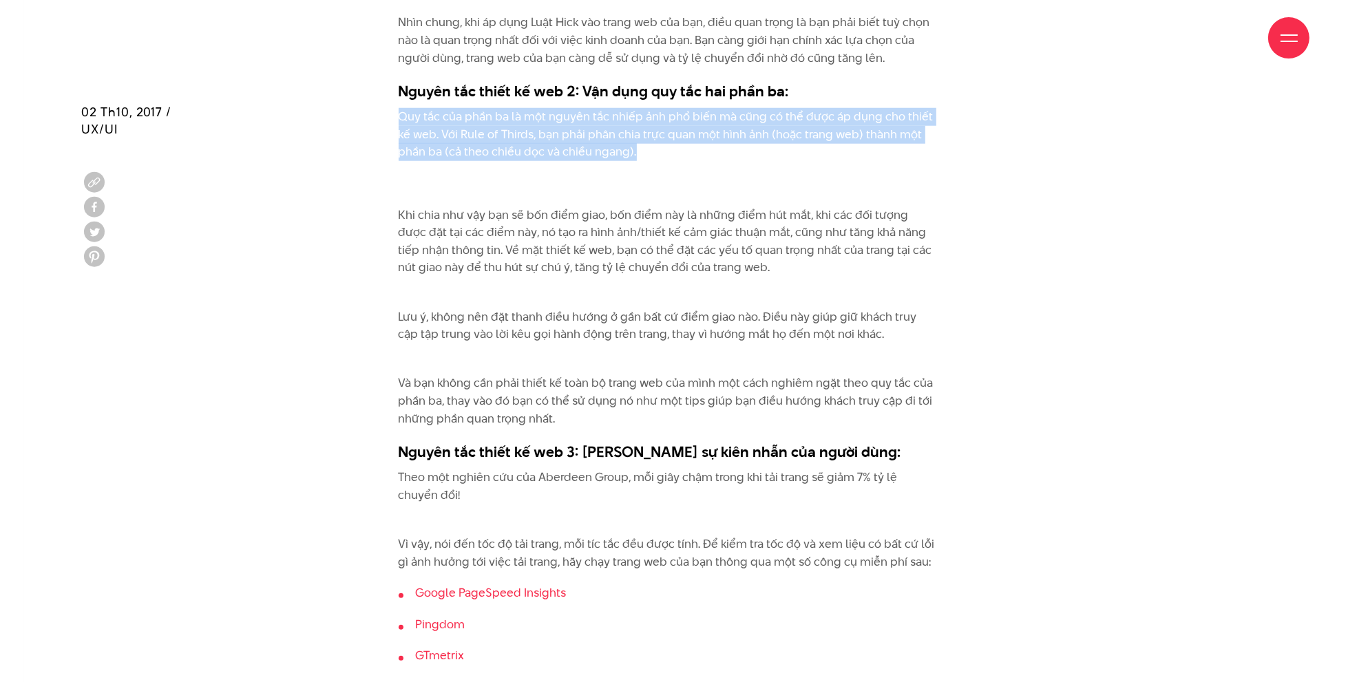
drag, startPoint x: 391, startPoint y: 118, endPoint x: 686, endPoint y: 157, distance: 297.2
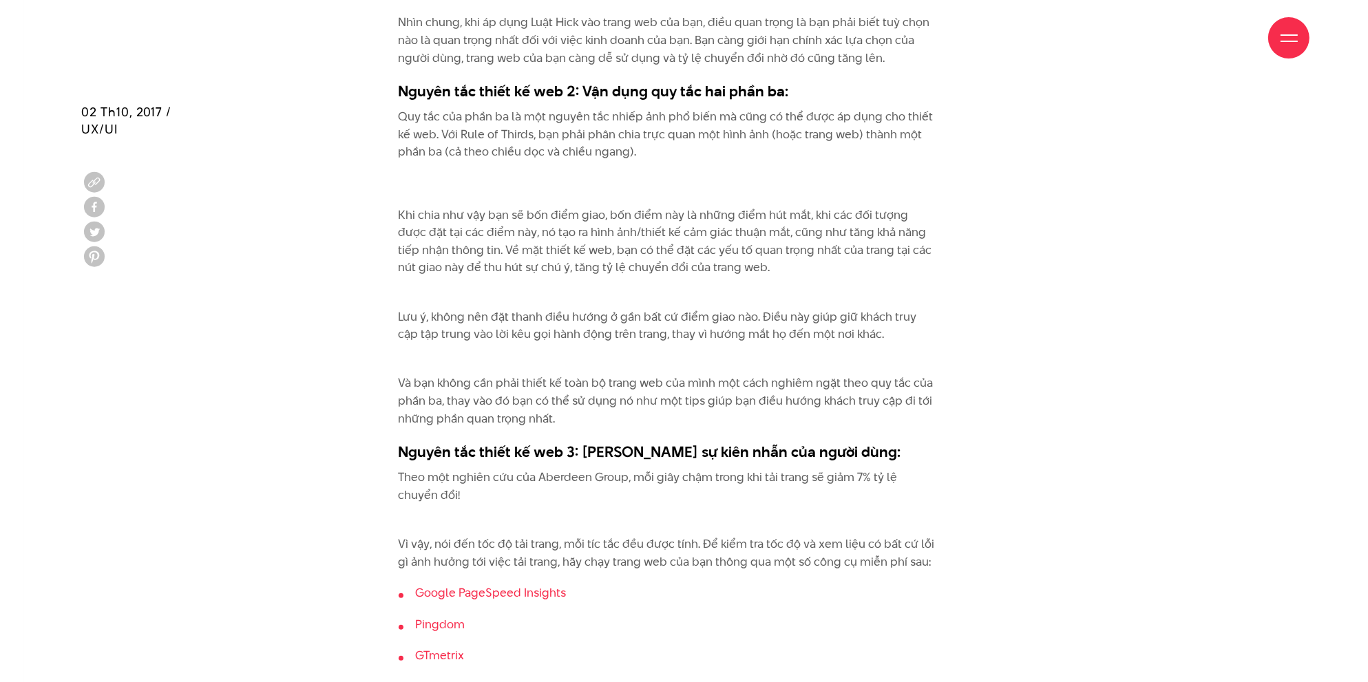
click at [907, 229] on p "Khi chia như vậy bạn sẽ bốn điểm giao, bốn điểm này là những điểm hút mắt, khi …" at bounding box center [667, 242] width 537 height 70
drag, startPoint x: 397, startPoint y: 160, endPoint x: 761, endPoint y: 154, distance: 364.3
click at [819, 183] on p at bounding box center [667, 184] width 537 height 18
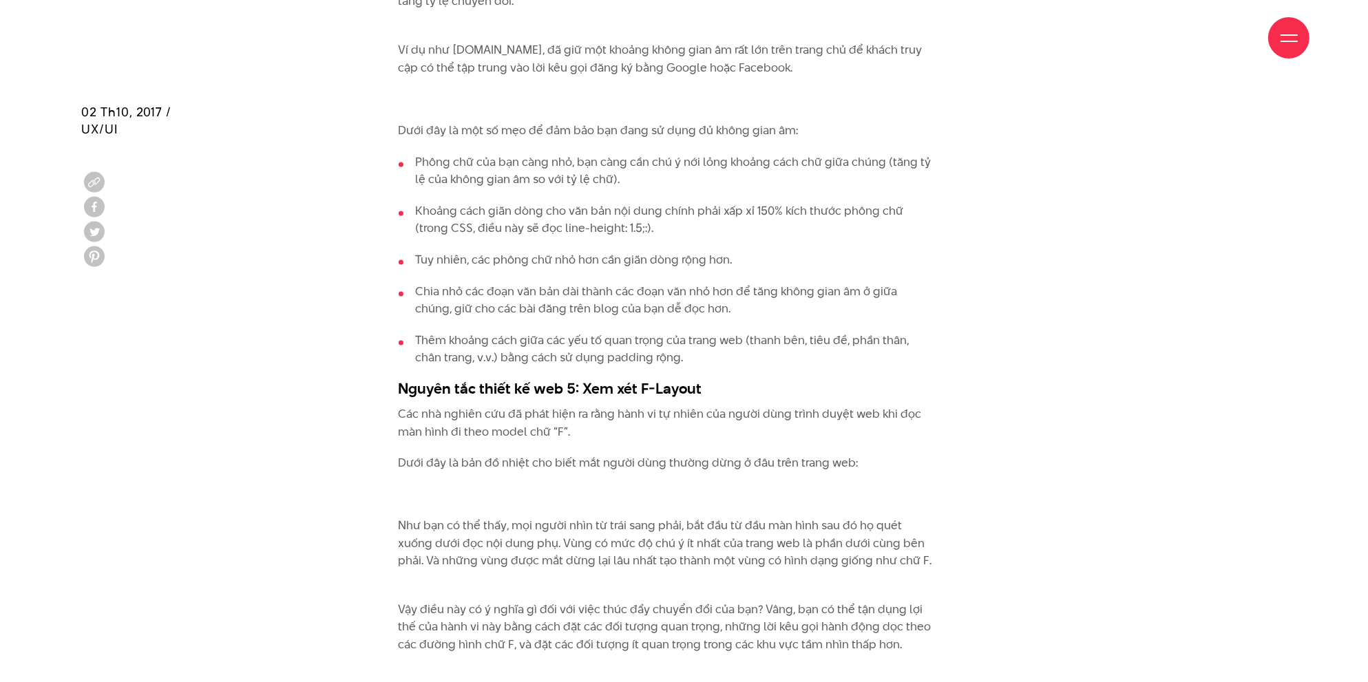
scroll to position [2892, 0]
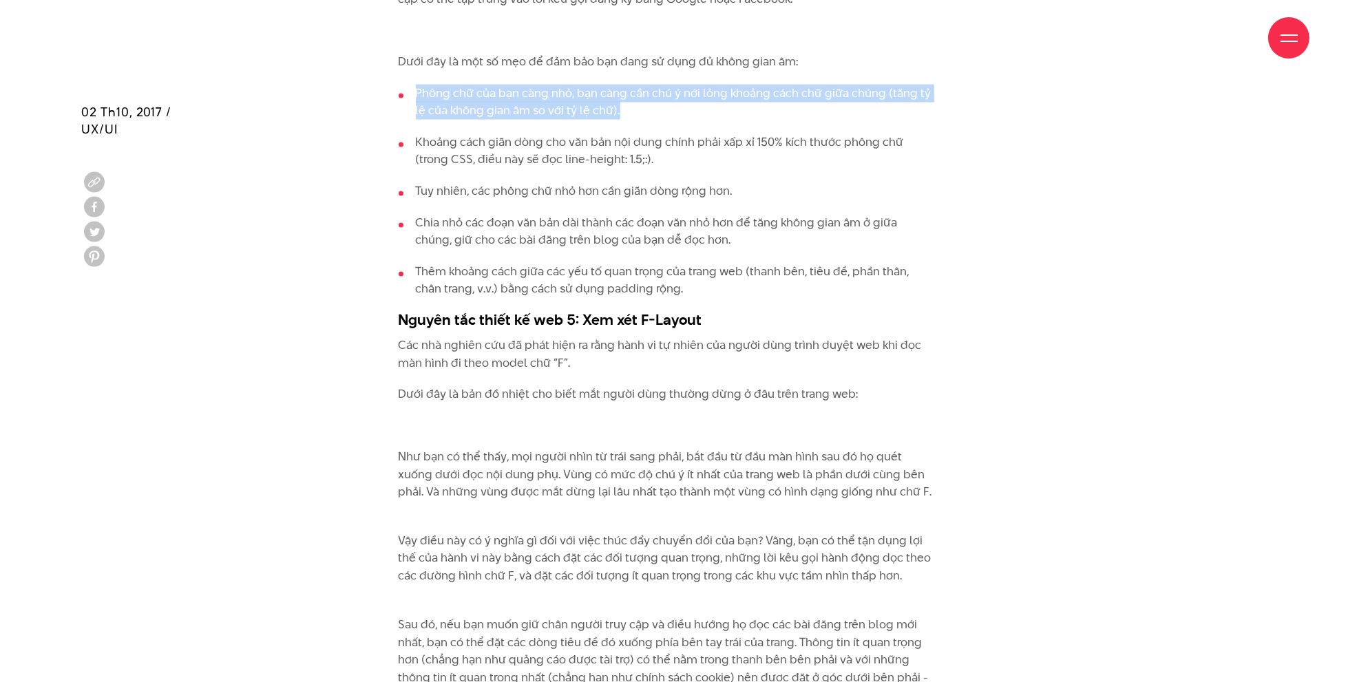
drag, startPoint x: 412, startPoint y: 85, endPoint x: 661, endPoint y: 112, distance: 250.7
click at [661, 112] on li "Phông chữ của bạn càng nhỏ, bạn càng cần chú ý nới lỏng khoảng cách chữ giữa ch…" at bounding box center [667, 102] width 537 height 35
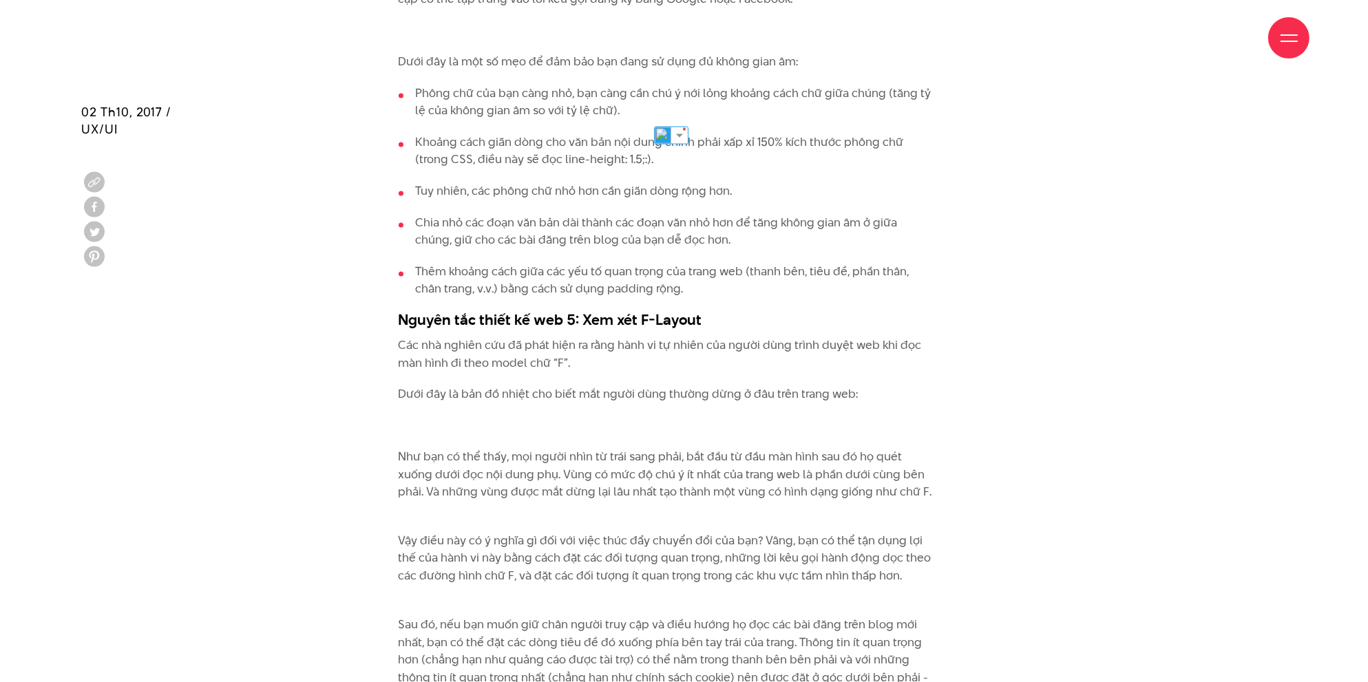
click at [798, 156] on li "Khoảng cách giãn dòng cho văn bản nội dung chính phải xấp xỉ 150% kích thước ph…" at bounding box center [667, 151] width 537 height 35
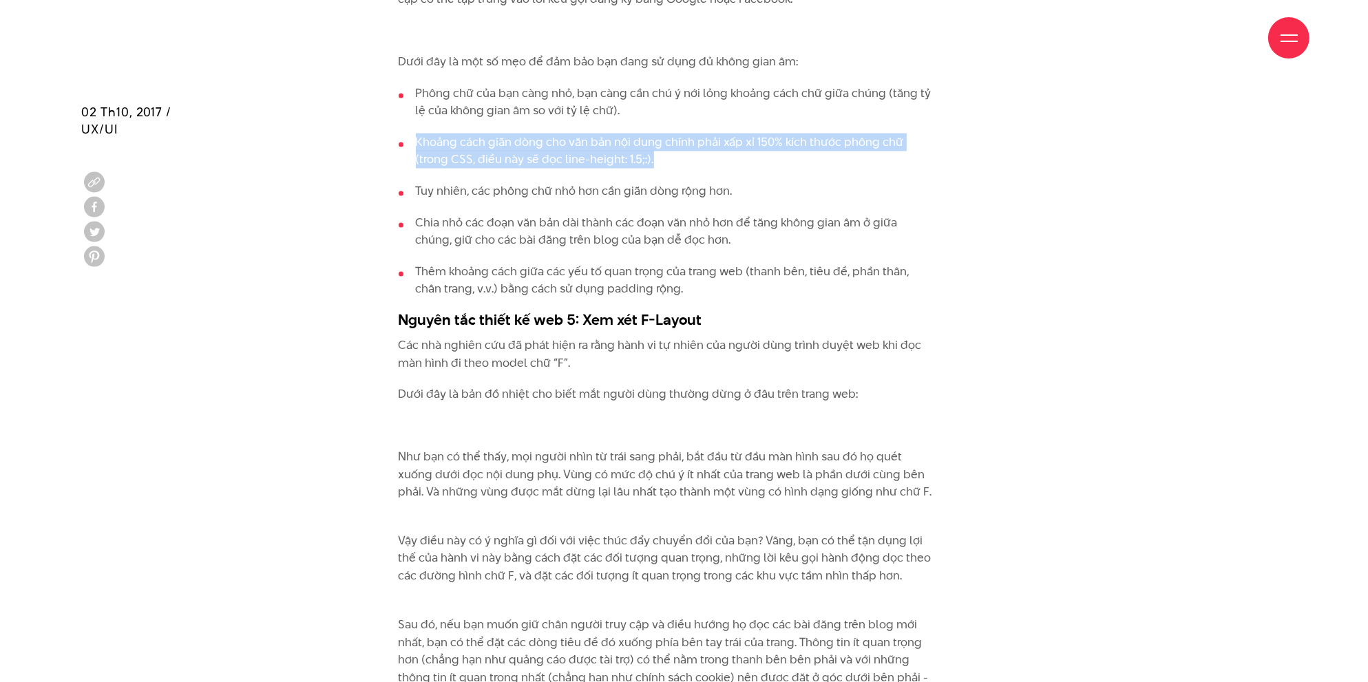
drag, startPoint x: 412, startPoint y: 134, endPoint x: 631, endPoint y: 165, distance: 220.4
click at [631, 165] on li "Khoảng cách giãn dòng cho văn bản nội dung chính phải xấp xỉ 150% kích thước ph…" at bounding box center [667, 151] width 537 height 35
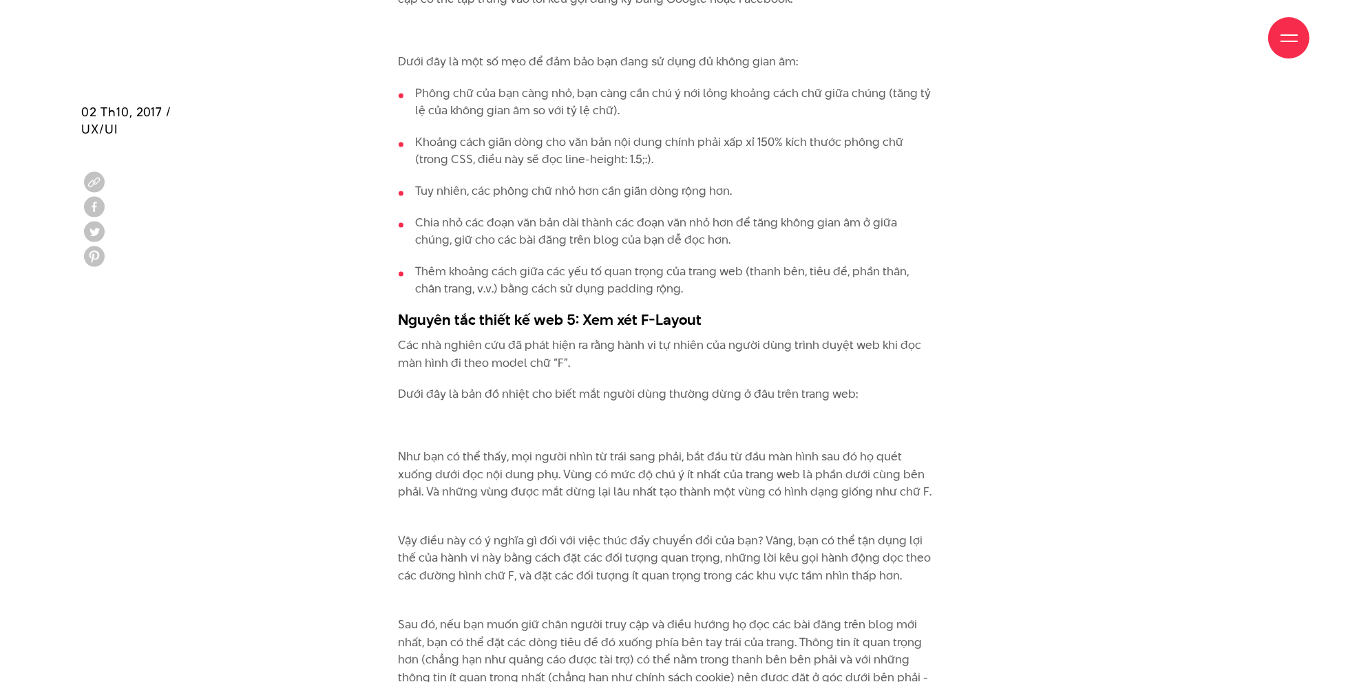
click at [896, 266] on li "Thêm khoảng cách giữa các yếu tố quan trọng của trang web (thanh bên, tiêu đề, …" at bounding box center [667, 280] width 537 height 35
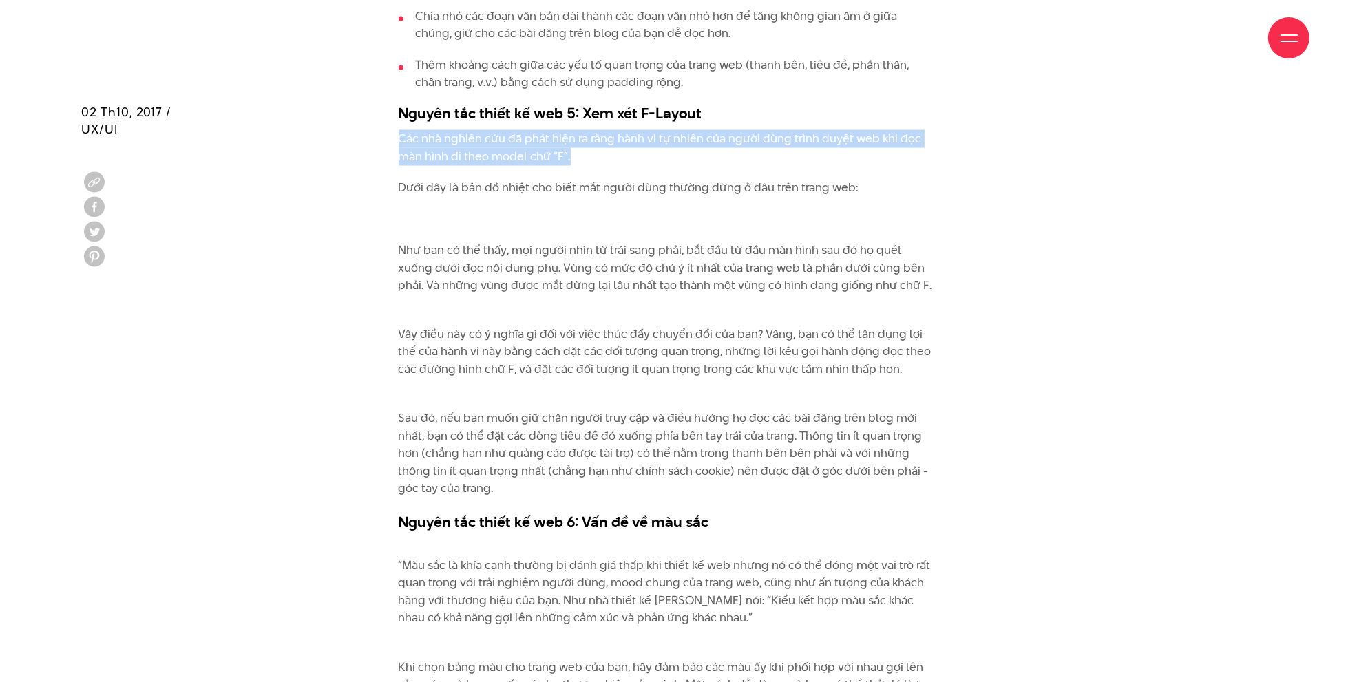
drag, startPoint x: 392, startPoint y: 145, endPoint x: 640, endPoint y: 154, distance: 248.0
click at [640, 154] on div "Như đề cập trong bài chia sẻ trước của mình, chúng tôi đã từng khẳng định tầm q…" at bounding box center [685, 266] width 620 height 5544
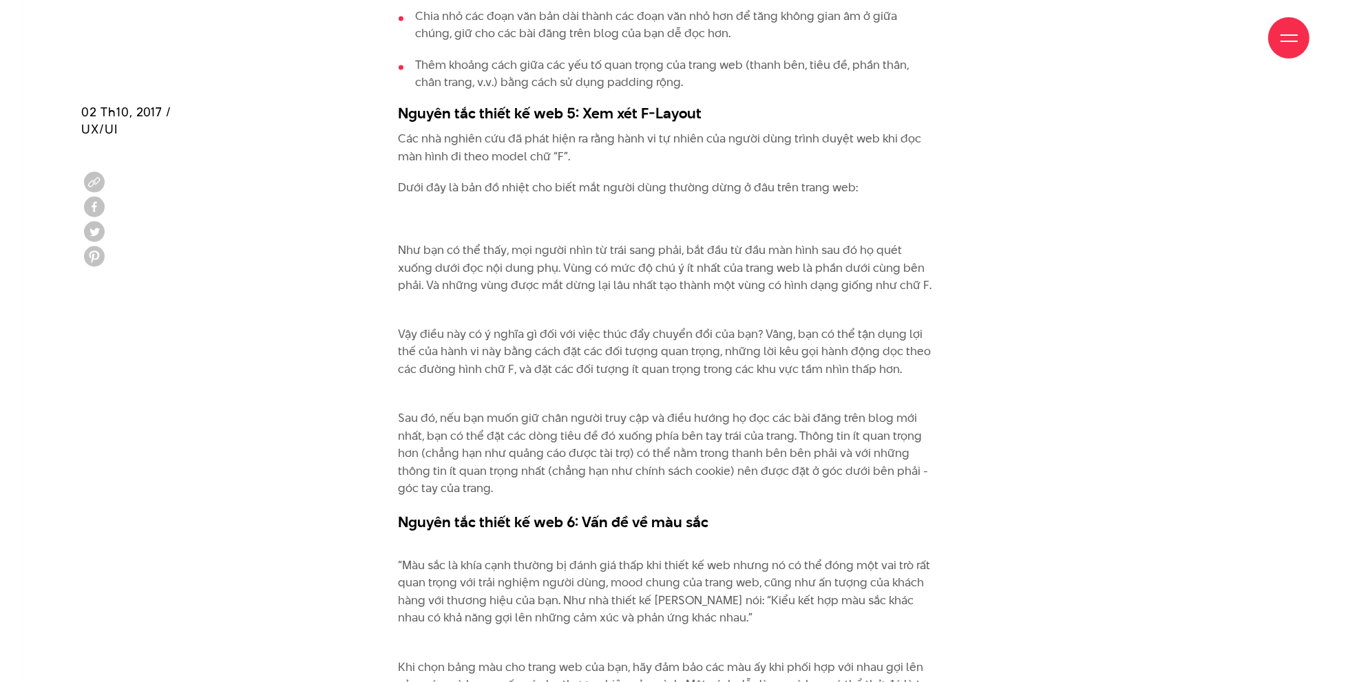
drag, startPoint x: 989, startPoint y: 264, endPoint x: 989, endPoint y: 255, distance: 9.0
click at [989, 264] on div "Như đề cập trong bài chia sẻ trước của mình, chúng tôi đã từng khẳng định tầm q…" at bounding box center [685, 266] width 620 height 5544
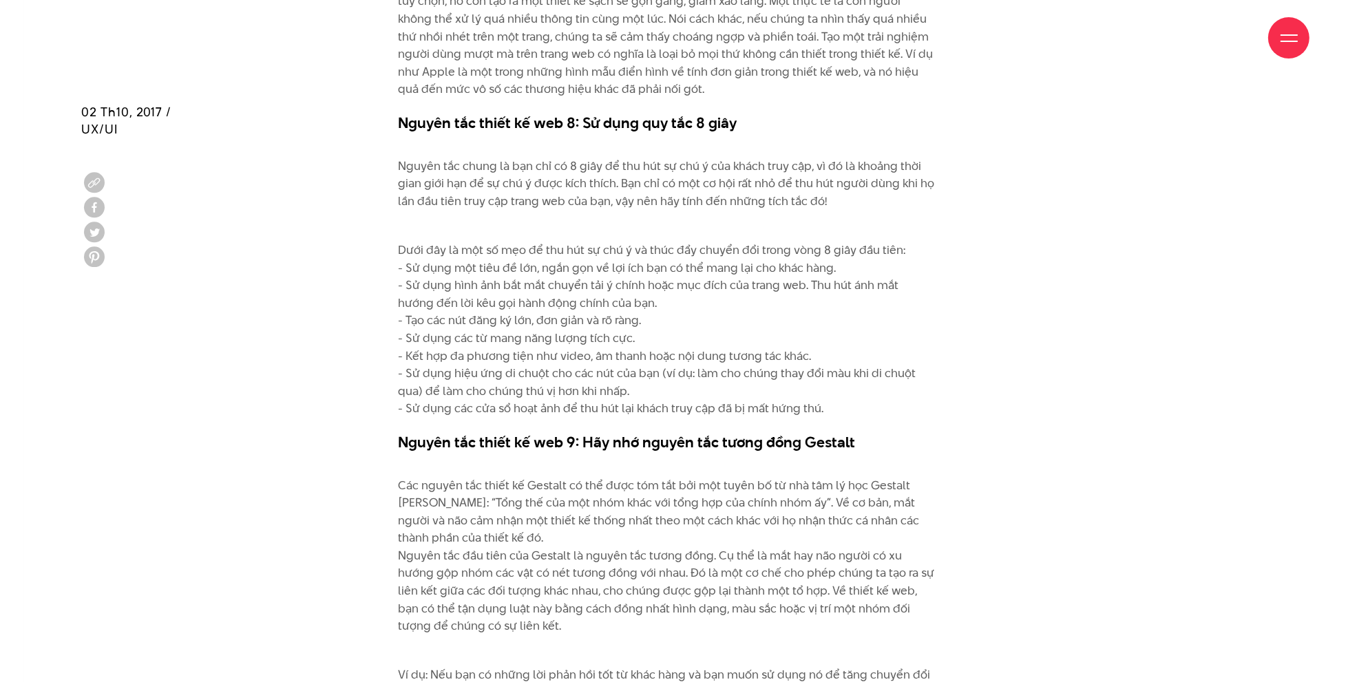
scroll to position [4337, 0]
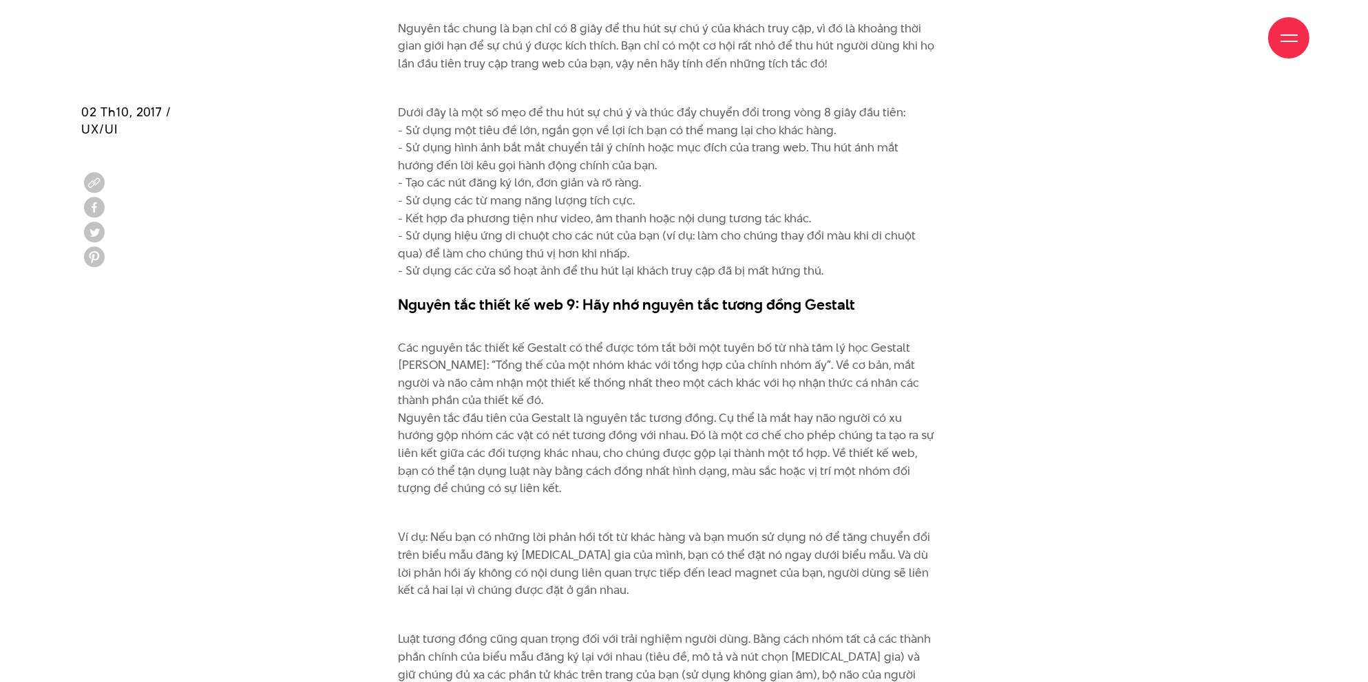
drag, startPoint x: 408, startPoint y: 220, endPoint x: 863, endPoint y: 213, distance: 455.8
click at [863, 213] on p "Dưới đây là một số mẹo để thu hút sự chú ý và thúc đẩy chuyển đổi trong vòng 8 …" at bounding box center [667, 183] width 537 height 194
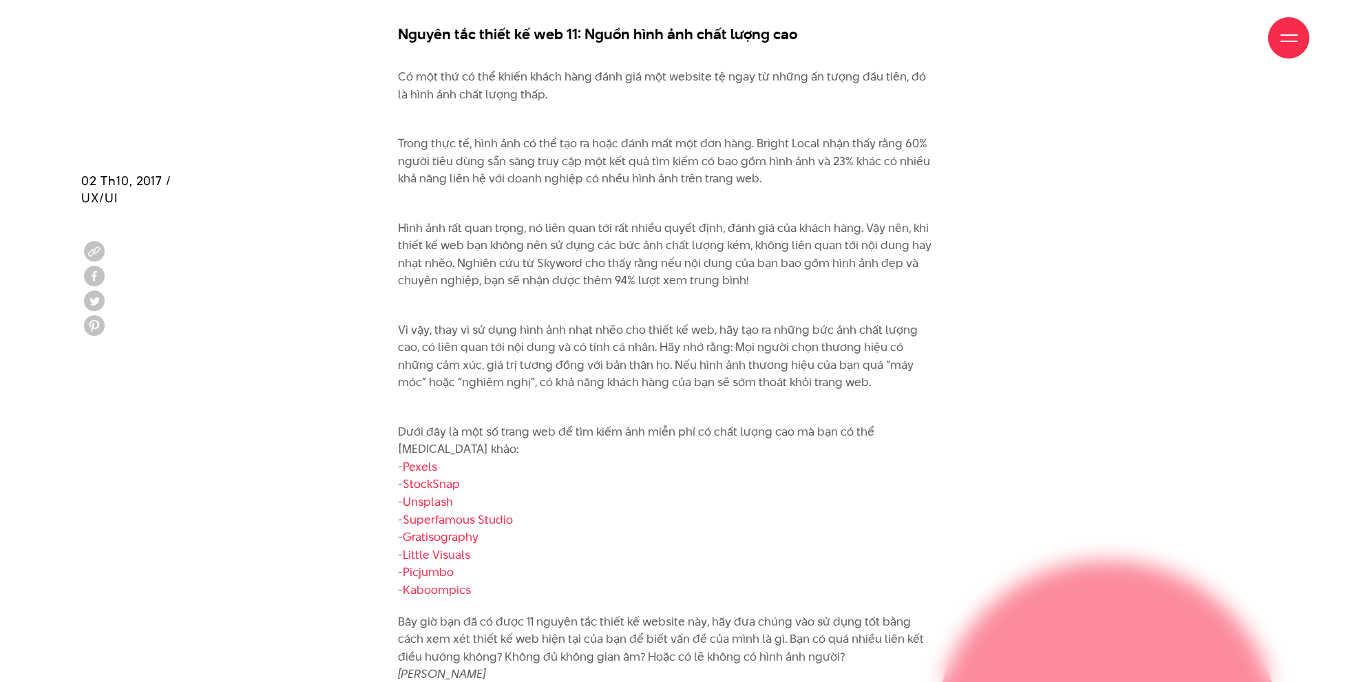
scroll to position [5508, 0]
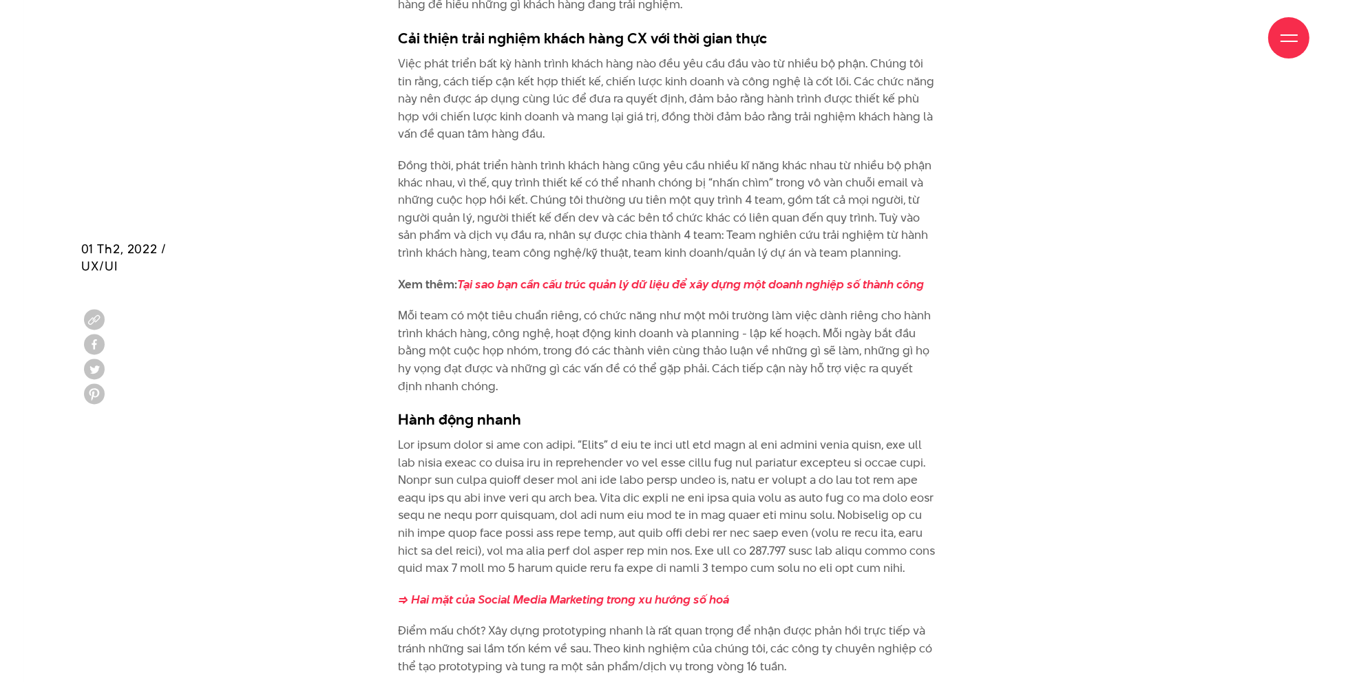
scroll to position [3787, 0]
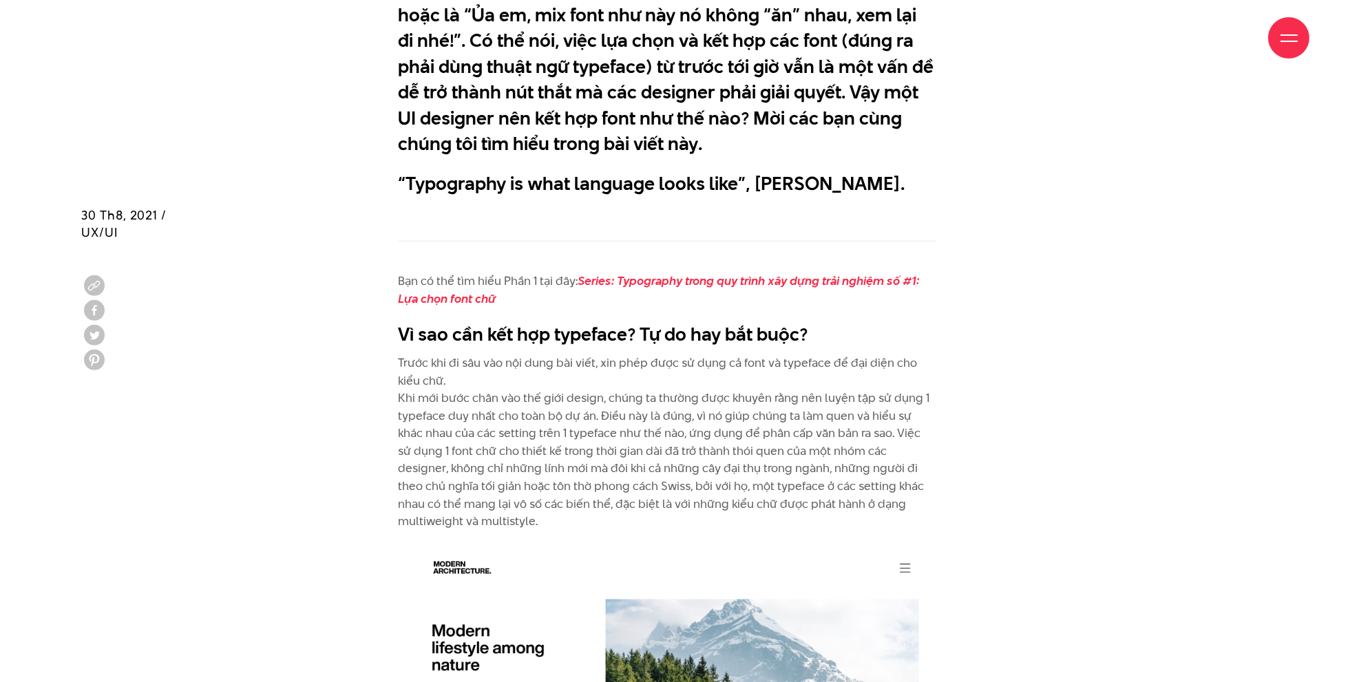
scroll to position [1377, 0]
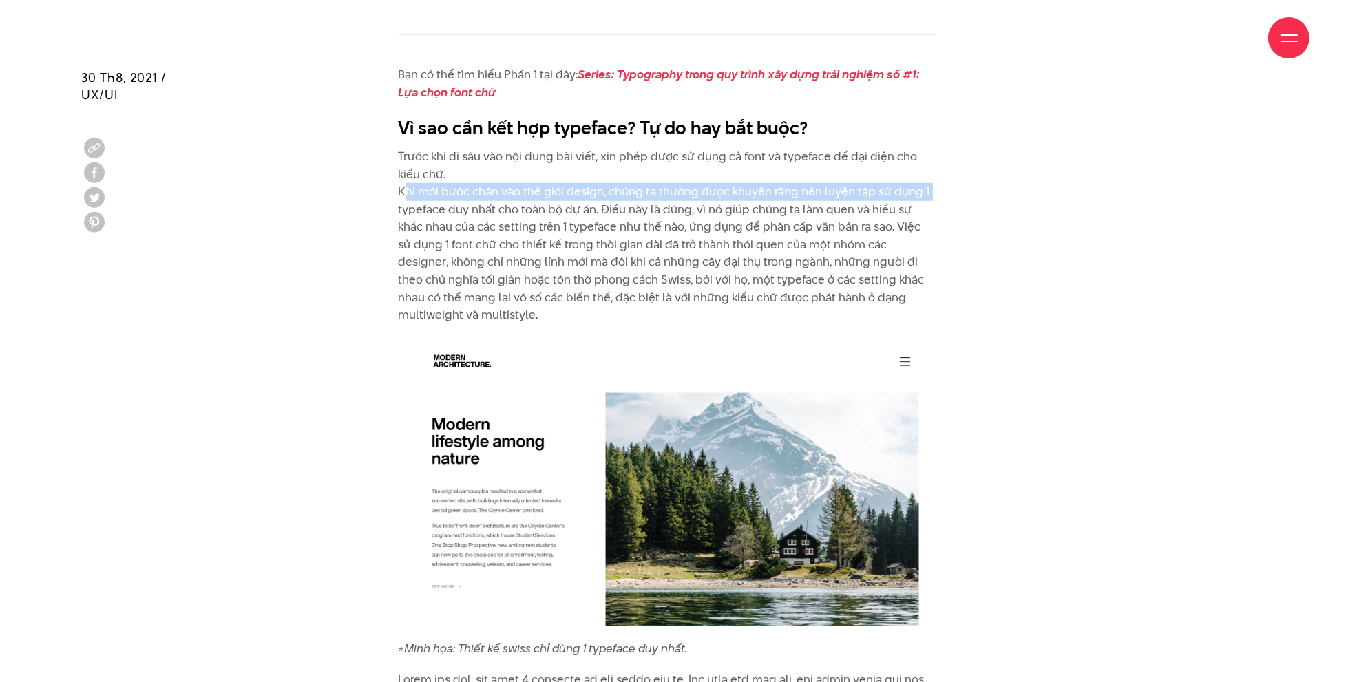
drag, startPoint x: 390, startPoint y: 189, endPoint x: 947, endPoint y: 188, distance: 557.0
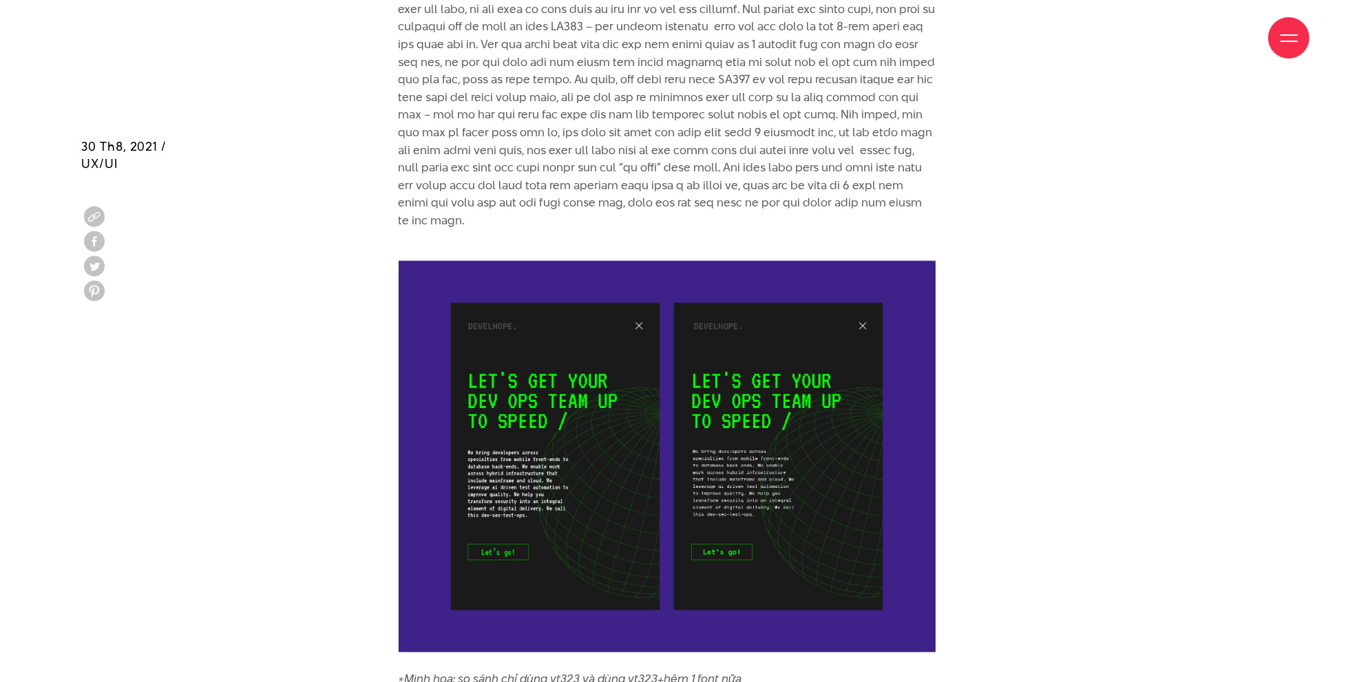
scroll to position [2134, 0]
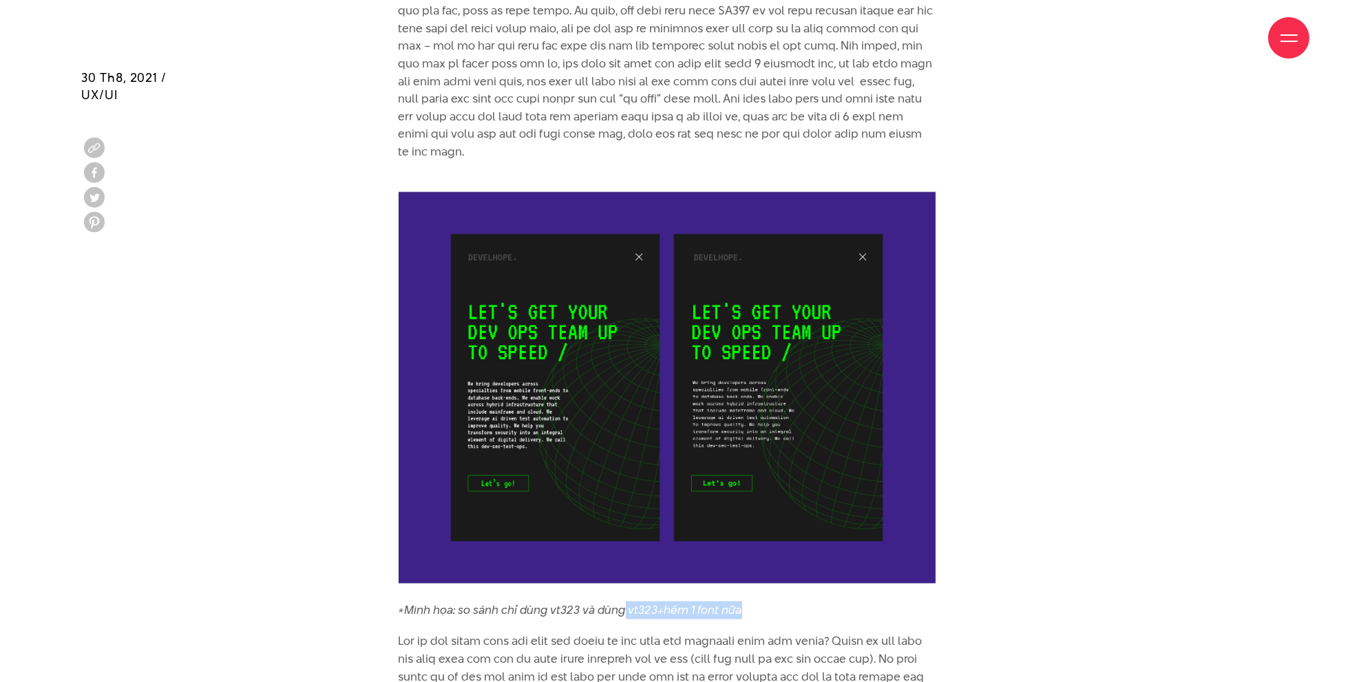
drag, startPoint x: 686, startPoint y: 603, endPoint x: 741, endPoint y: 602, distance: 55.1
click at [741, 602] on em "*Minh họa: so sánh chỉ dùng vt323 và dùng vt323+hêm 1 font nữa" at bounding box center [571, 610] width 344 height 17
click at [786, 603] on p "*Minh họa: so sánh chỉ dùng vt323 và dùng vt323+hêm 1 font nữa" at bounding box center [667, 405] width 537 height 427
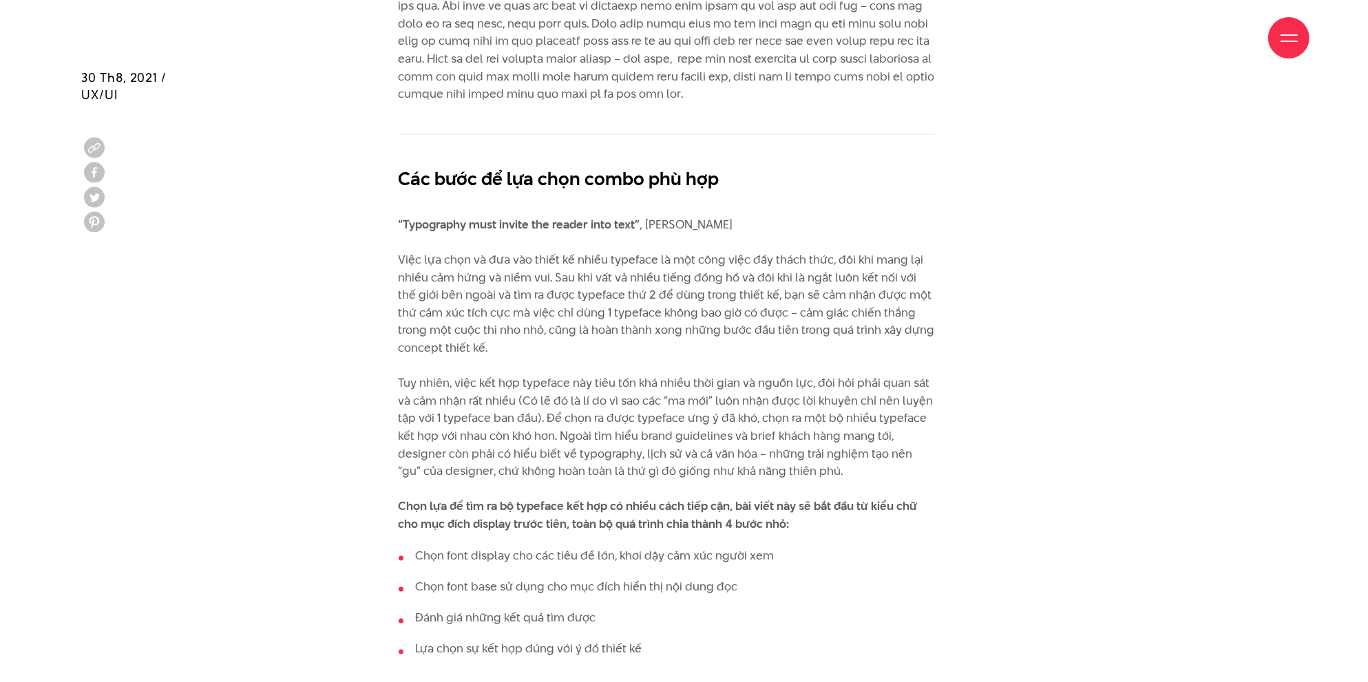
scroll to position [2960, 0]
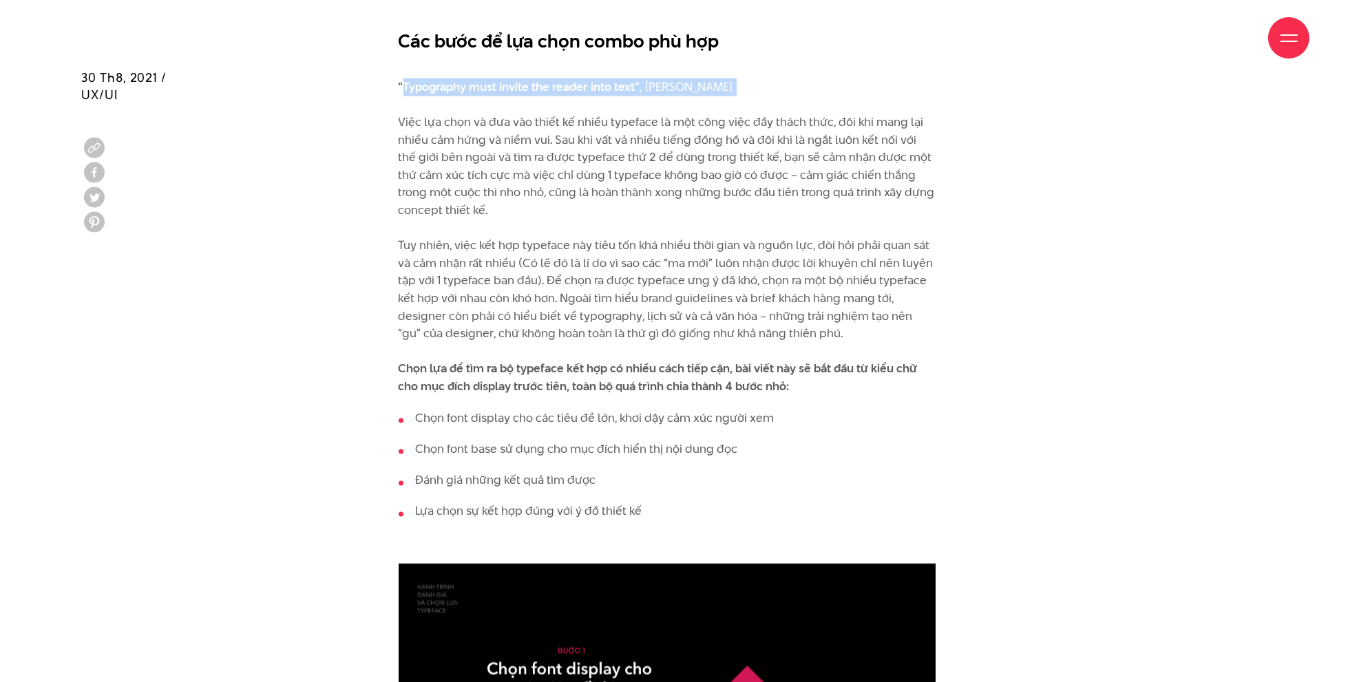
drag, startPoint x: 401, startPoint y: 93, endPoint x: 715, endPoint y: 111, distance: 314.4
click at [715, 111] on p "“Typography must invite the reader into text” , [PERSON_NAME] Việc lựa chọn và …" at bounding box center [667, 228] width 537 height 335
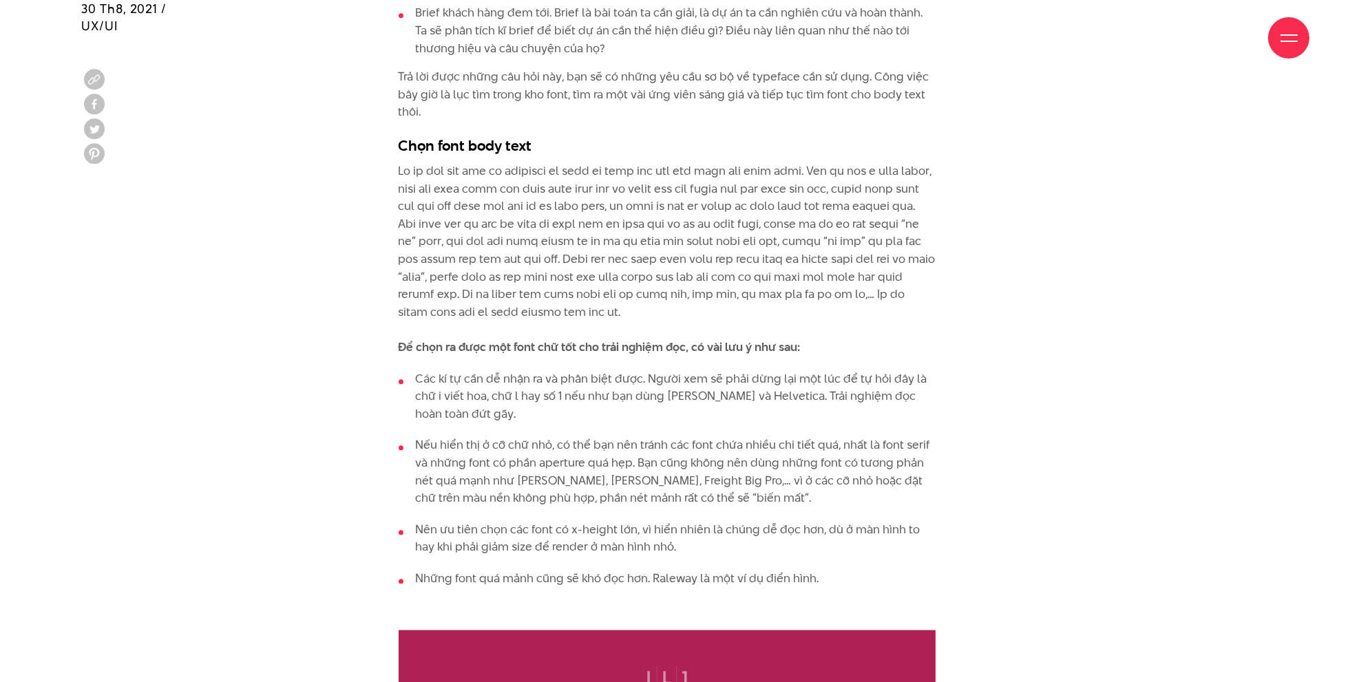
scroll to position [4613, 0]
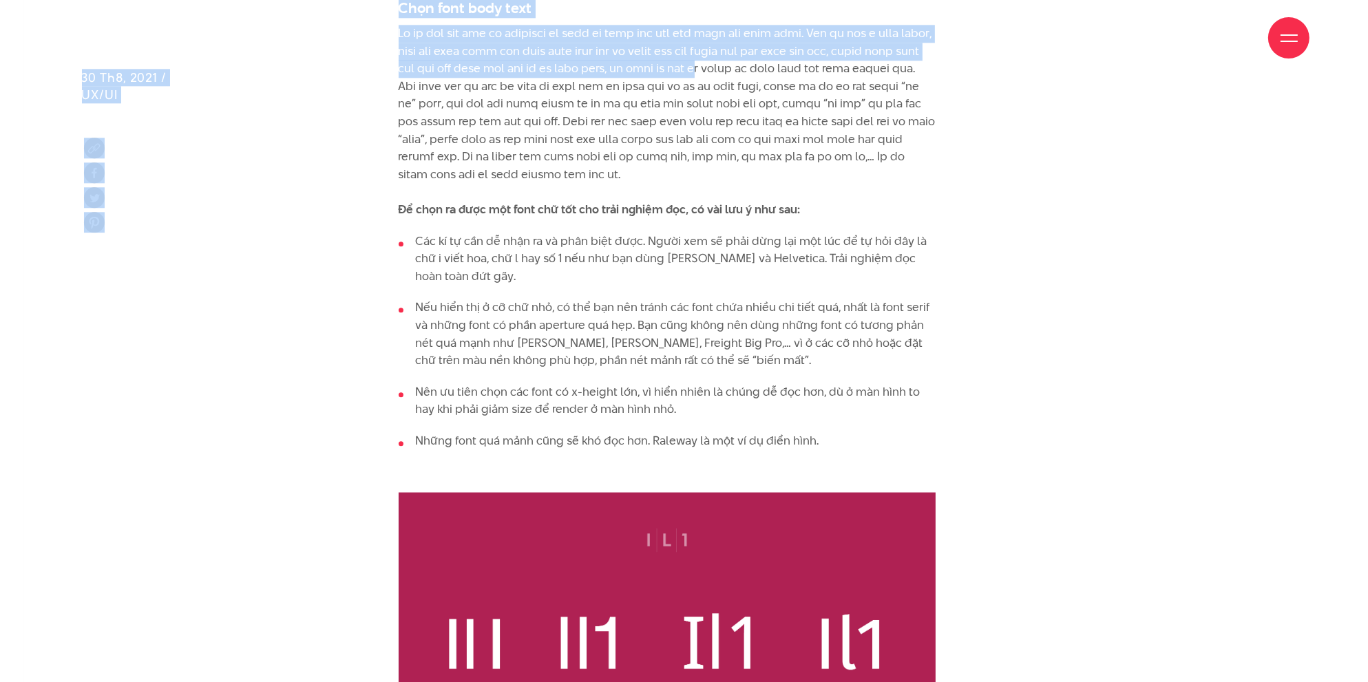
drag, startPoint x: 589, startPoint y: 73, endPoint x: 727, endPoint y: 79, distance: 137.8
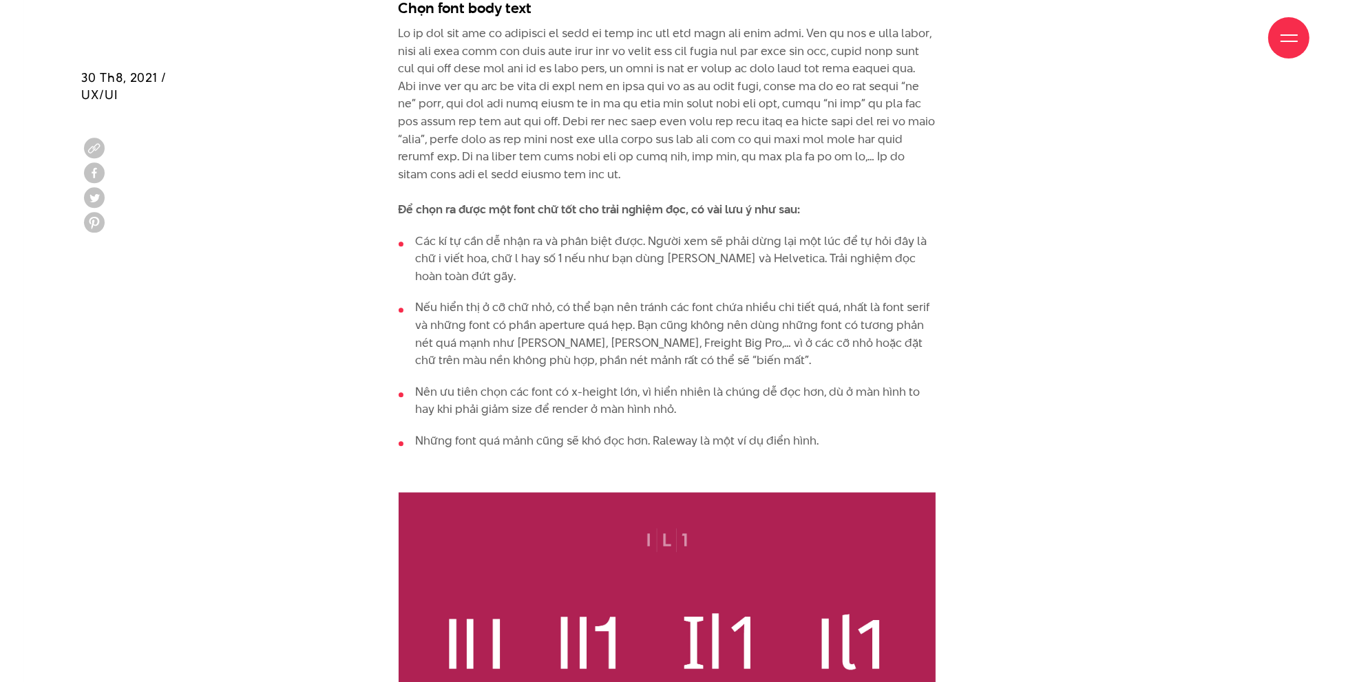
click at [511, 131] on p "Để chọn ra được một font chữ tốt cho trải nghiệm đọc, có vài lưu ý như sau:" at bounding box center [667, 122] width 537 height 194
drag, startPoint x: 468, startPoint y: 90, endPoint x: 872, endPoint y: 82, distance: 404.2
click at [872, 82] on p "Để chọn ra được một font chữ tốt cho trải nghiệm đọc, có vài lưu ý như sau:" at bounding box center [667, 122] width 537 height 194
drag, startPoint x: 433, startPoint y: 104, endPoint x: 788, endPoint y: 106, distance: 355.2
click at [788, 106] on p "Để chọn ra được một font chữ tốt cho trải nghiệm đọc, có vài lưu ý như sau:" at bounding box center [667, 122] width 537 height 194
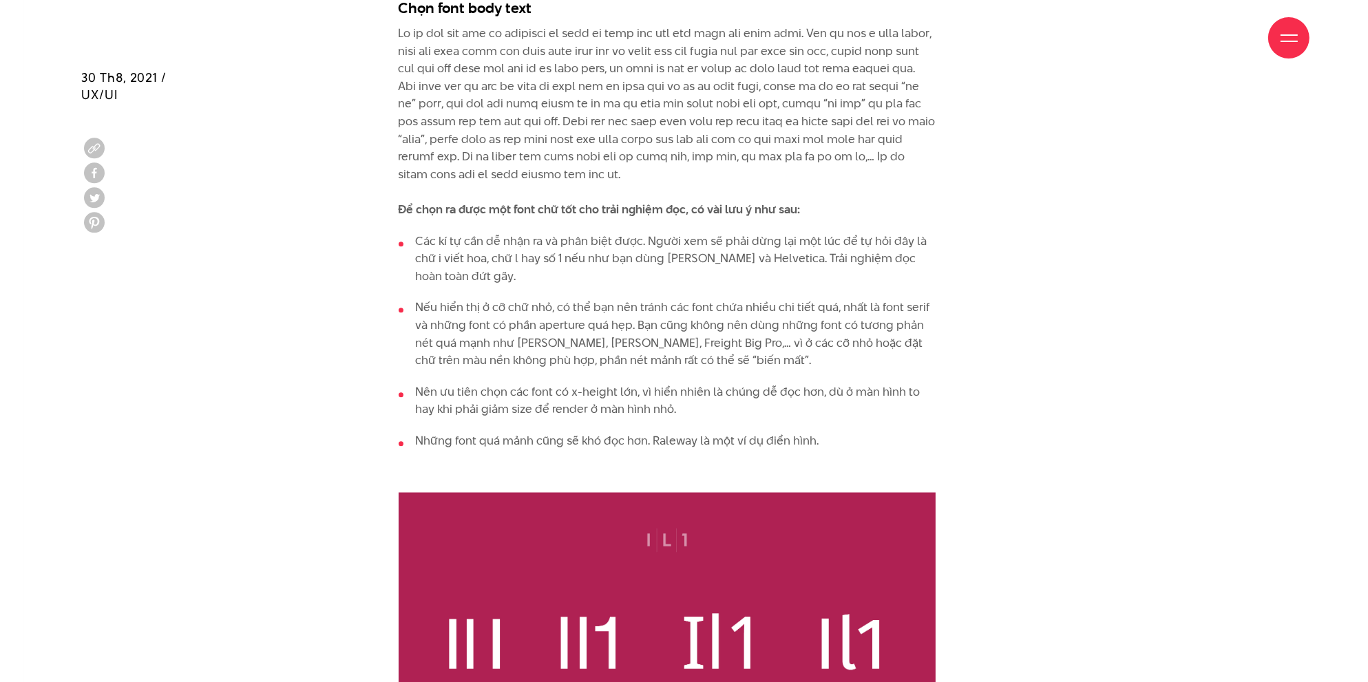
click at [850, 113] on p "Để chọn ra được một font chữ tốt cho trải nghiệm đọc, có vài lưu ý như sau:" at bounding box center [667, 122] width 537 height 194
drag, startPoint x: 543, startPoint y: 120, endPoint x: 799, endPoint y: 120, distance: 256.8
click at [799, 120] on p "Để chọn ra được một font chữ tốt cho trải nghiệm đọc, có vài lưu ý như sau:" at bounding box center [667, 122] width 537 height 194
click at [934, 171] on p "Để chọn ra được một font chữ tốt cho trải nghiệm đọc, có vài lưu ý như sau:" at bounding box center [667, 122] width 537 height 194
drag, startPoint x: 399, startPoint y: 140, endPoint x: 596, endPoint y: 143, distance: 196.9
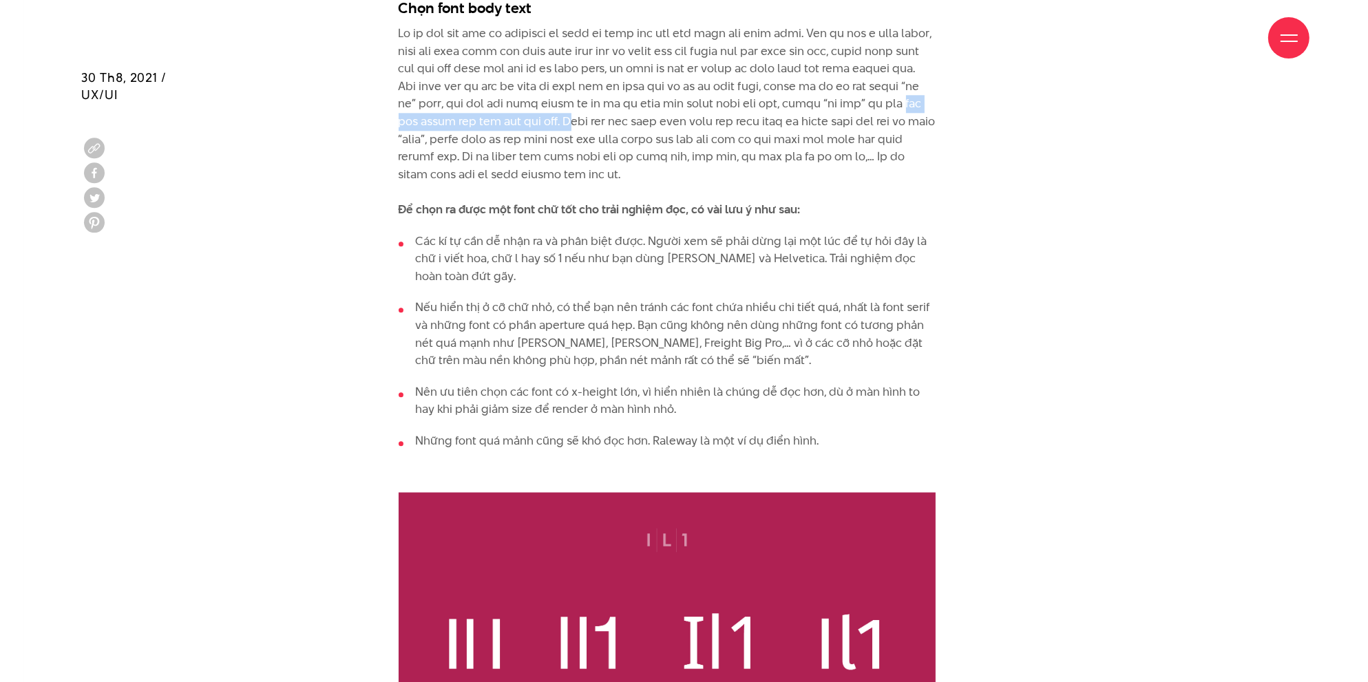
click at [596, 143] on p "Để chọn ra được một font chữ tốt cho trải nghiệm đọc, có vài lưu ý như sau:" at bounding box center [667, 122] width 537 height 194
click at [672, 175] on p "Để chọn ra được một font chữ tốt cho trải nghiệm đọc, có vài lưu ý như sau:" at bounding box center [667, 122] width 537 height 194
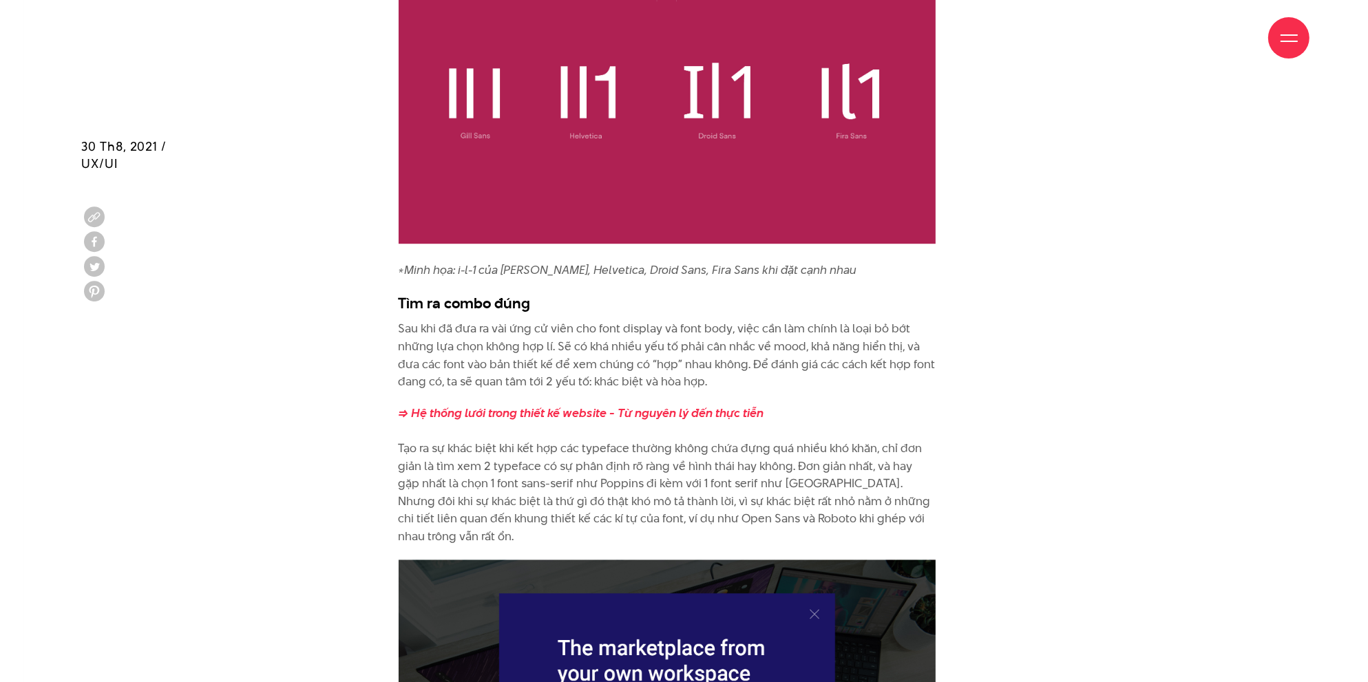
scroll to position [5370, 0]
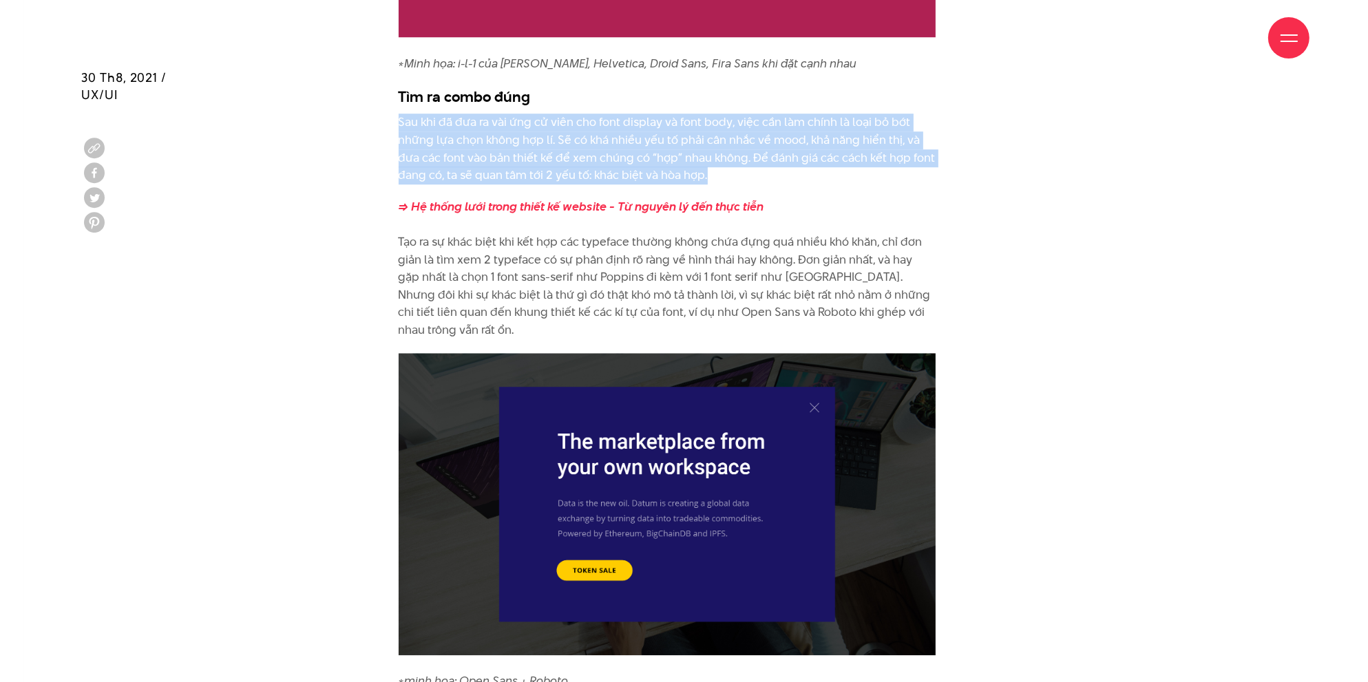
drag, startPoint x: 399, startPoint y: 137, endPoint x: 729, endPoint y: 186, distance: 333.4
click at [729, 184] on p "Sau khi đã đưa ra vài ứng cử viên cho font display và font body, việc cần làm c…" at bounding box center [667, 149] width 537 height 70
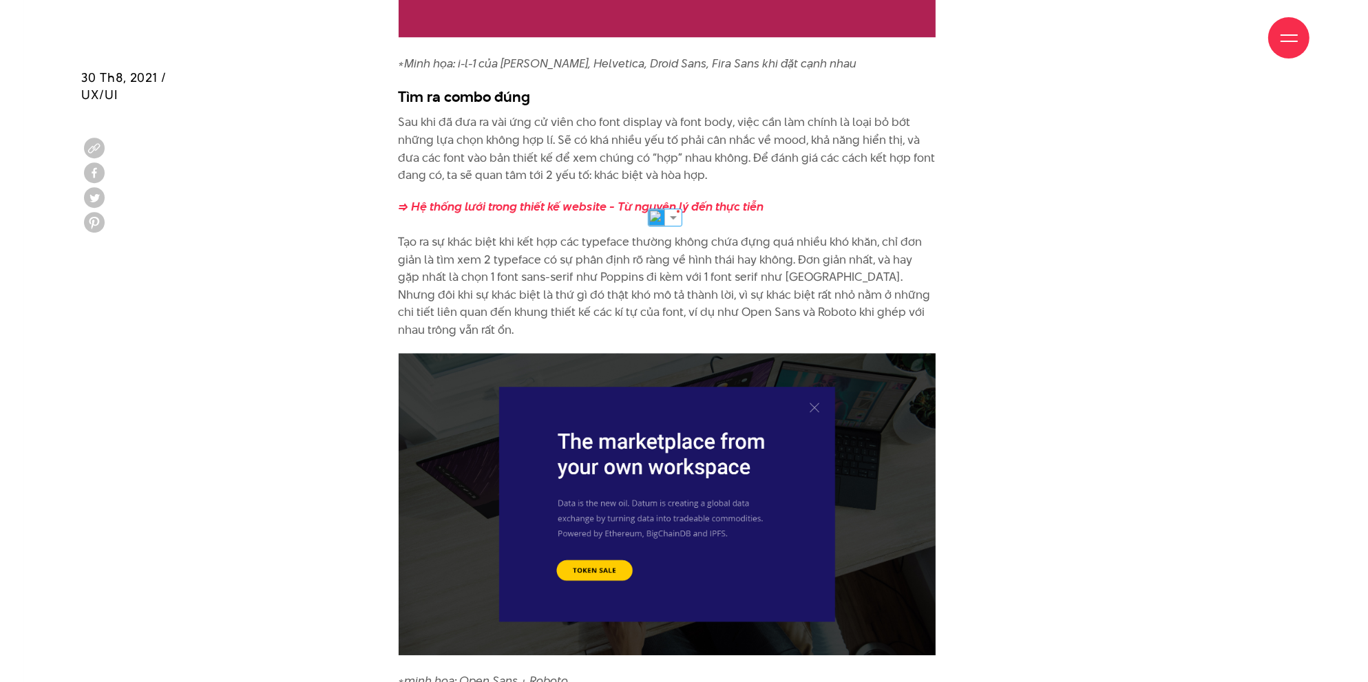
click at [940, 273] on div "*Minh họa: Sơ đồ quy trình chọn font Chọn font display Để display, các cụm text…" at bounding box center [685, 283] width 620 height 3618
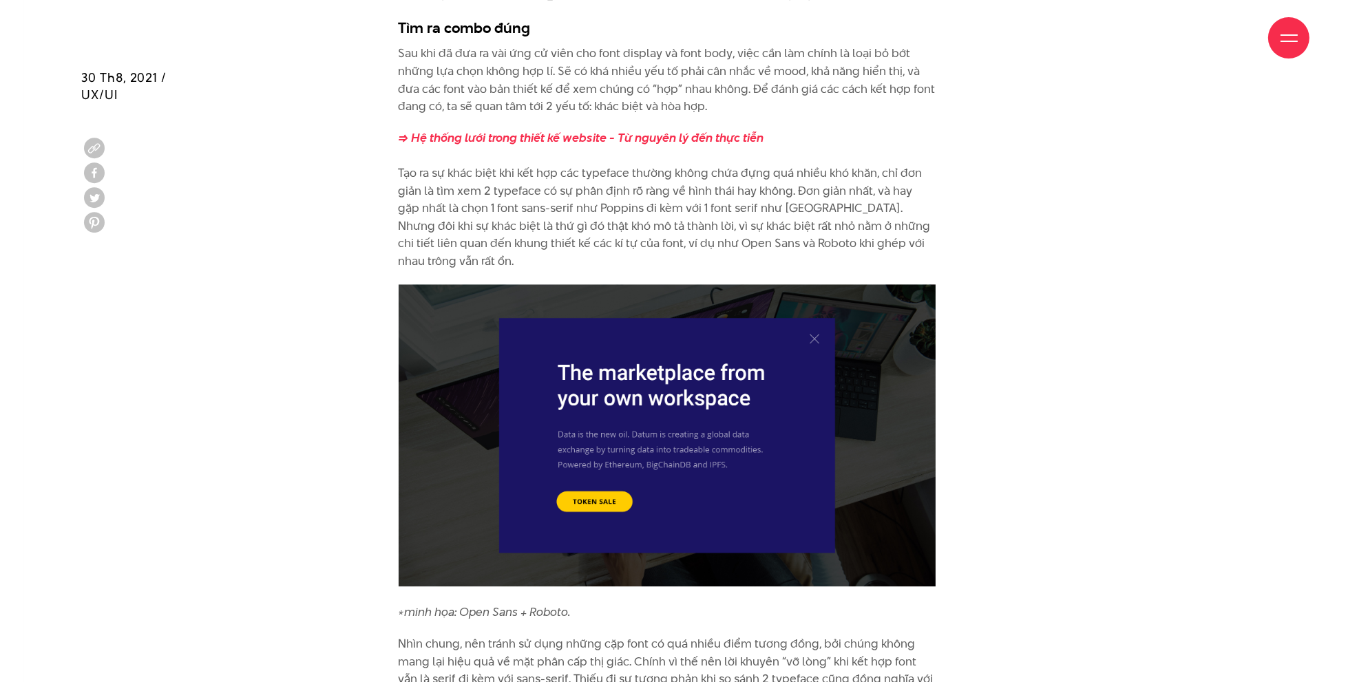
click at [813, 356] on img at bounding box center [667, 435] width 537 height 302
drag, startPoint x: 646, startPoint y: 190, endPoint x: 879, endPoint y: 189, distance: 232.7
click at [879, 189] on p "=> Hệ thống lưới trong thiết kế website - Từ nguyên lý đến thực tiễn Tạo ra sự …" at bounding box center [667, 199] width 537 height 141
click at [978, 254] on div "*Minh họa: Sơ đồ quy trình chọn font Chọn font display Để display, các cụm text…" at bounding box center [685, 214] width 620 height 3618
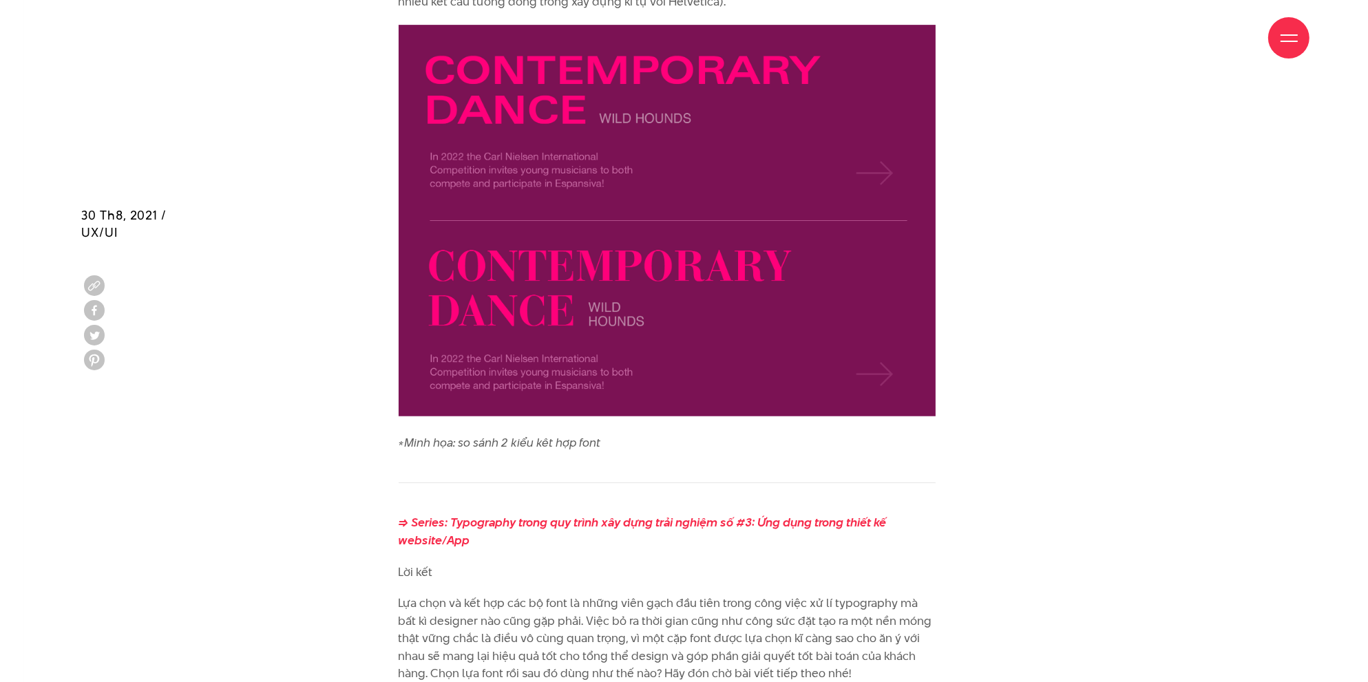
scroll to position [6885, 0]
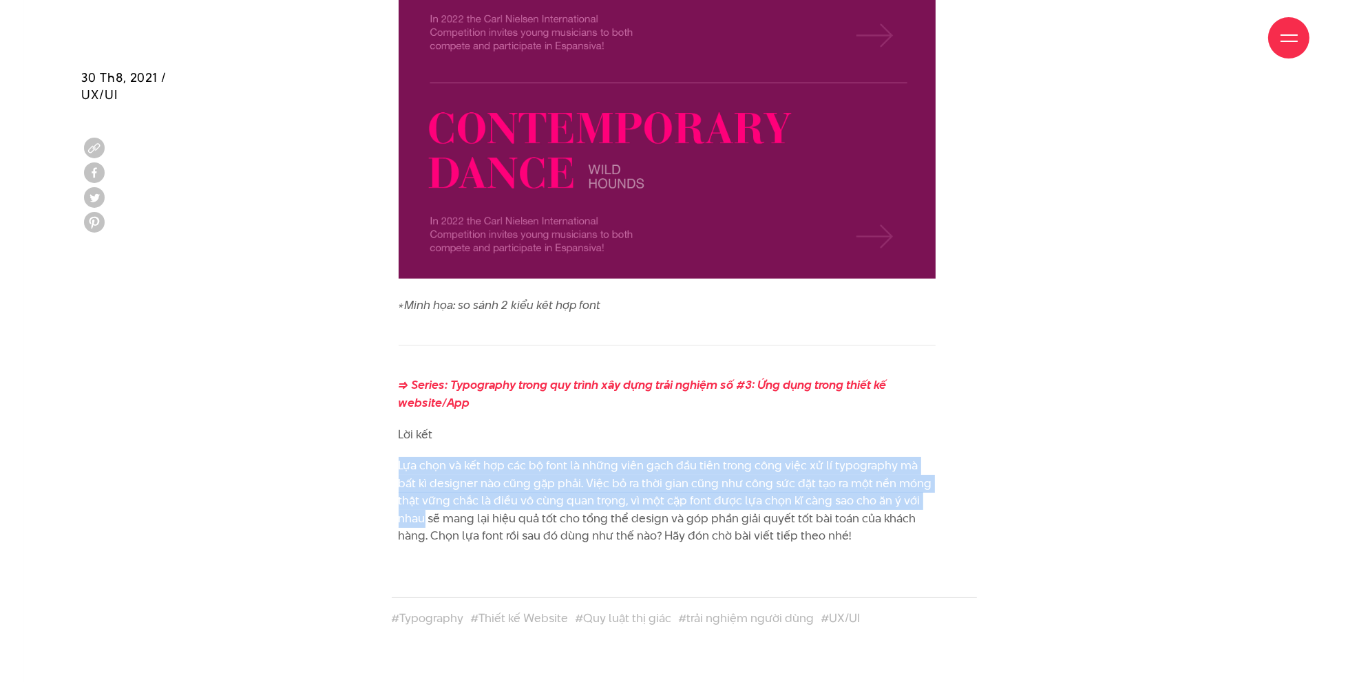
drag, startPoint x: 399, startPoint y: 474, endPoint x: 965, endPoint y: 502, distance: 566.6
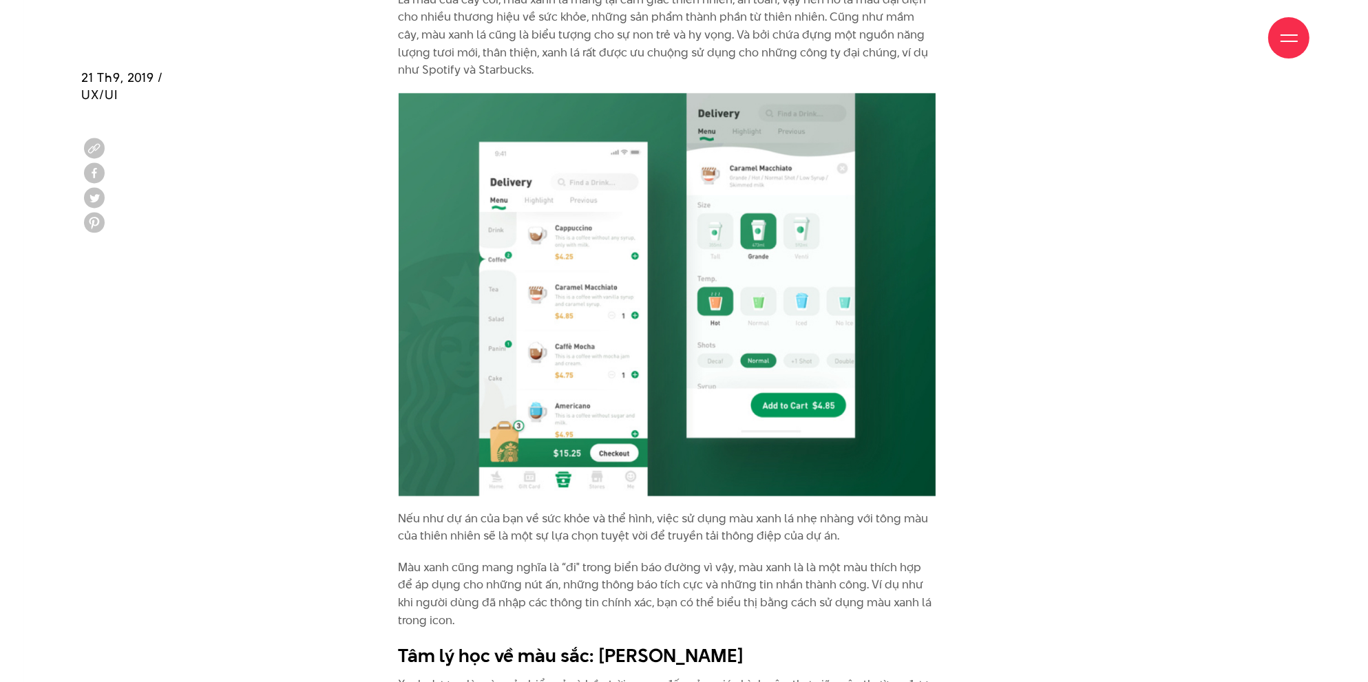
scroll to position [4406, 0]
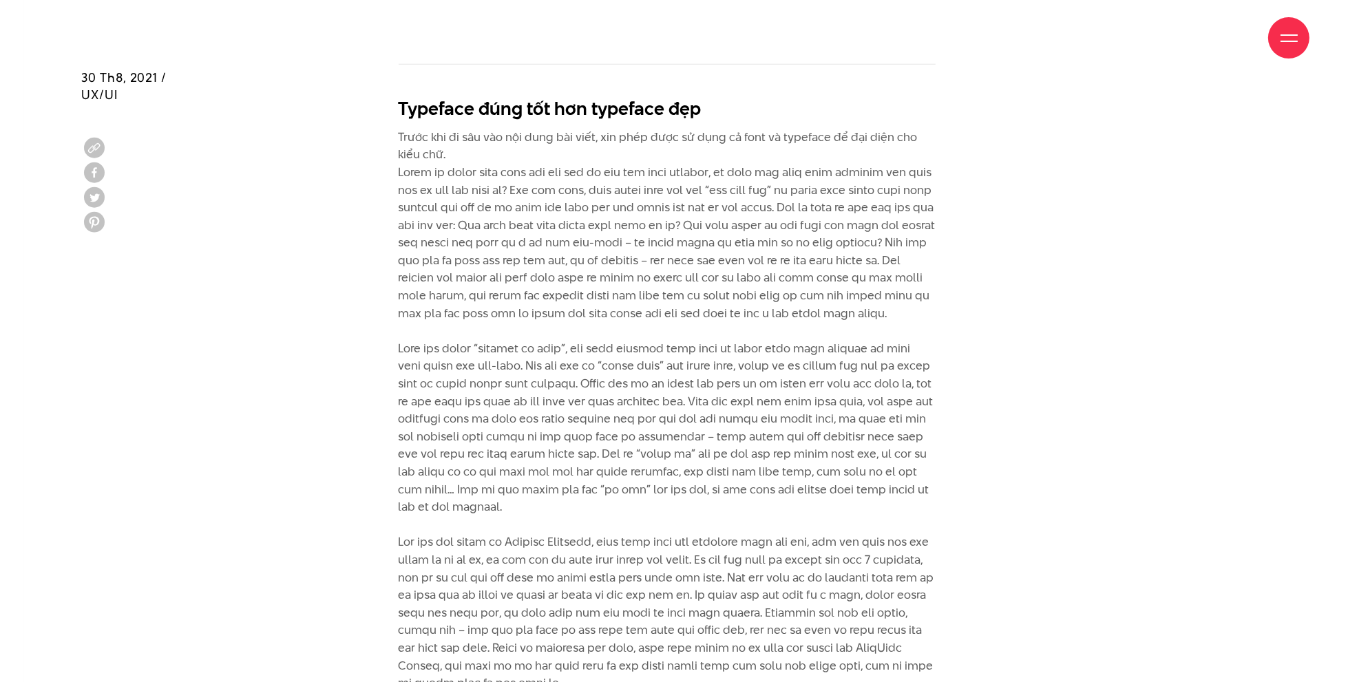
scroll to position [1721, 0]
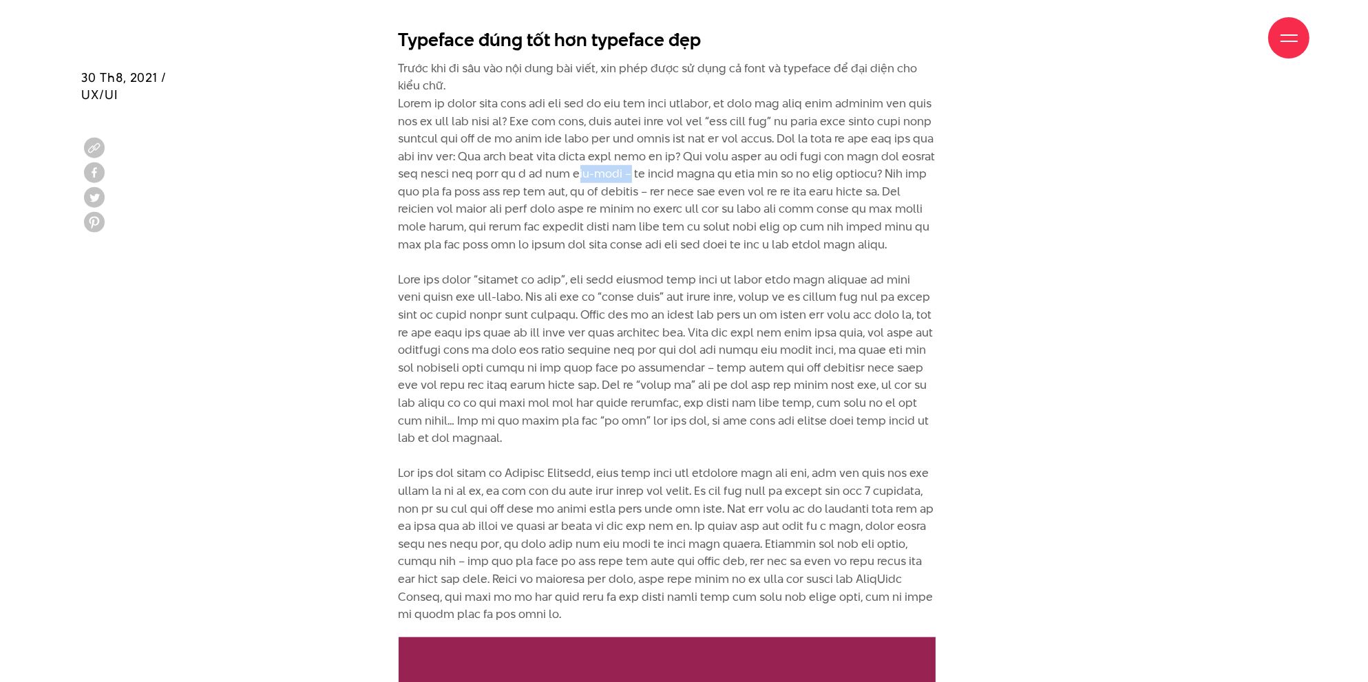
drag, startPoint x: 738, startPoint y: 171, endPoint x: 774, endPoint y: 169, distance: 35.8
click at [774, 169] on p "Trước khi đi sâu vào nội dung bài viết, xin phép được sử dụng cả font và typefa…" at bounding box center [667, 342] width 537 height 564
click at [740, 200] on img at bounding box center [739, 198] width 18 height 18
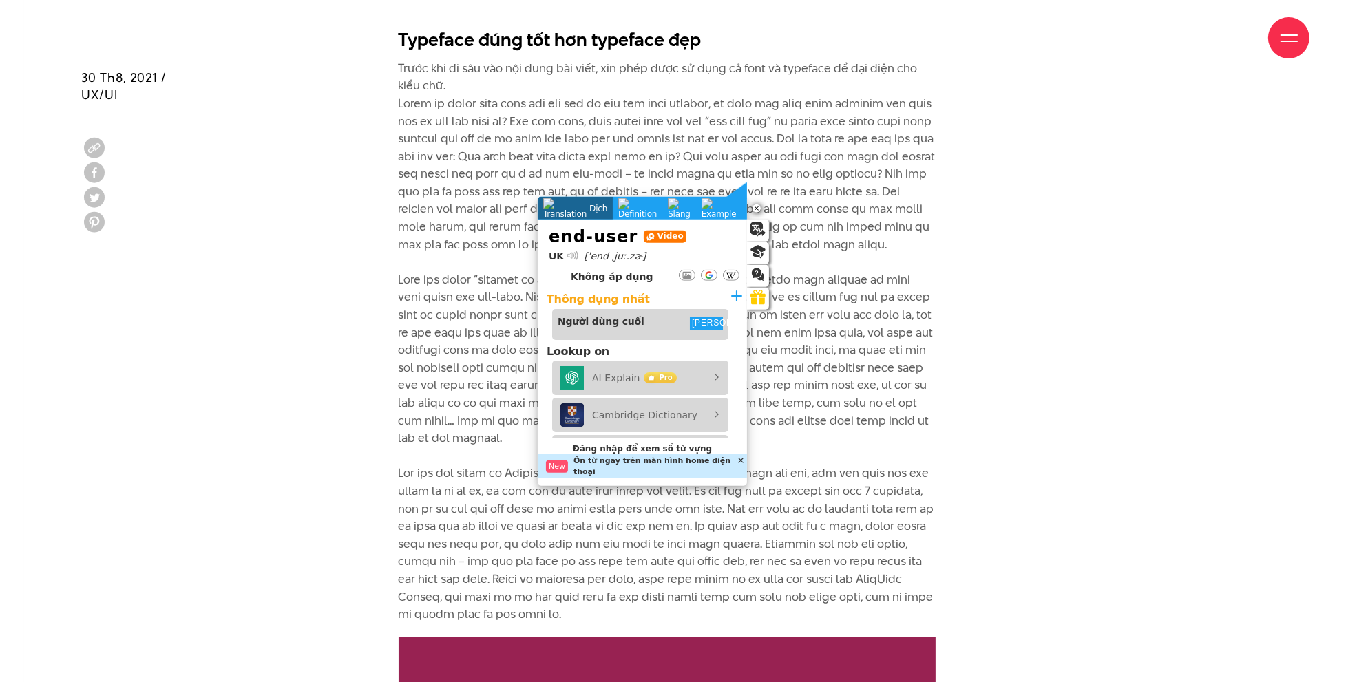
click at [937, 287] on div "Typeface đúng tốt hơn typeface đẹp Trước khi đi sâu vào nội dung bài viết, xin …" at bounding box center [685, 467] width 620 height 1007
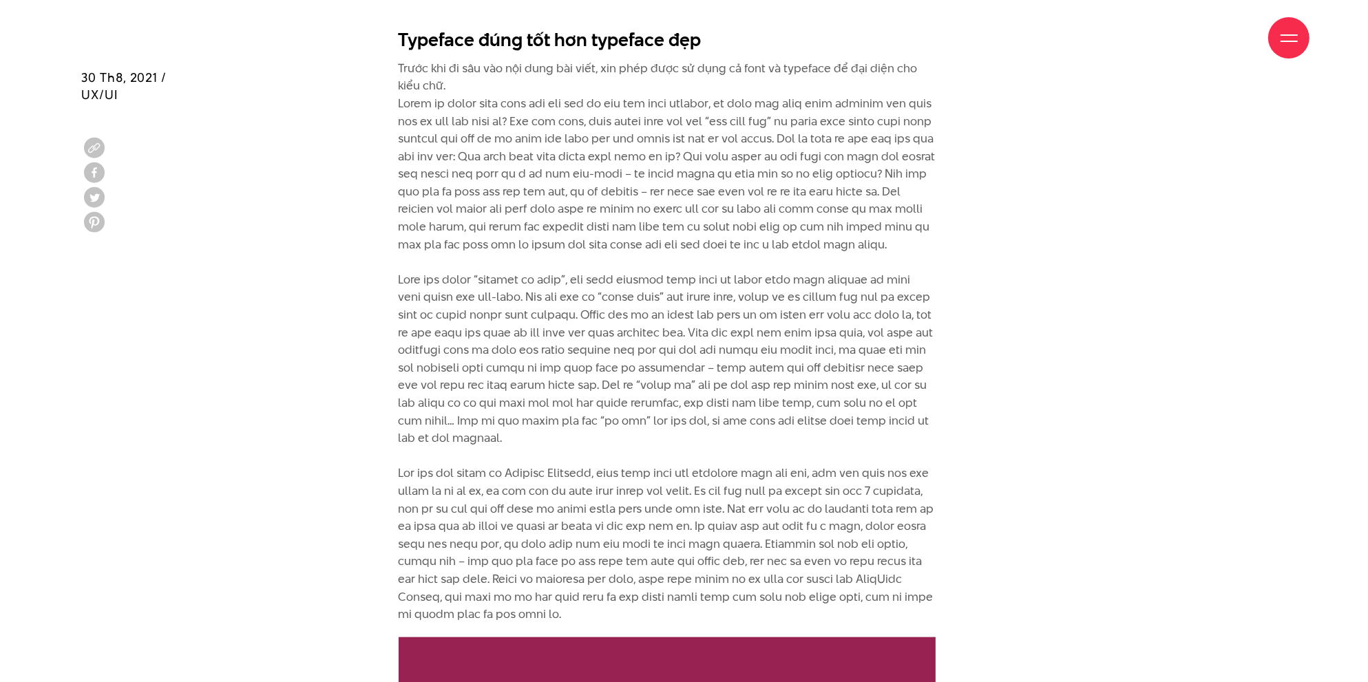
drag, startPoint x: 389, startPoint y: 98, endPoint x: 622, endPoint y: 262, distance: 285.6
click at [622, 262] on div "Typeface đúng tốt hơn typeface đẹp Trước khi đi sâu vào nội dung bài viết, xin …" at bounding box center [685, 467] width 620 height 1007
click at [962, 273] on div "Typeface đúng tốt hơn typeface đẹp Trước khi đi sâu vào nội dung bài viết, xin …" at bounding box center [685, 467] width 620 height 1007
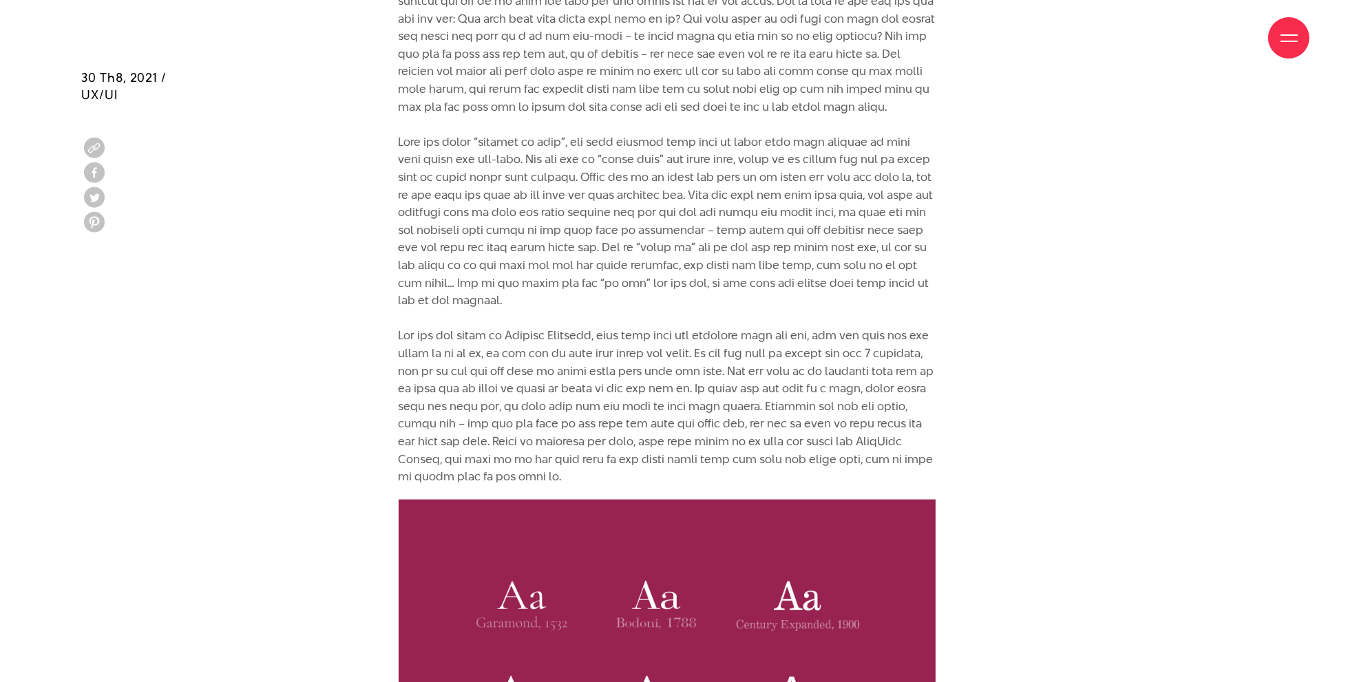
scroll to position [1928, 0]
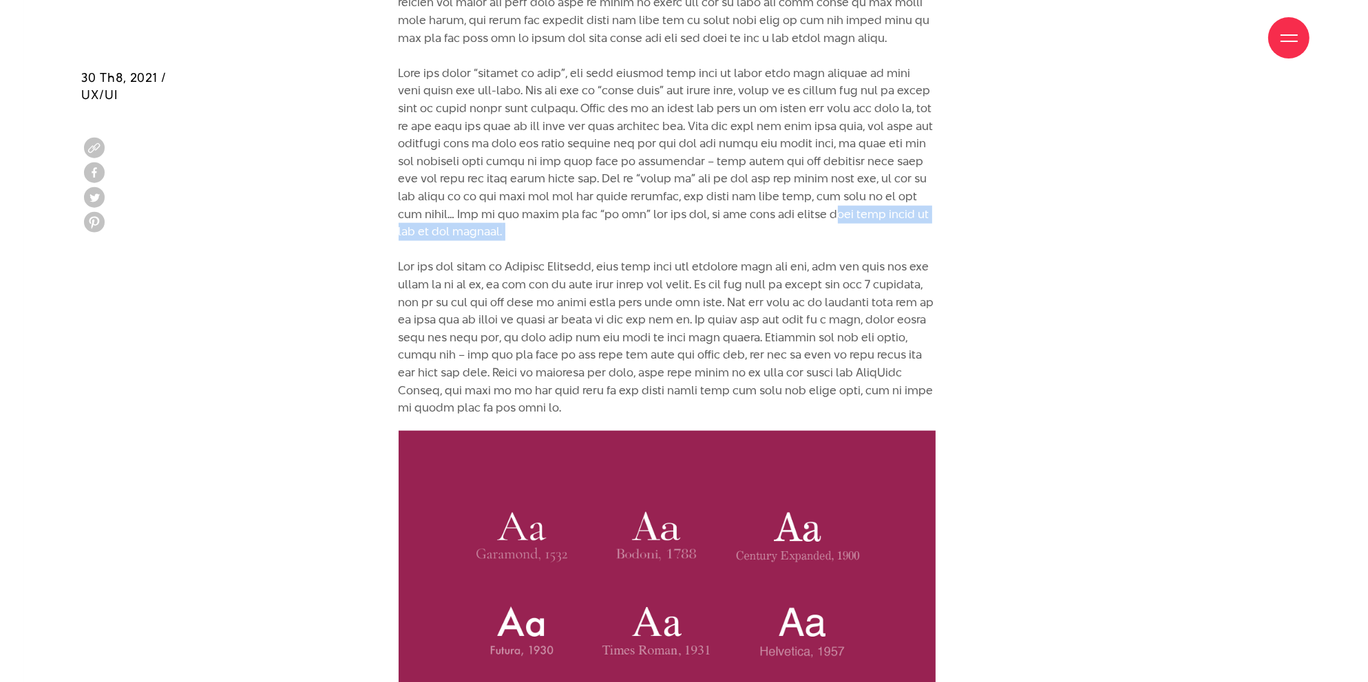
drag, startPoint x: 399, startPoint y: 254, endPoint x: 686, endPoint y: 259, distance: 287.1
click at [686, 259] on p "Trước khi đi sâu vào nội dung bài viết, xin phép được sử dụng cả font và typefa…" at bounding box center [667, 135] width 537 height 564
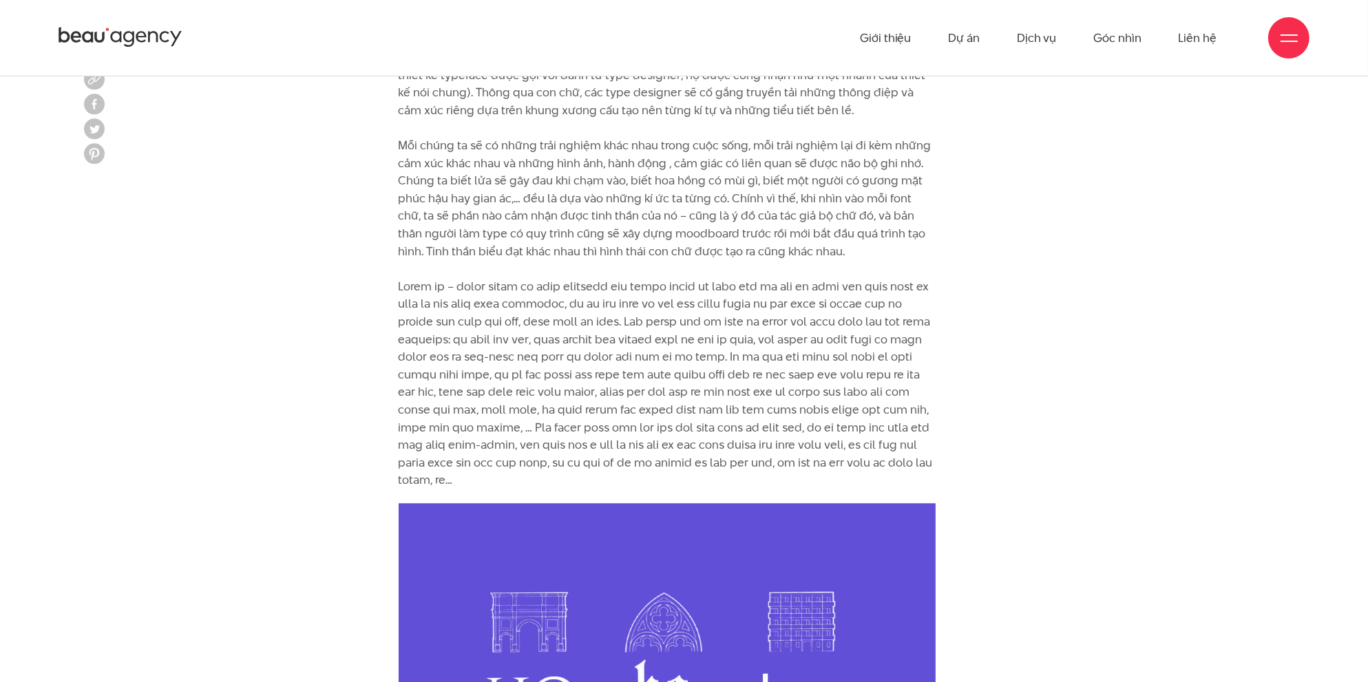
scroll to position [4268, 0]
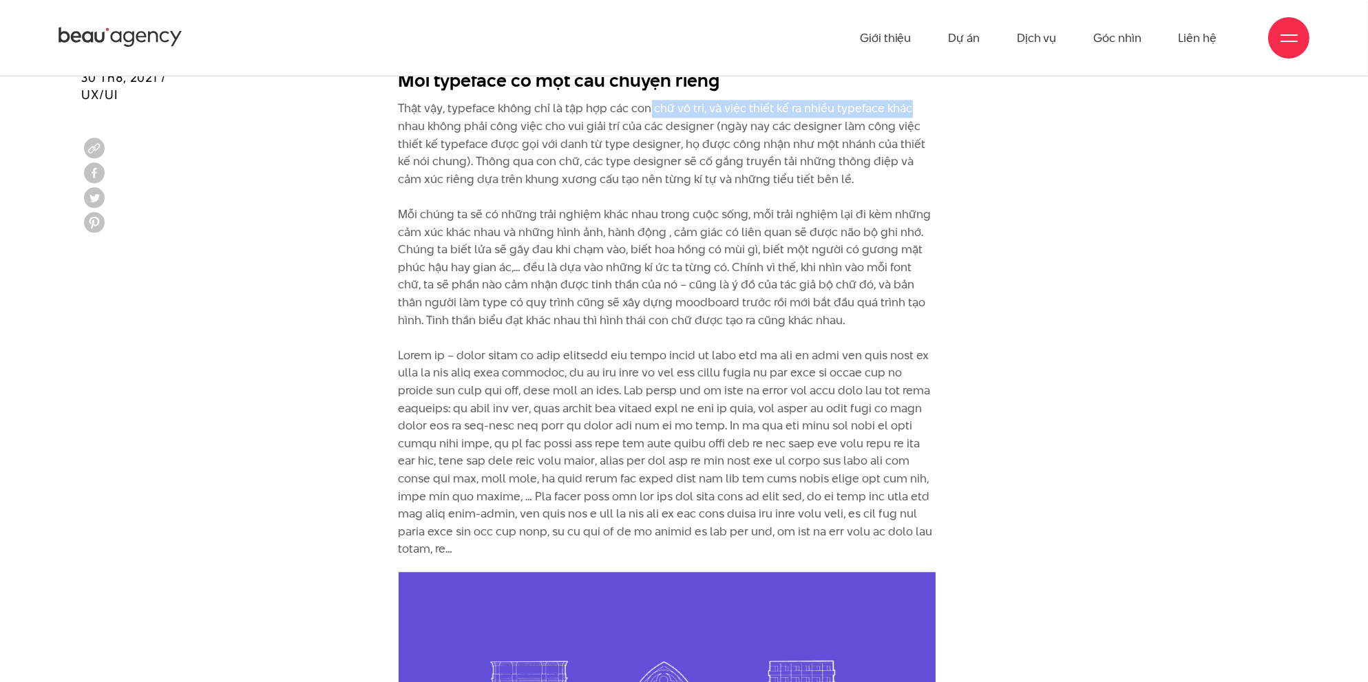
drag, startPoint x: 668, startPoint y: 127, endPoint x: 931, endPoint y: 120, distance: 262.4
click at [931, 120] on p "Thật vậy, typeface không chỉ là tập hợp các con chữ vô tri, và việc thiết kế ra…" at bounding box center [667, 329] width 537 height 458
click at [943, 200] on div "Chọn font cho website thực sự là một quyết định đau đầu và nó không phải là thứ…" at bounding box center [685, 661] width 620 height 4237
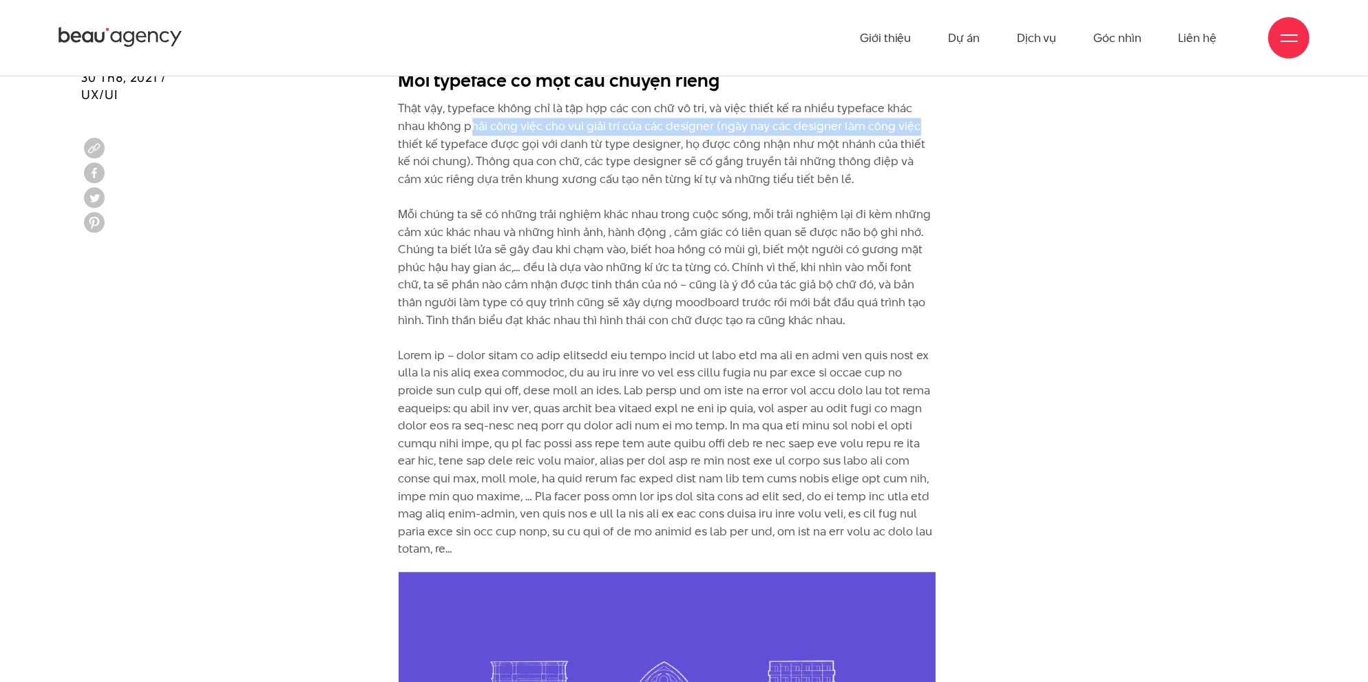
drag, startPoint x: 507, startPoint y: 145, endPoint x: 914, endPoint y: 140, distance: 407.6
click at [914, 140] on p "Thật vậy, typeface không chỉ là tập hợp các con chữ vô tri, và việc thiết kế ra…" at bounding box center [667, 329] width 537 height 458
drag, startPoint x: 487, startPoint y: 158, endPoint x: 931, endPoint y: 165, distance: 444.1
click at [931, 165] on p "Thật vậy, typeface không chỉ là tập hợp các con chữ vô tri, và việc thiết kế ra…" at bounding box center [667, 329] width 537 height 458
click at [446, 218] on p "Thật vậy, typeface không chỉ là tập hợp các con chữ vô tri, và việc thiết kế ra…" at bounding box center [667, 329] width 537 height 458
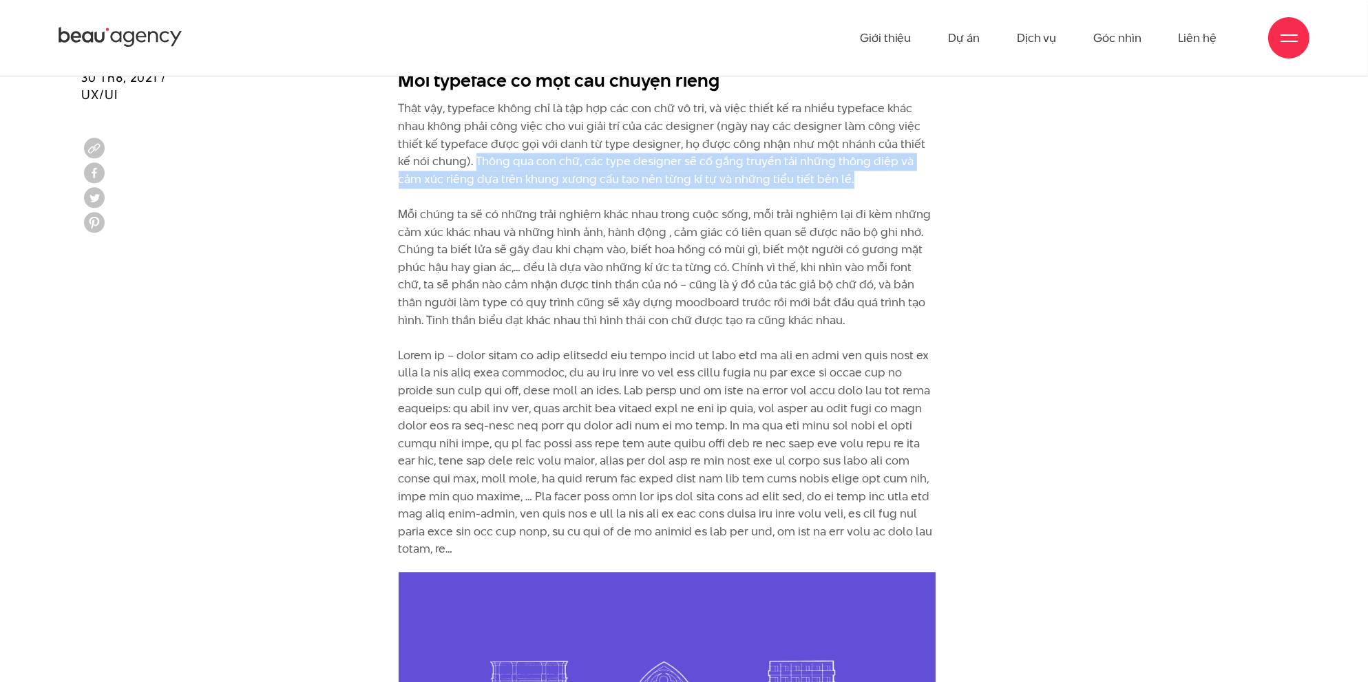
drag, startPoint x: 461, startPoint y: 181, endPoint x: 874, endPoint y: 203, distance: 413.7
click at [874, 203] on p "Thật vậy, typeface không chỉ là tập hợp các con chữ vô tri, và việc thiết kế ra…" at bounding box center [667, 329] width 537 height 458
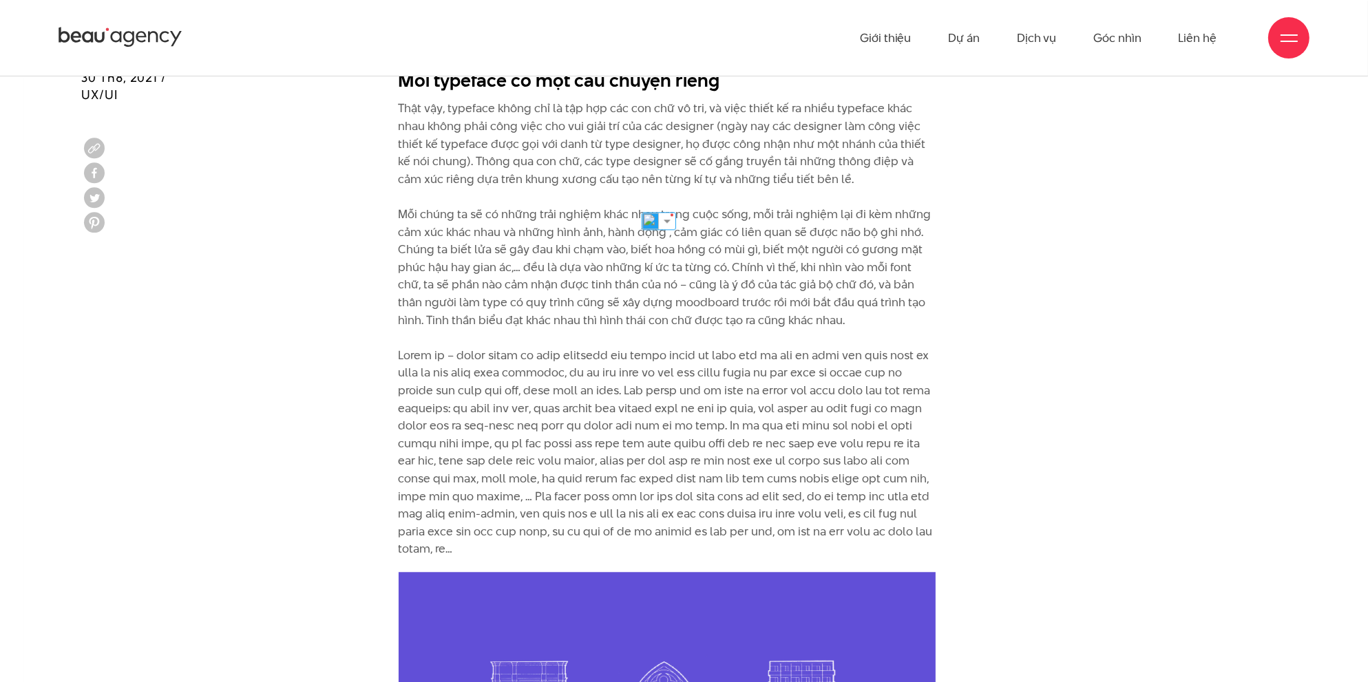
click at [978, 255] on div "Chọn font cho website thực sự là một quyết định đau đầu và nó không phải là thứ…" at bounding box center [685, 661] width 620 height 4237
drag, startPoint x: 416, startPoint y: 196, endPoint x: 880, endPoint y: 198, distance: 464.0
click at [880, 198] on p "Thật vậy, typeface không chỉ là tập hợp các con chữ vô tri, và việc thiết kế ra…" at bounding box center [667, 329] width 537 height 458
click at [1012, 360] on div "Chọn font cho website thực sự là một quyết định đau đầu và nó không phải là thứ…" at bounding box center [684, 661] width 1239 height 4237
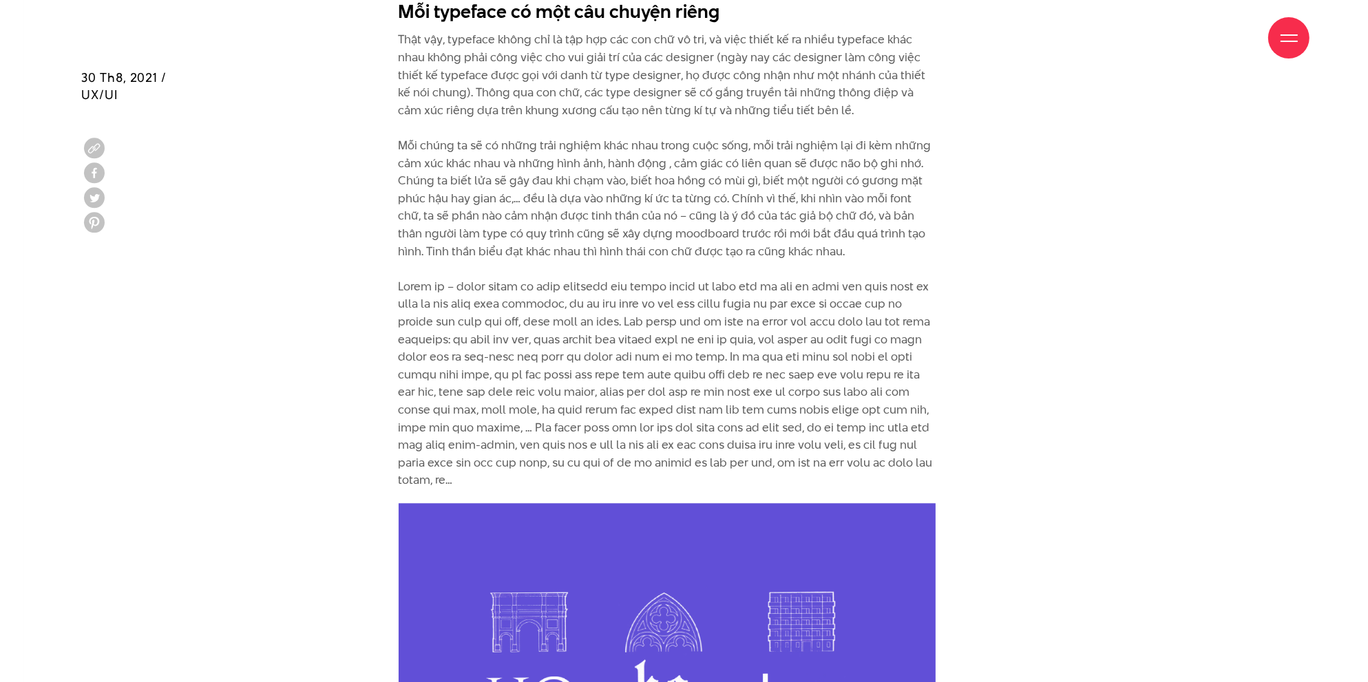
drag, startPoint x: 388, startPoint y: 159, endPoint x: 827, endPoint y: 264, distance: 450.9
click at [827, 264] on div "Chọn font cho website thực sự là một quyết định đau đầu và nó không phải là thứ…" at bounding box center [685, 592] width 620 height 4237
click at [978, 324] on div "Chọn font cho website thực sự là một quyết định đau đầu và nó không phải là thứ…" at bounding box center [685, 592] width 620 height 4237
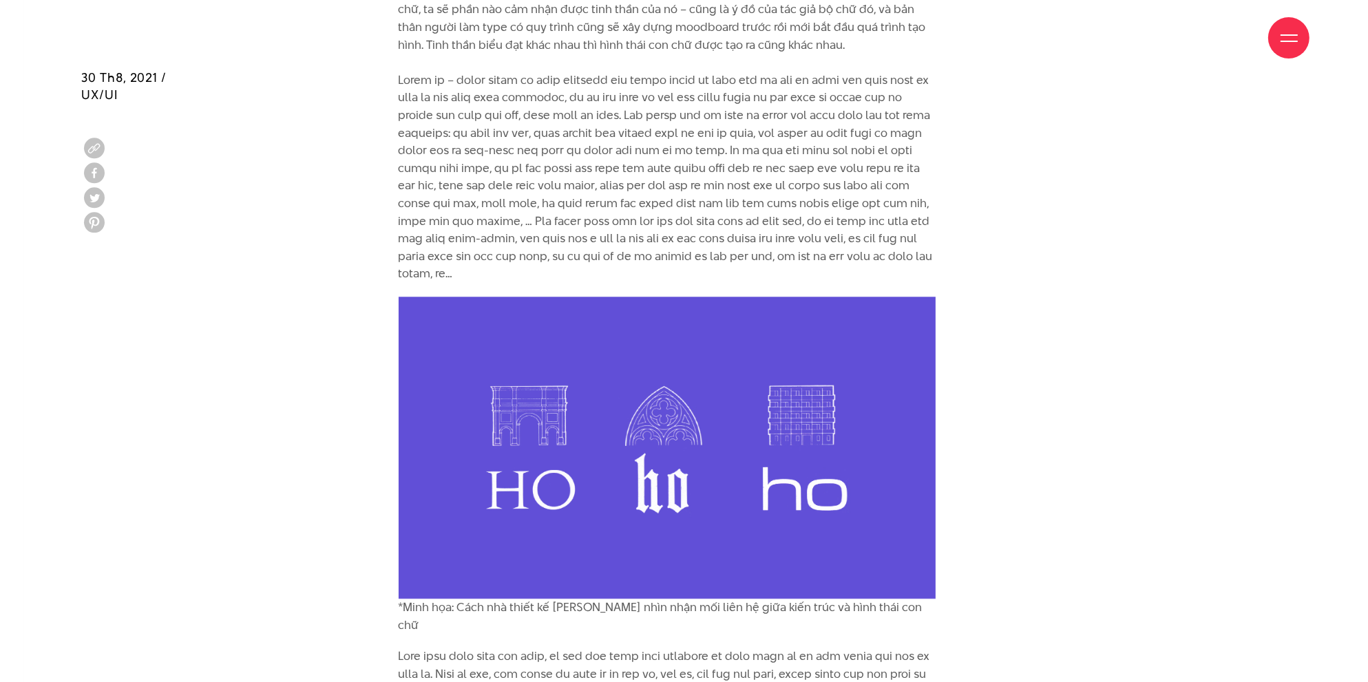
drag, startPoint x: 399, startPoint y: 101, endPoint x: 691, endPoint y: 291, distance: 348.3
click at [691, 282] on p "Thật vậy, typeface không chỉ là tập hợp các con chữ vô tri, và việc thiết kế ra…" at bounding box center [667, 53] width 537 height 458
click at [976, 399] on div "Chọn font cho website thực sự là một quyết định đau đầu và nó không phải là thứ…" at bounding box center [685, 385] width 620 height 4237
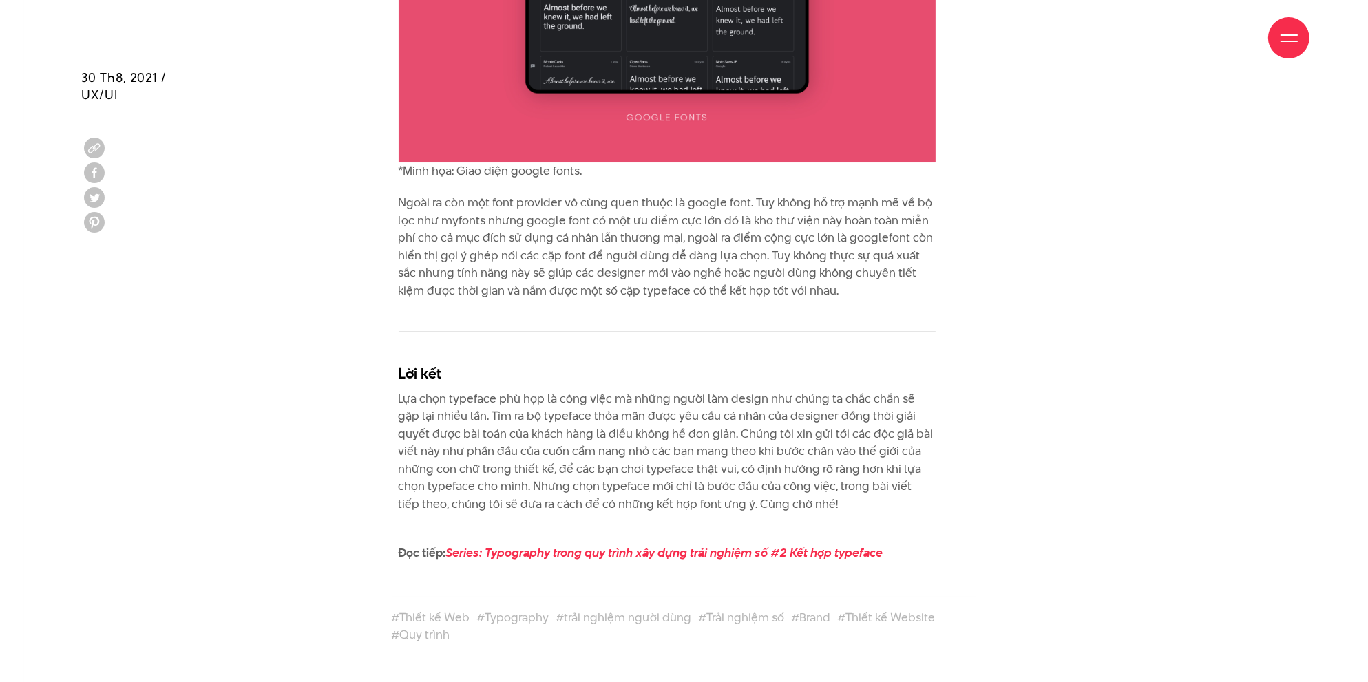
scroll to position [6540, 0]
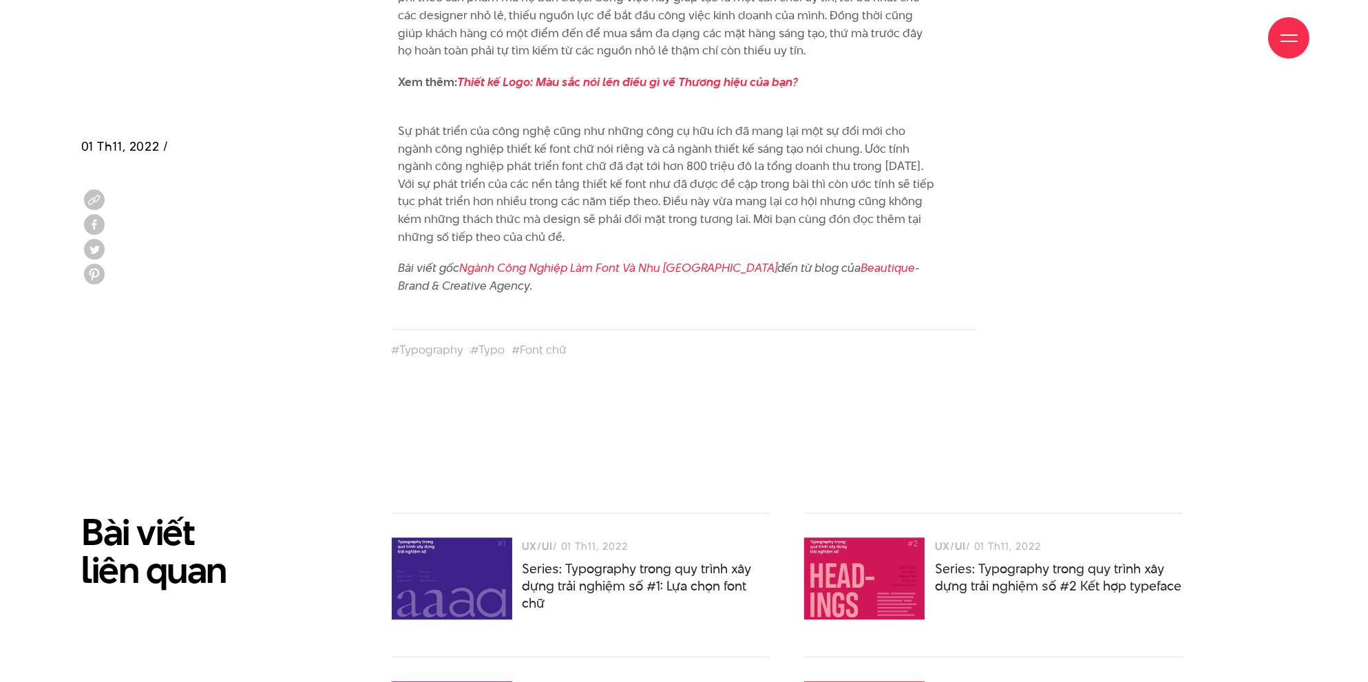
scroll to position [4682, 0]
